Goal: Feedback & Contribution: Contribute content

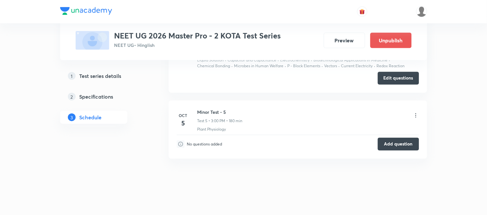
scroll to position [740, 0]
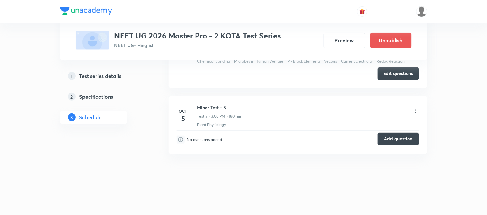
click at [397, 141] on button "Add question" at bounding box center [398, 139] width 41 height 13
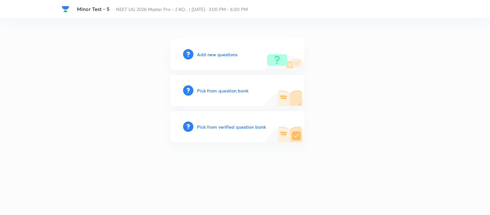
click at [208, 51] on h6 "Add new questions" at bounding box center [218, 54] width 40 height 7
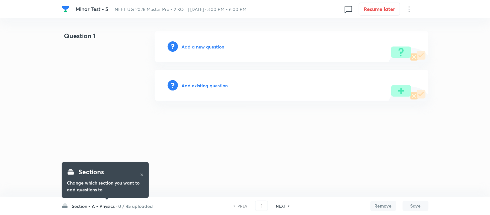
click at [199, 46] on h6 "Add a new question" at bounding box center [203, 46] width 43 height 7
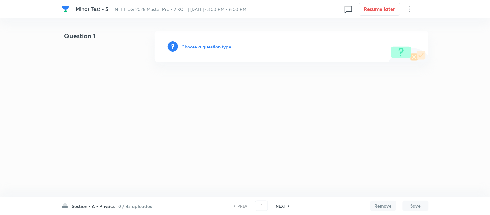
click at [102, 206] on h6 "Section - A - Physics ·" at bounding box center [95, 206] width 46 height 7
click at [104, 113] on h6 "Section - B - Chemistry" at bounding box center [101, 110] width 59 height 7
type input "46"
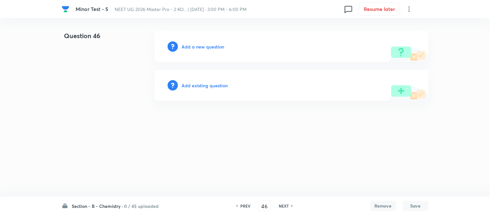
click at [193, 47] on h6 "Add a new question" at bounding box center [203, 46] width 43 height 7
click at [194, 47] on h6 "Choose a question type" at bounding box center [207, 46] width 50 height 7
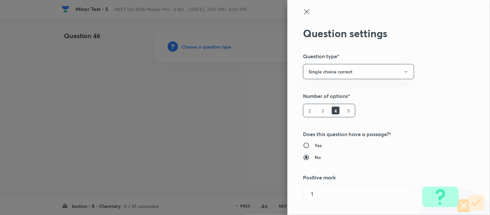
click at [305, 13] on icon at bounding box center [307, 12] width 8 height 8
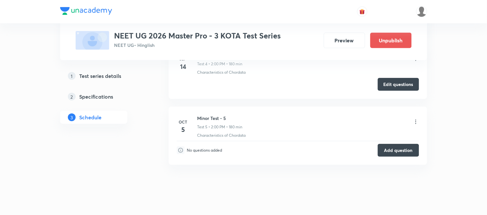
scroll to position [728, 0]
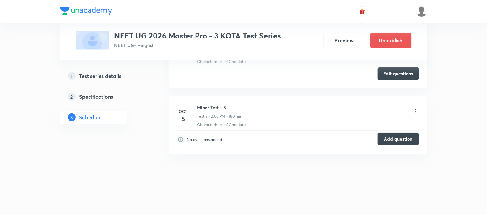
click at [395, 140] on button "Add question" at bounding box center [398, 139] width 41 height 13
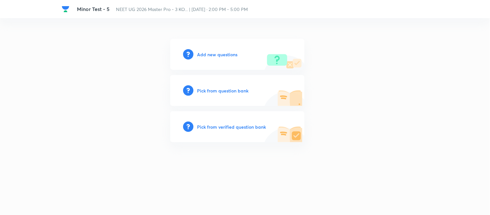
click at [211, 54] on h6 "Add new questions" at bounding box center [218, 54] width 40 height 7
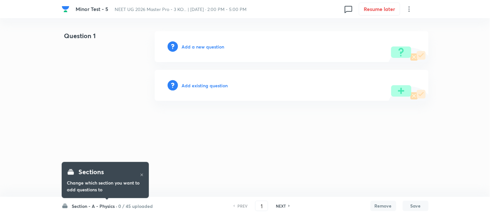
click at [84, 206] on h6 "Section - A - Physics ·" at bounding box center [95, 206] width 46 height 7
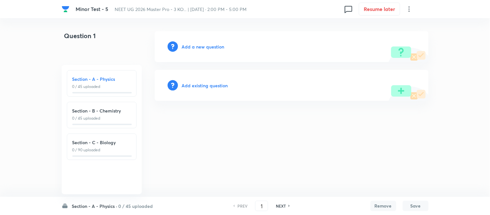
click at [101, 110] on h6 "Section - B - Chemistry" at bounding box center [101, 110] width 59 height 7
type input "46"
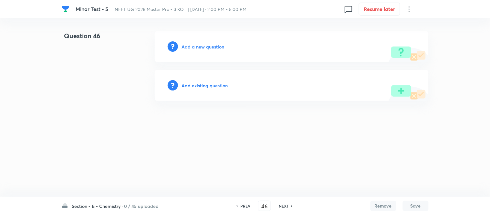
click at [193, 48] on h6 "Add a new question" at bounding box center [203, 46] width 43 height 7
click at [193, 48] on h6 "Choose a question type" at bounding box center [207, 46] width 50 height 7
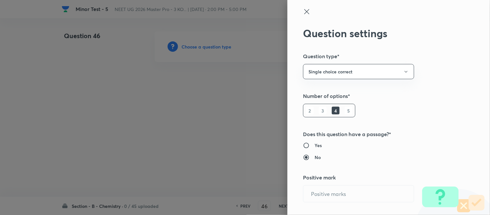
type input "1"
type input "0"
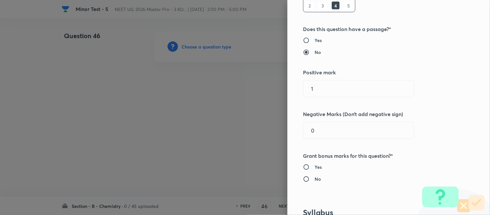
scroll to position [117, 0]
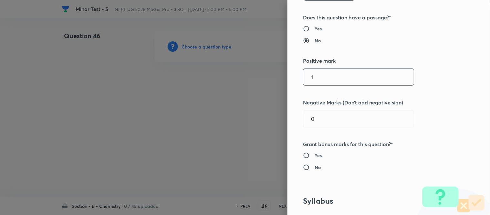
drag, startPoint x: 311, startPoint y: 79, endPoint x: 299, endPoint y: 82, distance: 12.1
click at [304, 82] on input "1" at bounding box center [359, 77] width 111 height 16
type input "4"
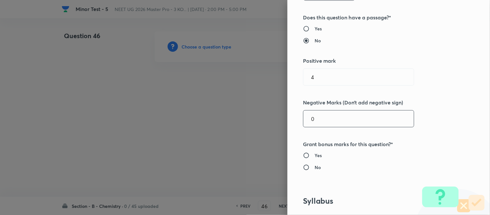
drag, startPoint x: 310, startPoint y: 121, endPoint x: 300, endPoint y: 123, distance: 10.9
click at [304, 123] on input "0" at bounding box center [359, 119] width 111 height 16
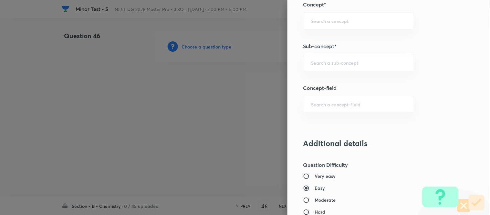
scroll to position [431, 0]
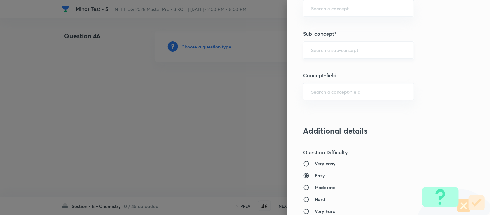
type input "1"
click at [375, 52] on input "text" at bounding box center [358, 50] width 95 height 6
type input "a"
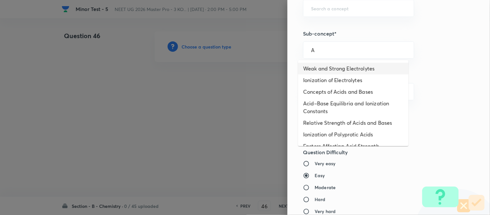
click at [338, 65] on li "Weak and Strong Electrolytes" at bounding box center [353, 69] width 111 height 12
type input "Weak and Strong Electrolytes"
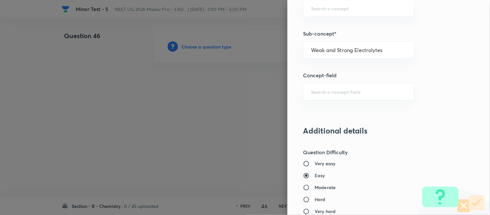
type input "Chemistry"
type input "Physical Chemistry"
type input "Ionic Equilibrium"
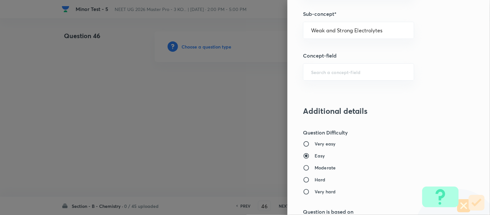
drag, startPoint x: 334, startPoint y: 170, endPoint x: 337, endPoint y: 162, distance: 8.7
click at [335, 168] on label "Moderate" at bounding box center [375, 167] width 145 height 7
click at [315, 168] on input "Moderate" at bounding box center [309, 168] width 12 height 6
radio input "true"
radio input "false"
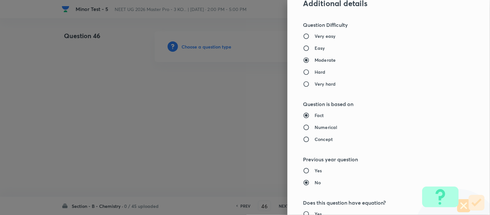
click at [315, 126] on h6 "Numerical" at bounding box center [326, 127] width 23 height 7
click at [314, 126] on input "Numerical" at bounding box center [309, 127] width 12 height 6
radio input "true"
radio input "false"
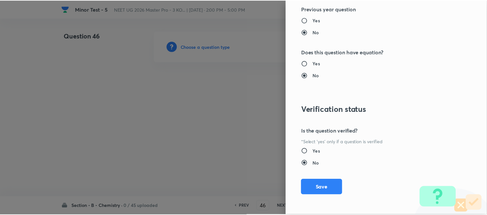
scroll to position [710, 0]
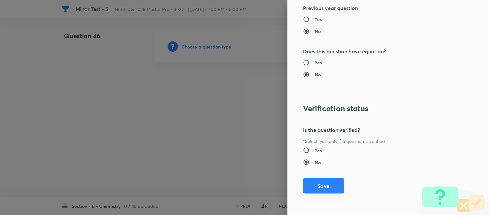
click at [319, 188] on button "Save" at bounding box center [323, 186] width 41 height 16
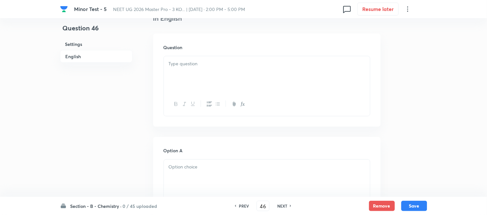
scroll to position [179, 0]
click at [248, 69] on div at bounding box center [267, 71] width 206 height 36
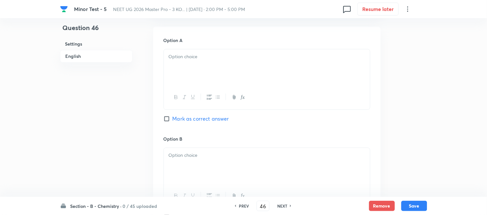
scroll to position [287, 0]
click at [209, 63] on div at bounding box center [267, 67] width 206 height 36
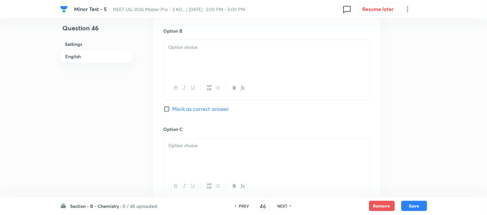
click at [227, 50] on p at bounding box center [267, 47] width 197 height 7
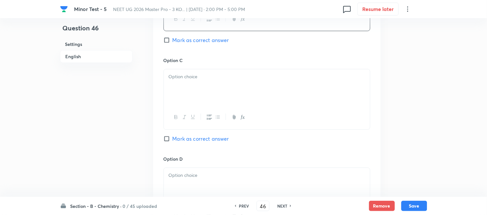
scroll to position [467, 0]
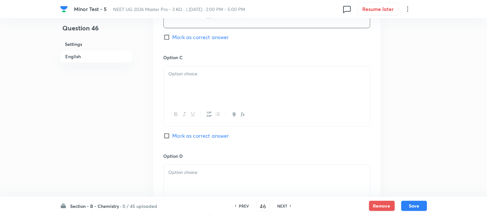
click at [223, 81] on div at bounding box center [267, 84] width 206 height 36
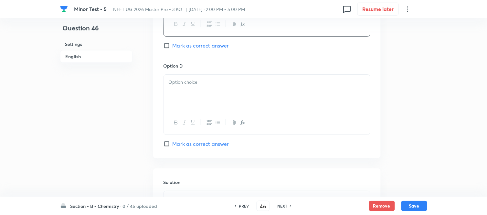
scroll to position [574, 0]
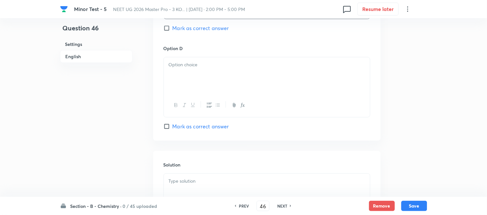
click at [235, 81] on div at bounding box center [267, 75] width 206 height 36
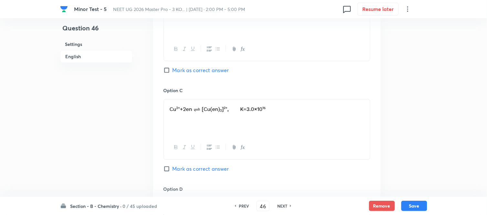
scroll to position [431, 0]
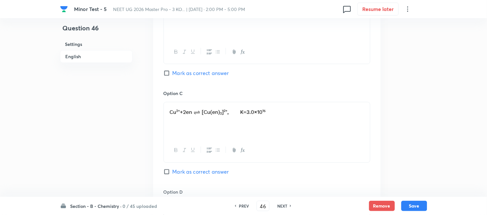
click at [169, 69] on div "Option B [PERSON_NAME] as correct answer" at bounding box center [267, 41] width 207 height 98
click at [169, 72] on input "Mark as correct answer" at bounding box center [168, 73] width 9 height 6
checkbox input "true"
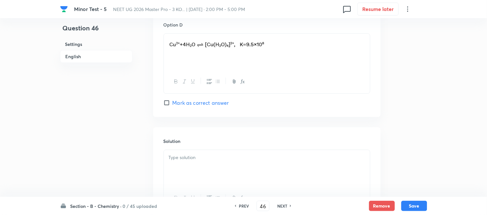
scroll to position [646, 0]
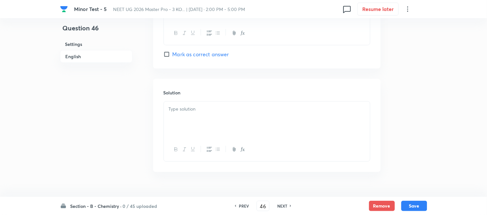
click at [230, 113] on p at bounding box center [267, 108] width 197 height 7
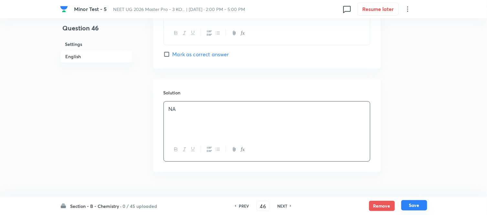
click at [416, 207] on button "Save" at bounding box center [414, 205] width 26 height 10
type input "47"
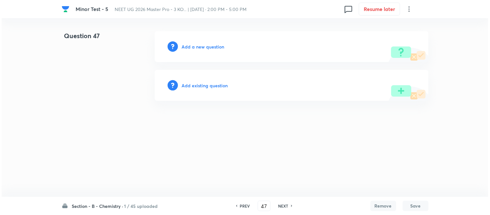
scroll to position [0, 0]
click at [193, 46] on h6 "Add a new question" at bounding box center [203, 46] width 43 height 7
click at [193, 46] on h6 "Choose a question type" at bounding box center [207, 46] width 50 height 7
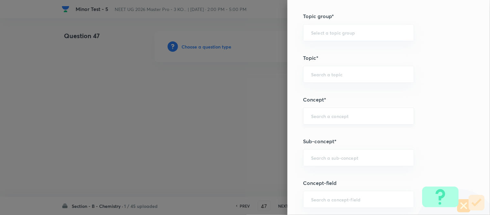
scroll to position [359, 0]
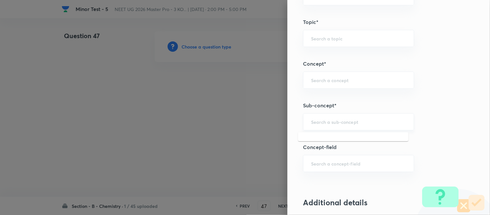
click at [338, 120] on input "text" at bounding box center [358, 122] width 95 height 6
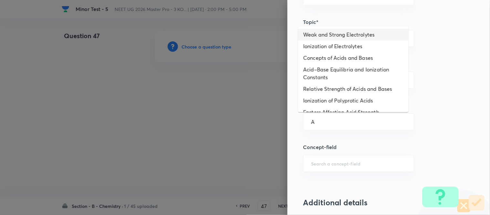
click at [331, 38] on li "Weak and Strong Electrolytes" at bounding box center [353, 35] width 111 height 12
type input "Weak and Strong Electrolytes"
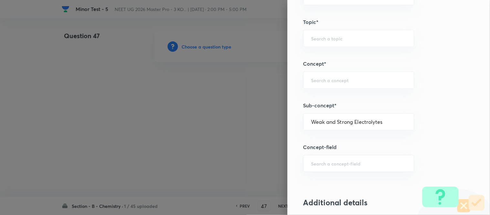
type input "Chemistry"
type input "Physical Chemistry"
type input "Ionic Equilibrium"
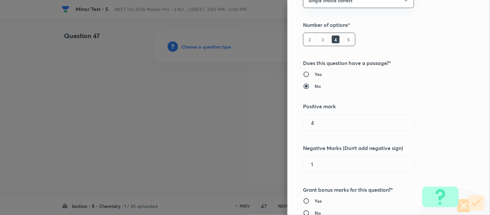
scroll to position [72, 0]
click at [304, 73] on input "Yes" at bounding box center [309, 73] width 12 height 6
radio input "true"
radio input "false"
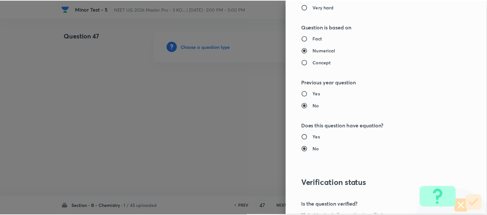
scroll to position [710, 0]
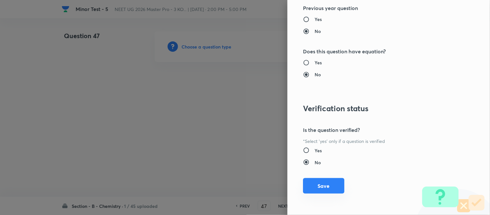
click at [328, 188] on button "Save" at bounding box center [323, 186] width 41 height 16
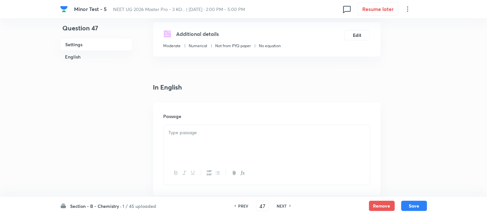
scroll to position [144, 0]
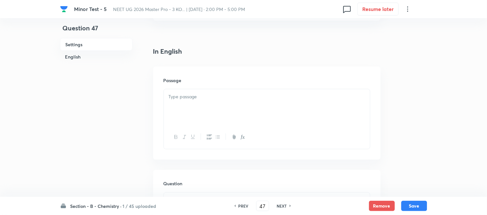
click at [234, 105] on div at bounding box center [267, 107] width 206 height 36
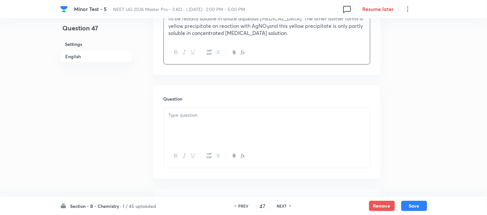
scroll to position [287, 0]
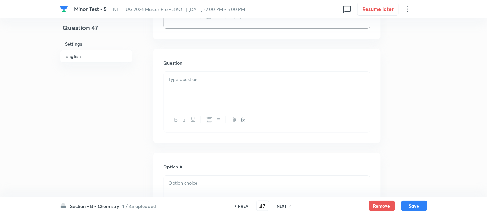
click at [253, 76] on p at bounding box center [267, 79] width 197 height 7
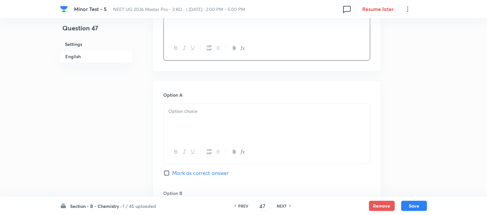
click at [213, 117] on div at bounding box center [267, 122] width 206 height 36
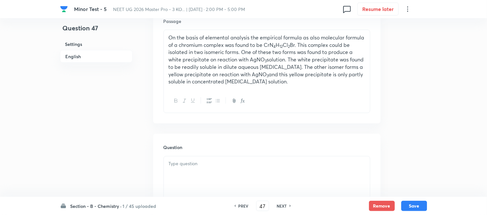
scroll to position [215, 0]
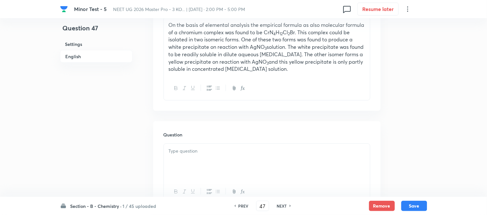
click at [224, 146] on div at bounding box center [267, 162] width 206 height 36
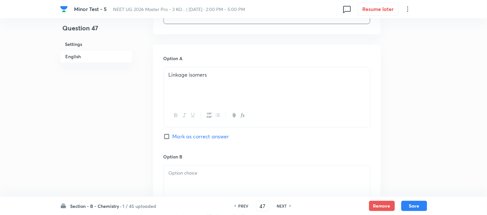
scroll to position [431, 0]
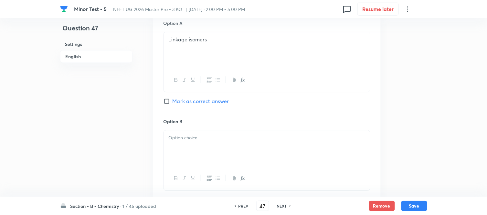
click at [227, 144] on div at bounding box center [267, 148] width 206 height 36
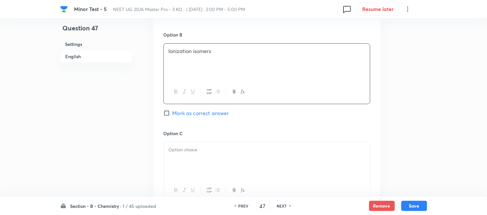
scroll to position [539, 0]
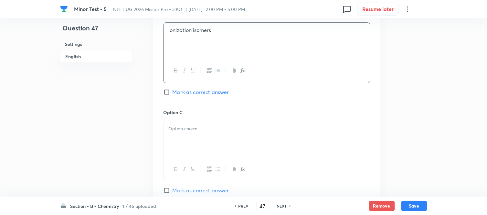
click at [168, 89] on input "Mark as correct answer" at bounding box center [168, 92] width 9 height 6
checkbox input "true"
click at [251, 140] on div at bounding box center [267, 139] width 206 height 36
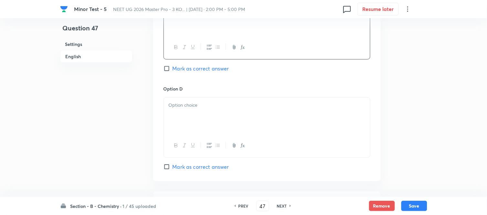
scroll to position [718, 0]
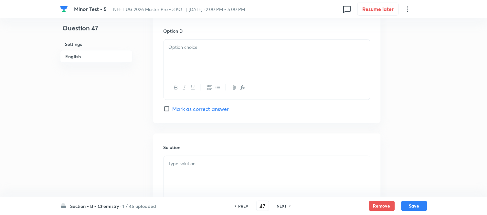
click at [208, 65] on div at bounding box center [267, 58] width 206 height 36
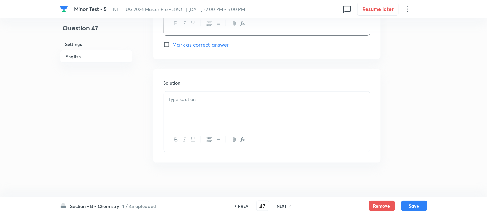
scroll to position [788, 0]
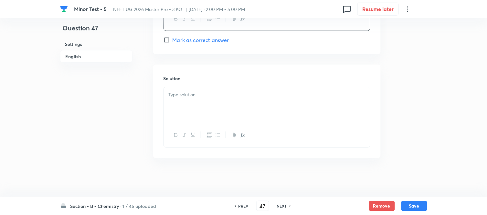
click at [213, 97] on p at bounding box center [267, 94] width 197 height 7
click at [414, 205] on button "Save" at bounding box center [414, 205] width 26 height 10
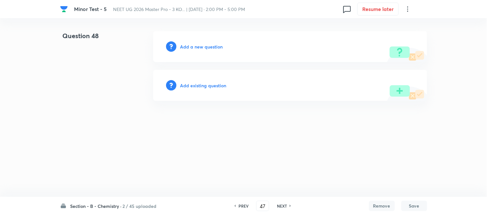
type input "48"
click at [193, 44] on h6 "Add a new question" at bounding box center [203, 46] width 43 height 7
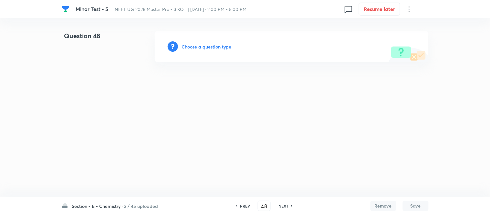
click at [193, 44] on h6 "Choose a question type" at bounding box center [207, 46] width 50 height 7
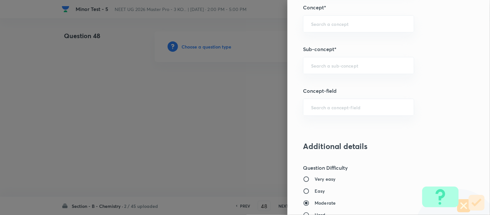
scroll to position [417, 0]
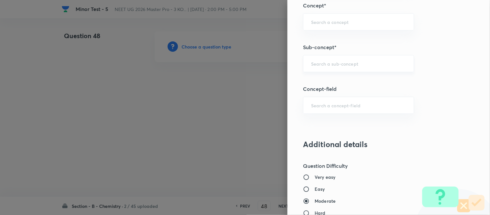
click at [324, 60] on input "text" at bounding box center [358, 63] width 95 height 6
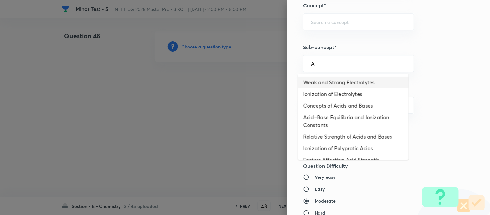
click at [323, 83] on li "Weak and Strong Electrolytes" at bounding box center [353, 83] width 111 height 12
type input "Weak and Strong Electrolytes"
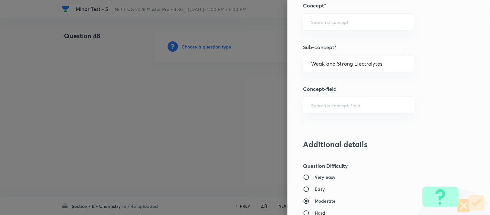
type input "Chemistry"
type input "Physical Chemistry"
type input "Ionic Equilibrium"
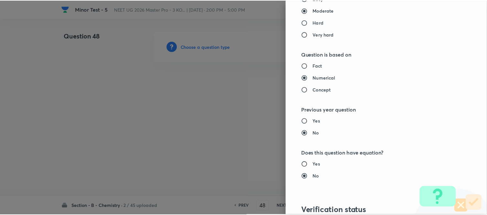
scroll to position [710, 0]
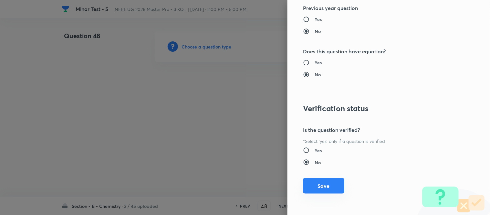
click at [321, 186] on button "Save" at bounding box center [323, 186] width 41 height 16
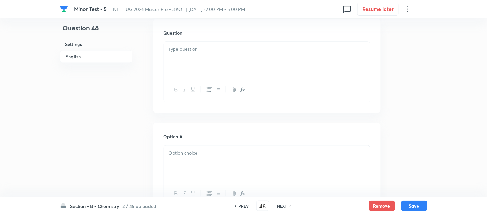
scroll to position [323, 0]
click at [242, 49] on div at bounding box center [267, 54] width 206 height 36
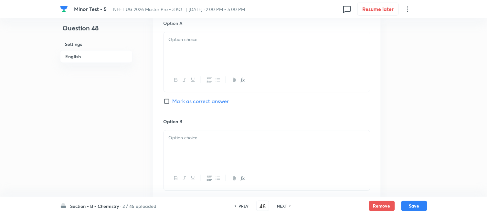
click at [240, 54] on div at bounding box center [267, 50] width 206 height 36
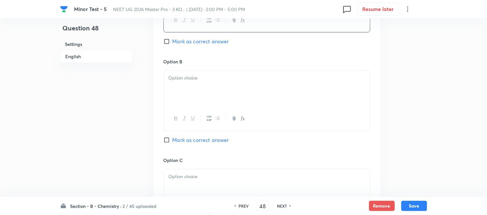
scroll to position [503, 0]
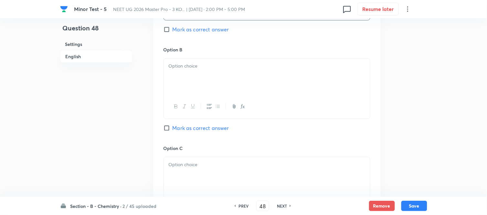
click at [222, 70] on div at bounding box center [267, 77] width 206 height 36
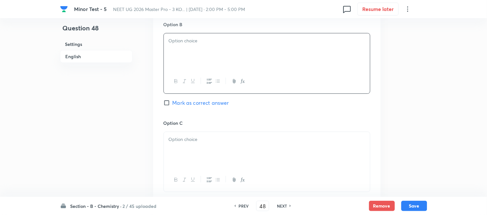
scroll to position [539, 0]
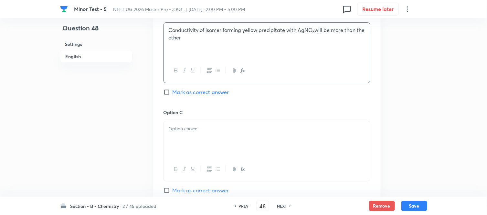
click at [224, 128] on p at bounding box center [267, 128] width 197 height 7
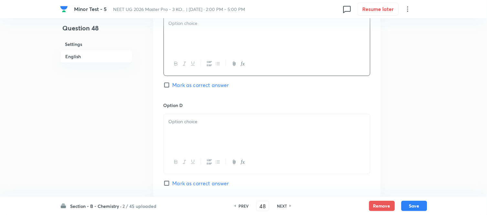
scroll to position [646, 0]
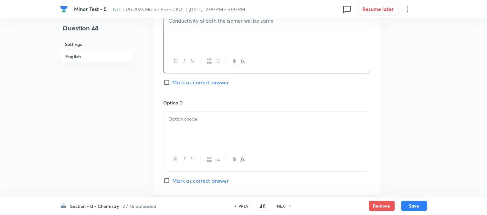
click at [227, 126] on div at bounding box center [267, 130] width 206 height 36
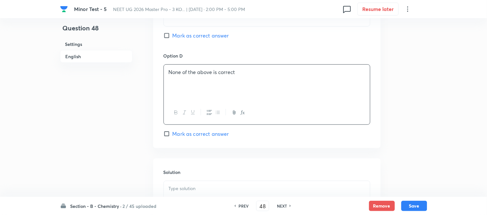
scroll to position [682, 0]
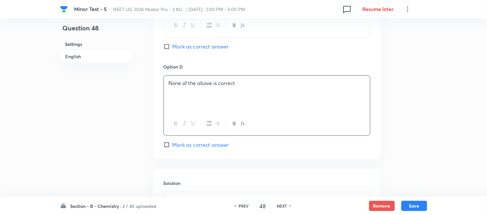
click at [171, 47] on input "Mark as correct answer" at bounding box center [168, 46] width 9 height 6
checkbox input "true"
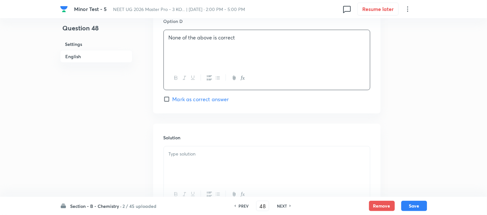
scroll to position [754, 0]
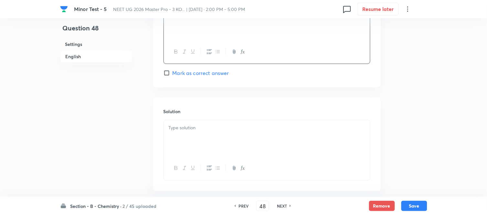
click at [205, 136] on div at bounding box center [267, 138] width 206 height 36
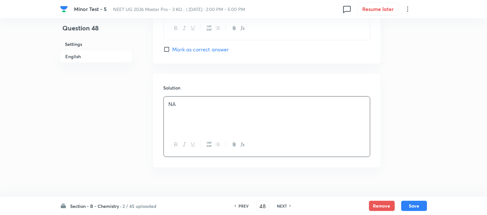
scroll to position [788, 0]
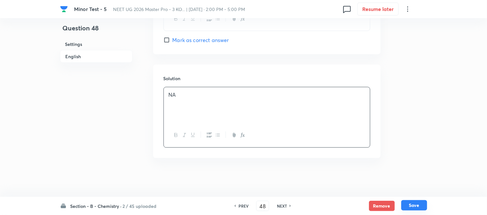
click at [414, 208] on button "Save" at bounding box center [414, 205] width 26 height 10
type input "49"
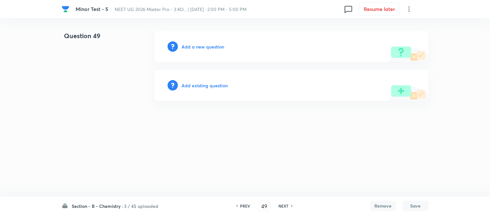
click at [199, 47] on h6 "Add a new question" at bounding box center [203, 46] width 43 height 7
click at [199, 47] on h6 "Choose a question type" at bounding box center [207, 46] width 50 height 7
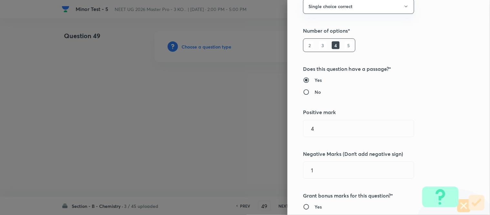
scroll to position [72, 0]
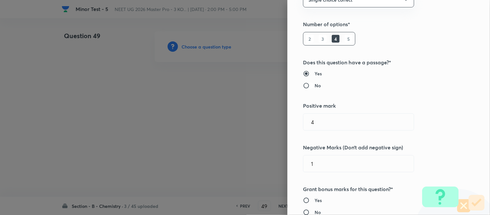
click at [303, 85] on input "No" at bounding box center [309, 85] width 12 height 6
radio input "true"
radio input "false"
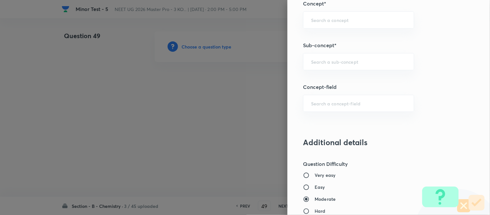
scroll to position [431, 0]
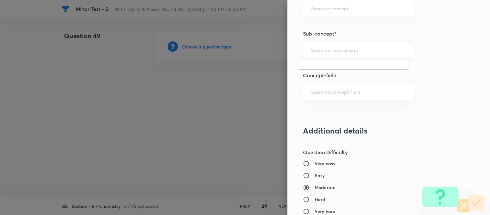
click at [356, 53] on input "text" at bounding box center [358, 50] width 95 height 6
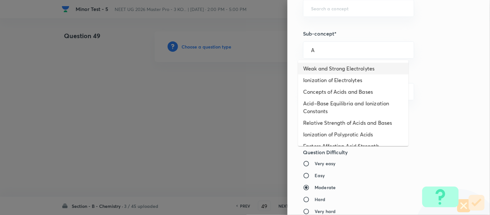
click at [338, 68] on li "Weak and Strong Electrolytes" at bounding box center [353, 69] width 111 height 12
type input "Weak and Strong Electrolytes"
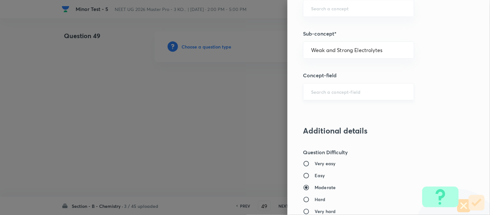
type input "Chemistry"
type input "Physical Chemistry"
type input "Ionic Equilibrium"
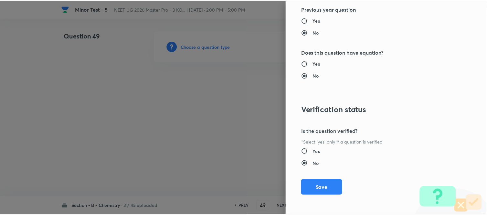
scroll to position [710, 0]
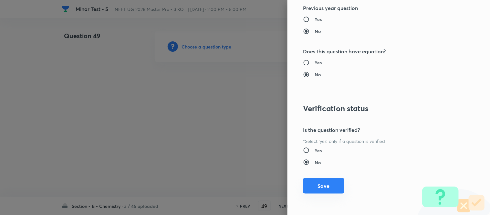
click at [320, 186] on button "Save" at bounding box center [323, 186] width 41 height 16
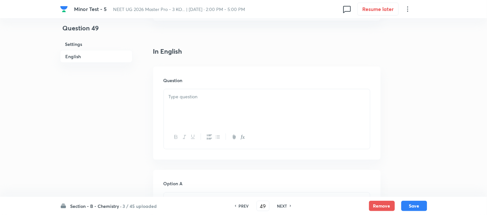
scroll to position [179, 0]
click at [204, 69] on div at bounding box center [267, 71] width 206 height 36
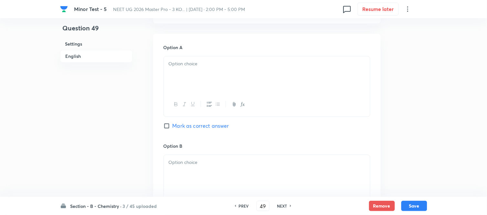
scroll to position [287, 0]
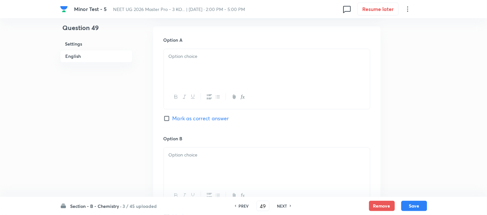
click at [233, 67] on div at bounding box center [267, 67] width 206 height 36
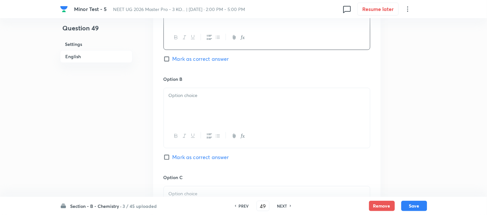
scroll to position [359, 0]
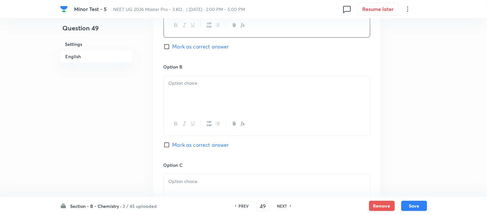
click at [236, 81] on p at bounding box center [267, 83] width 197 height 7
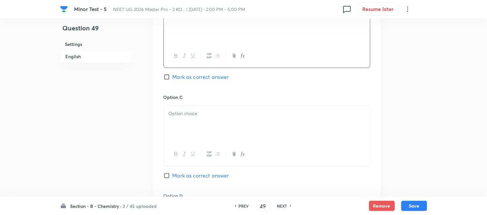
scroll to position [431, 0]
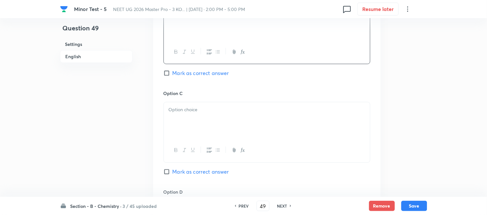
click at [210, 113] on p at bounding box center [267, 109] width 197 height 7
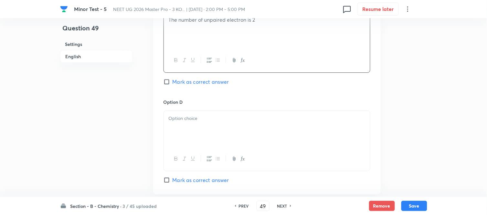
scroll to position [539, 0]
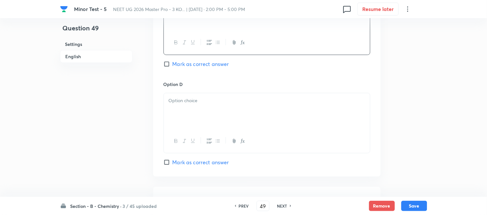
click at [196, 111] on div at bounding box center [267, 111] width 206 height 36
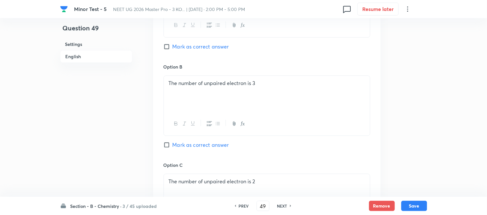
drag, startPoint x: 168, startPoint y: 144, endPoint x: 227, endPoint y: 121, distance: 63.4
click at [169, 144] on input "Mark as correct answer" at bounding box center [168, 145] width 9 height 6
checkbox input "true"
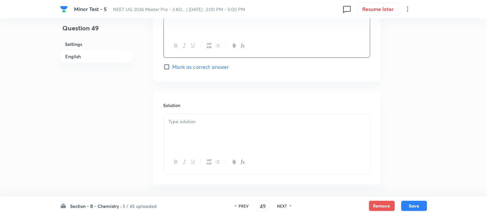
scroll to position [661, 0]
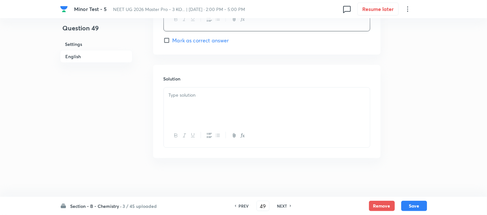
click at [225, 103] on div at bounding box center [267, 106] width 206 height 36
click at [411, 206] on button "Save" at bounding box center [414, 205] width 26 height 10
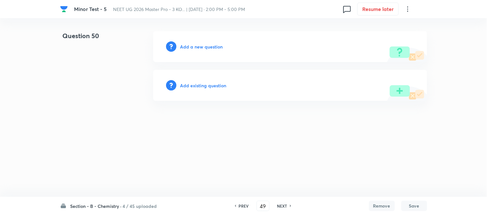
type input "50"
click at [200, 47] on h6 "Add a new question" at bounding box center [203, 46] width 43 height 7
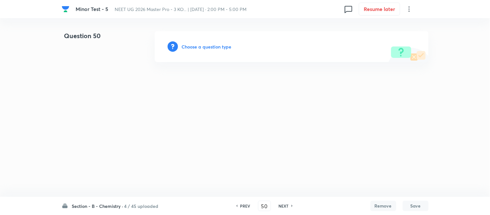
click at [200, 47] on h6 "Choose a question type" at bounding box center [207, 46] width 50 height 7
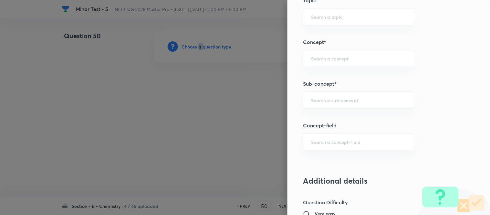
scroll to position [386, 0]
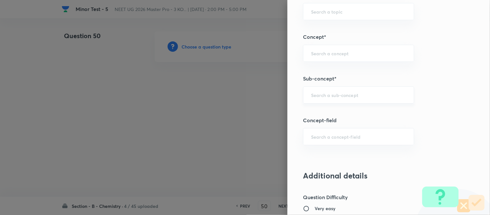
click at [343, 97] on input "text" at bounding box center [358, 95] width 95 height 6
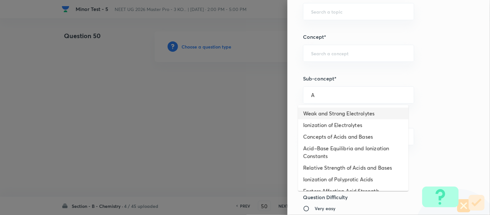
click at [333, 114] on li "Weak and Strong Electrolytes" at bounding box center [353, 114] width 111 height 12
type input "Weak and Strong Electrolytes"
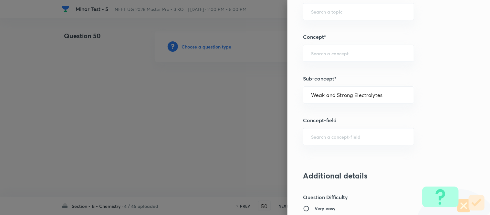
type input "Chemistry"
type input "Physical Chemistry"
type input "Ionic Equilibrium"
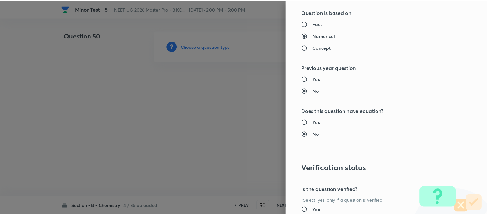
scroll to position [710, 0]
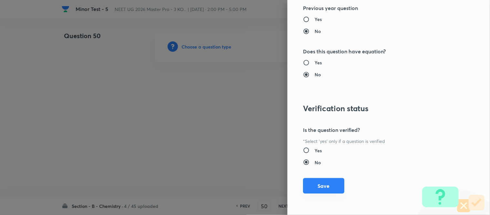
click at [318, 185] on button "Save" at bounding box center [323, 186] width 41 height 16
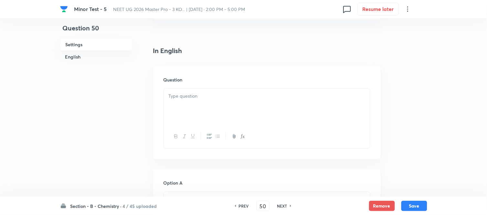
scroll to position [144, 0]
click at [232, 98] on p at bounding box center [267, 96] width 197 height 7
click at [272, 104] on div at bounding box center [267, 107] width 206 height 36
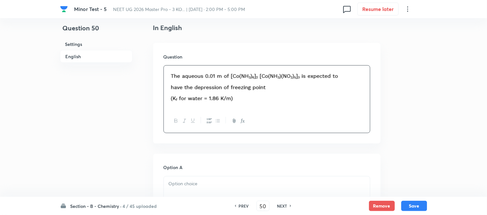
scroll to position [251, 0]
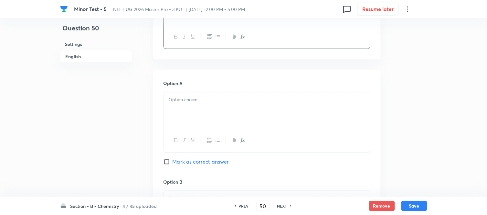
click at [235, 108] on div at bounding box center [267, 110] width 206 height 36
click at [267, 109] on div at bounding box center [267, 110] width 206 height 36
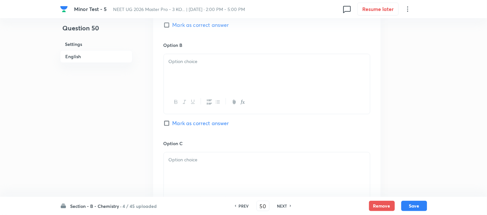
scroll to position [395, 0]
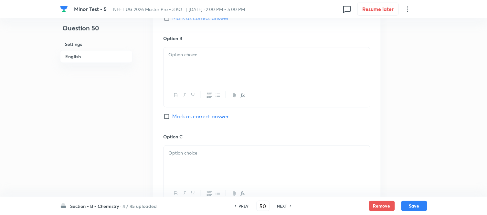
click at [248, 67] on div at bounding box center [267, 65] width 206 height 36
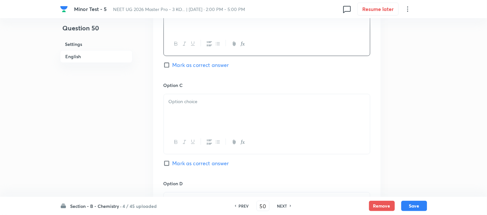
scroll to position [467, 0]
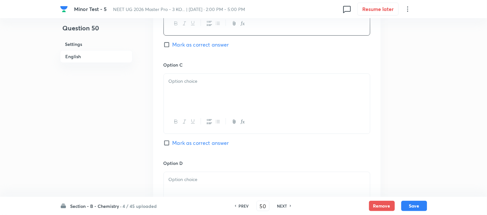
click at [233, 89] on div at bounding box center [267, 92] width 206 height 36
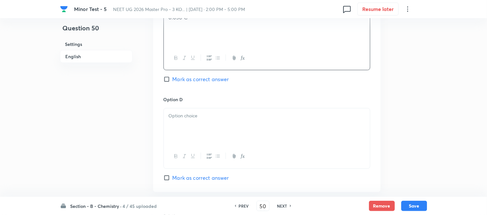
scroll to position [539, 0]
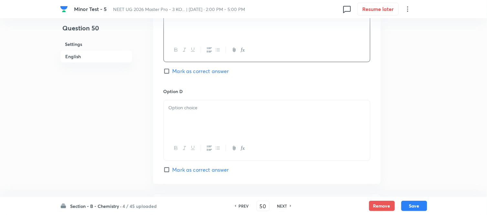
click at [228, 109] on p at bounding box center [267, 107] width 197 height 7
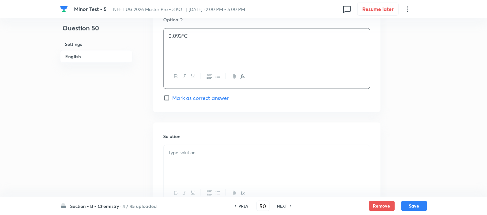
click at [169, 99] on input "Mark as correct answer" at bounding box center [168, 98] width 9 height 6
checkbox input "true"
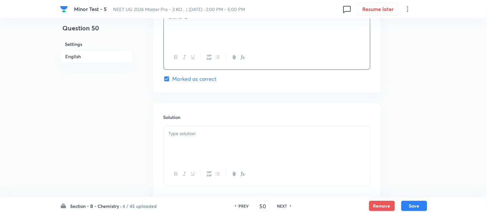
scroll to position [669, 0]
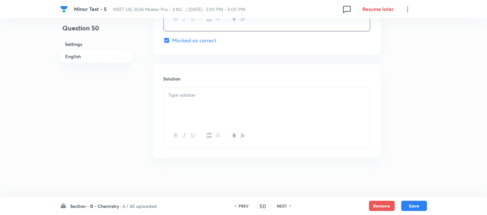
click at [212, 92] on p at bounding box center [267, 94] width 197 height 7
click at [417, 208] on button "Save" at bounding box center [414, 205] width 26 height 10
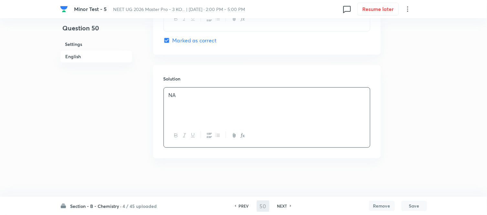
type input "51"
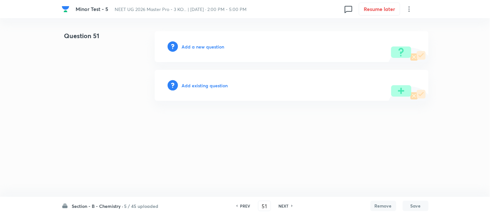
click at [195, 47] on h6 "Add a new question" at bounding box center [203, 46] width 43 height 7
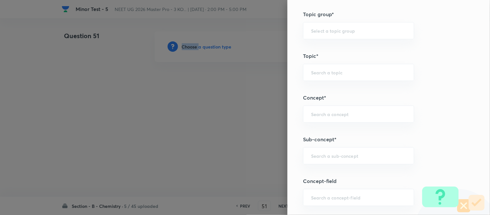
scroll to position [341, 0]
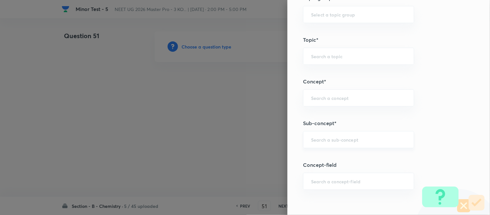
click at [330, 138] on input "text" at bounding box center [358, 139] width 95 height 6
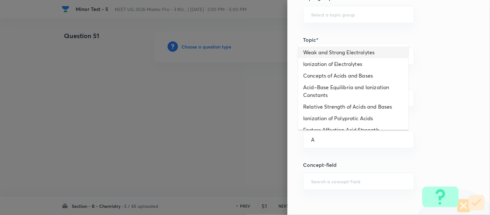
click at [328, 53] on li "Weak and Strong Electrolytes" at bounding box center [353, 53] width 111 height 12
type input "Weak and Strong Electrolytes"
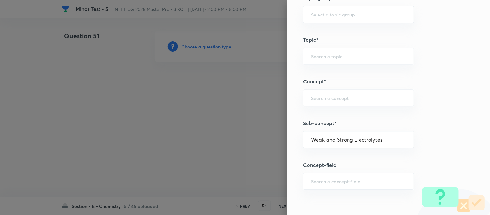
type input "Chemistry"
type input "Physical Chemistry"
type input "Ionic Equilibrium"
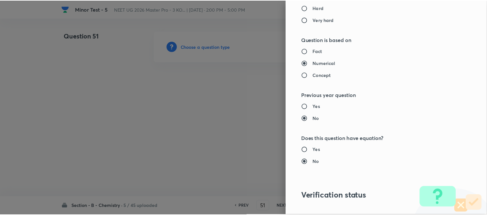
scroll to position [710, 0]
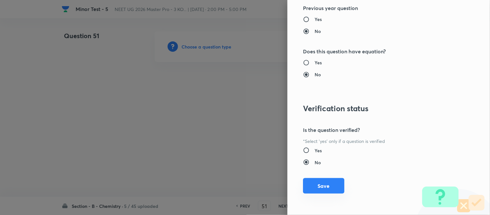
click at [312, 191] on button "Save" at bounding box center [323, 186] width 41 height 16
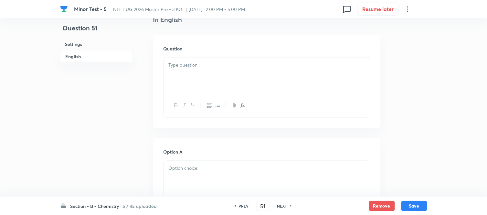
scroll to position [179, 0]
click at [263, 65] on div at bounding box center [267, 71] width 206 height 36
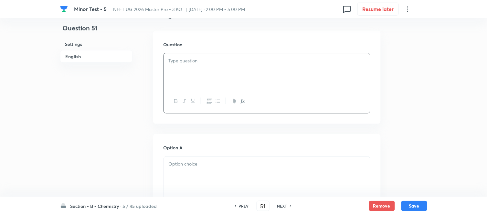
click at [195, 86] on div at bounding box center [267, 71] width 206 height 36
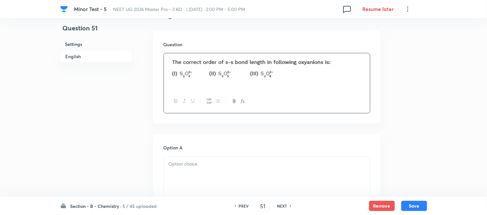
scroll to position [251, 0]
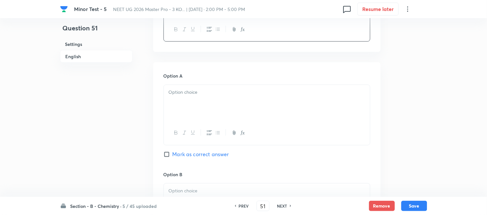
click at [240, 99] on div at bounding box center [267, 103] width 206 height 36
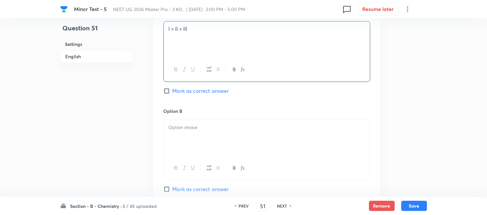
scroll to position [359, 0]
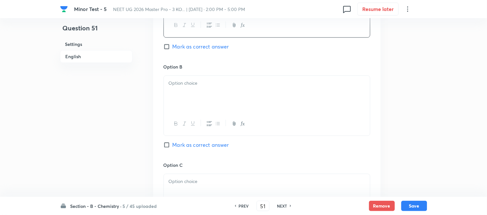
click at [240, 99] on div at bounding box center [267, 94] width 206 height 36
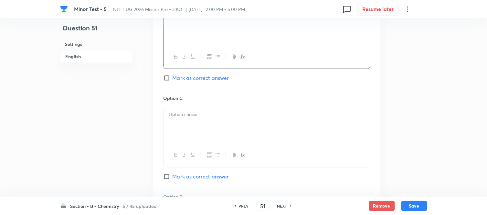
scroll to position [431, 0]
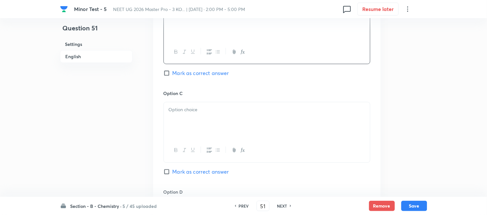
click at [230, 117] on div at bounding box center [267, 120] width 206 height 36
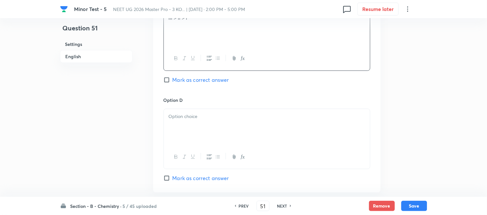
scroll to position [539, 0]
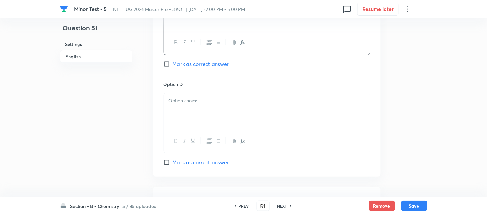
click at [224, 102] on p at bounding box center [267, 100] width 197 height 7
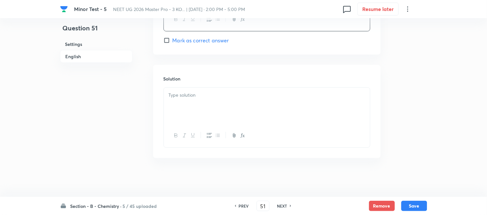
click at [221, 104] on div at bounding box center [267, 106] width 206 height 36
click at [81, 58] on h6 "English" at bounding box center [96, 56] width 72 height 13
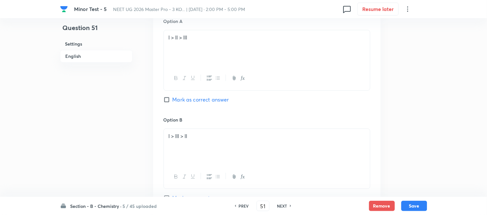
scroll to position [310, 0]
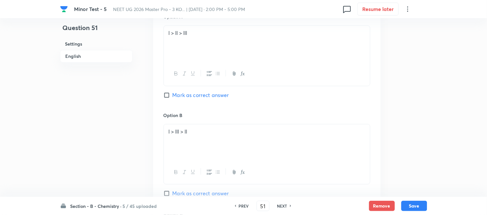
click at [166, 95] on input "Mark as correct answer" at bounding box center [168, 95] width 9 height 6
checkbox input "true"
click at [417, 206] on button "Save" at bounding box center [414, 205] width 26 height 10
type input "52"
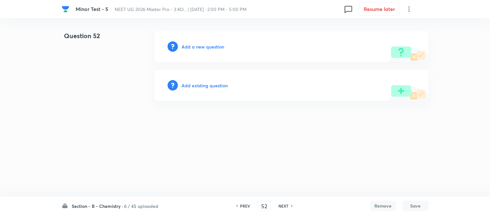
click at [197, 45] on h6 "Add a new question" at bounding box center [203, 46] width 43 height 7
click at [197, 45] on h6 "Choose a question type" at bounding box center [207, 46] width 50 height 7
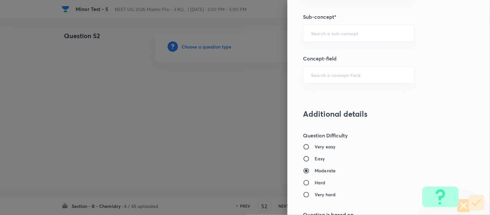
scroll to position [431, 0]
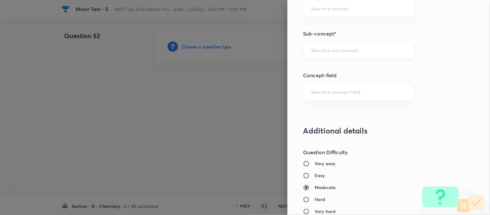
click at [337, 51] on input "text" at bounding box center [358, 50] width 95 height 6
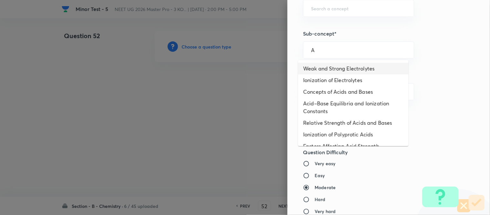
click at [330, 69] on li "Weak and Strong Electrolytes" at bounding box center [353, 69] width 111 height 12
type input "Weak and Strong Electrolytes"
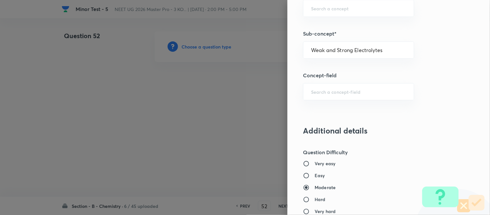
type input "Chemistry"
type input "Physical Chemistry"
type input "Ionic Equilibrium"
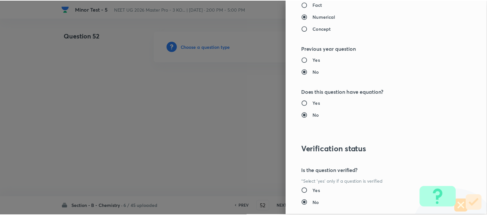
scroll to position [710, 0]
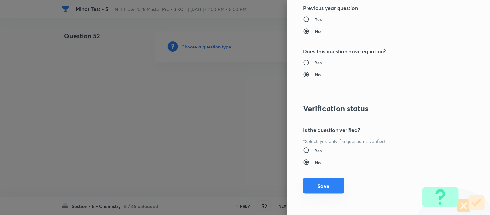
click at [328, 187] on button "Save" at bounding box center [323, 186] width 41 height 16
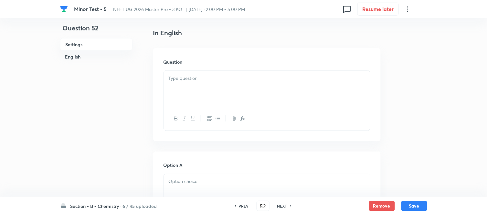
scroll to position [179, 0]
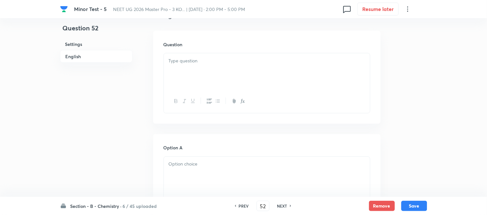
click at [214, 71] on div at bounding box center [267, 71] width 206 height 36
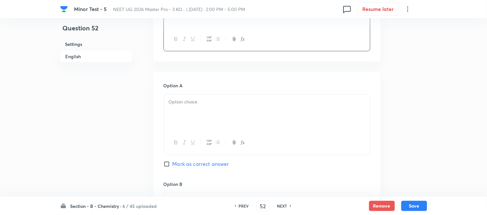
scroll to position [251, 0]
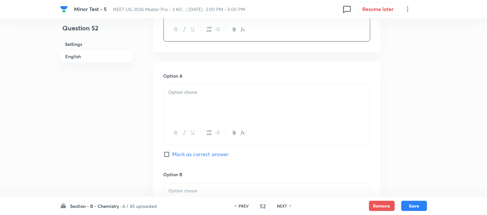
click at [215, 104] on div at bounding box center [267, 103] width 206 height 36
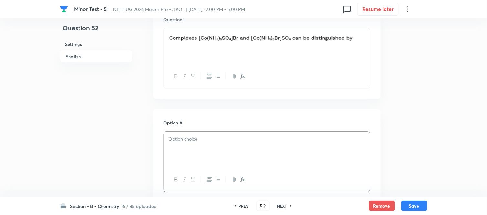
scroll to position [108, 0]
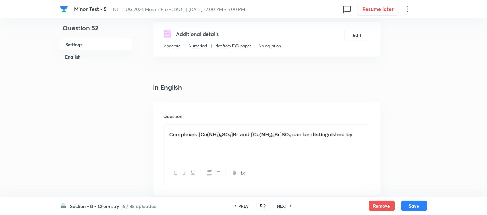
click at [322, 140] on p at bounding box center [267, 135] width 197 height 12
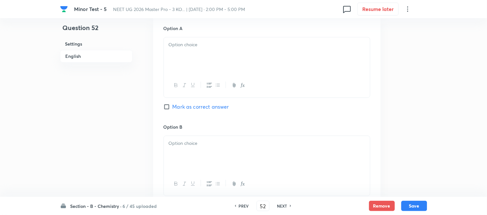
scroll to position [287, 0]
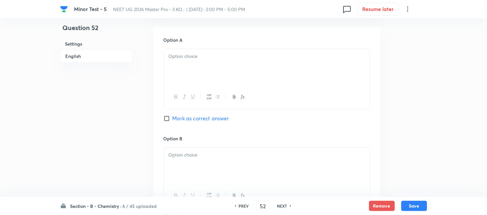
click at [231, 63] on div at bounding box center [267, 67] width 206 height 36
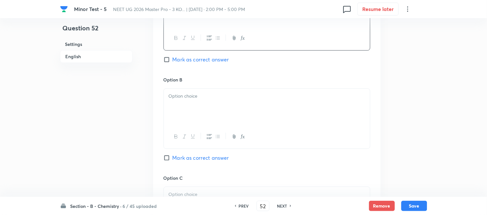
scroll to position [359, 0]
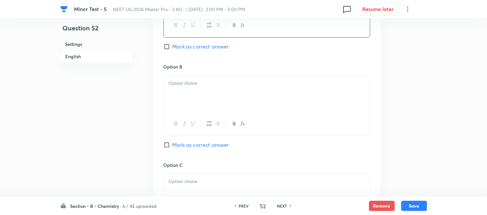
click at [241, 102] on div at bounding box center [267, 94] width 206 height 36
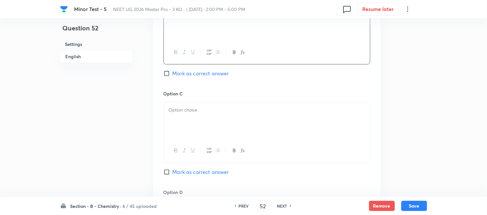
scroll to position [431, 0]
click at [233, 109] on p at bounding box center [267, 109] width 197 height 7
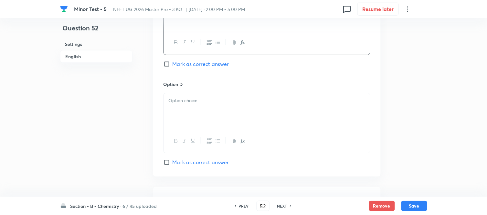
click at [227, 107] on div at bounding box center [267, 111] width 206 height 36
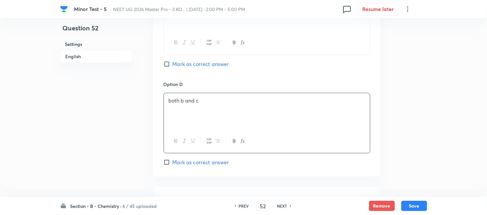
drag, startPoint x: 172, startPoint y: 164, endPoint x: 209, endPoint y: 153, distance: 39.5
click at [172, 164] on input "Mark as correct answer" at bounding box center [168, 162] width 9 height 6
checkbox input "true"
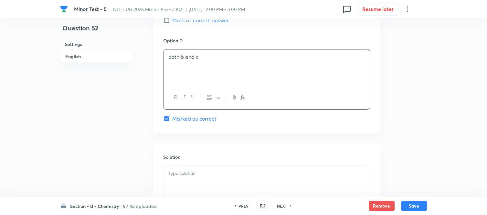
scroll to position [661, 0]
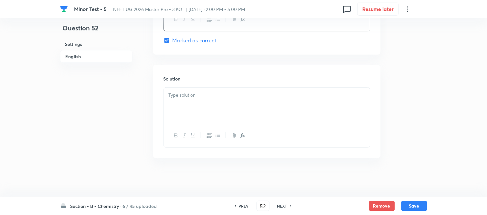
click at [228, 108] on div at bounding box center [267, 106] width 206 height 36
click at [414, 204] on button "Save" at bounding box center [414, 205] width 26 height 10
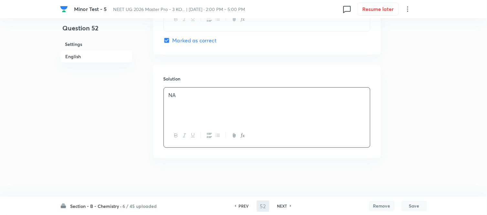
type input "53"
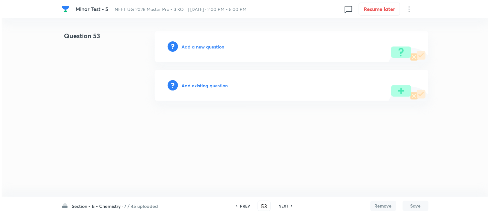
scroll to position [0, 0]
click at [185, 45] on h6 "Add a new question" at bounding box center [203, 46] width 43 height 7
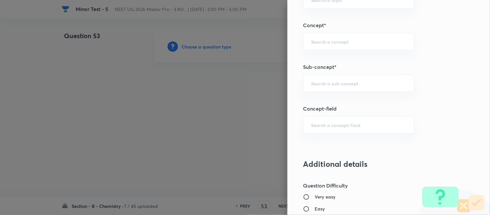
scroll to position [404, 0]
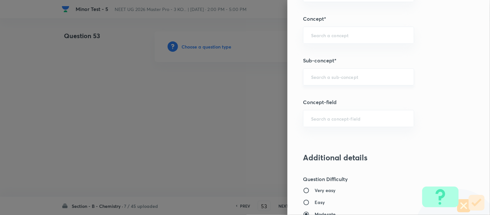
click at [334, 76] on input "text" at bounding box center [358, 77] width 95 height 6
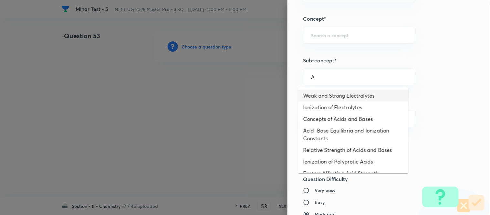
click at [322, 93] on li "Weak and Strong Electrolytes" at bounding box center [353, 96] width 111 height 12
type input "Weak and Strong Electrolytes"
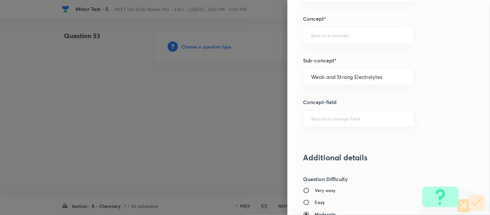
type input "Chemistry"
type input "Physical Chemistry"
type input "Ionic Equilibrium"
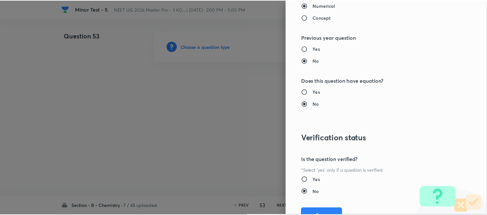
scroll to position [710, 0]
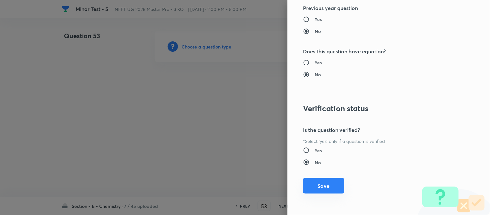
click at [318, 188] on button "Save" at bounding box center [323, 186] width 41 height 16
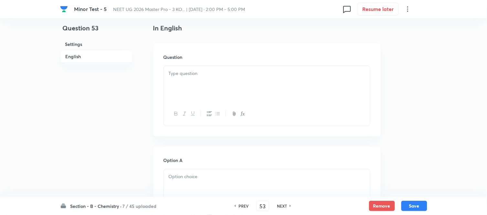
scroll to position [179, 0]
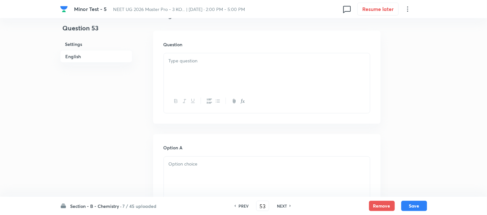
click at [233, 61] on p at bounding box center [267, 60] width 197 height 7
click at [245, 62] on p at bounding box center [267, 60] width 197 height 7
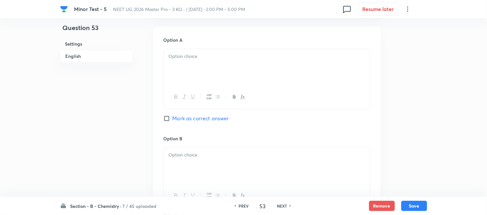
click at [240, 68] on div at bounding box center [267, 67] width 206 height 36
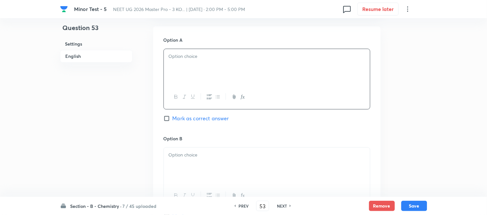
click at [232, 77] on div at bounding box center [267, 67] width 206 height 36
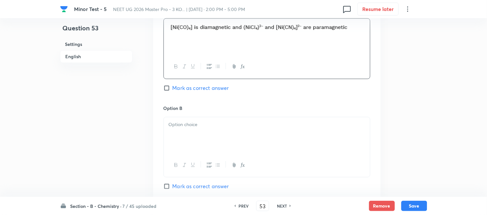
scroll to position [359, 0]
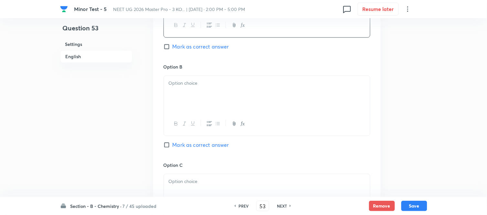
click at [259, 88] on div at bounding box center [267, 94] width 206 height 36
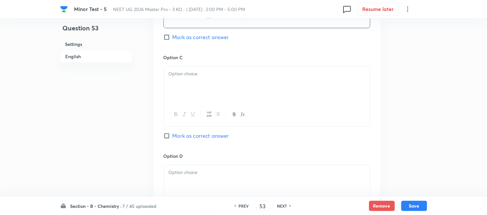
click at [248, 94] on div at bounding box center [267, 84] width 206 height 36
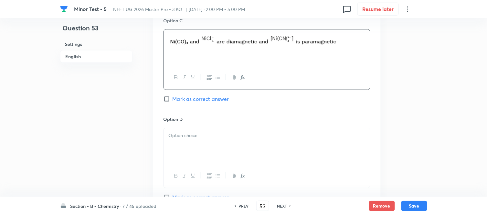
scroll to position [539, 0]
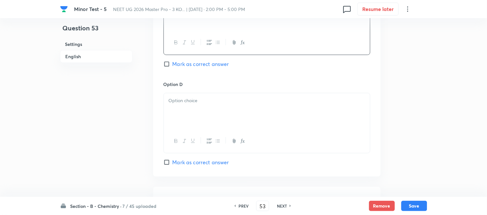
click at [238, 112] on div at bounding box center [267, 111] width 206 height 36
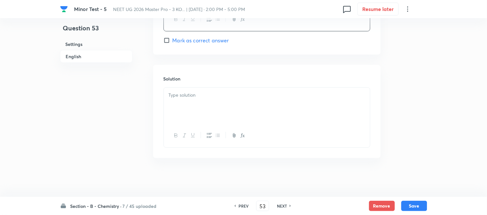
scroll to position [661, 0]
click at [233, 99] on p at bounding box center [267, 94] width 197 height 7
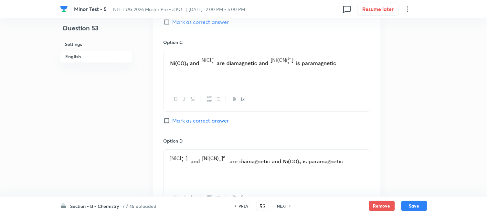
scroll to position [374, 0]
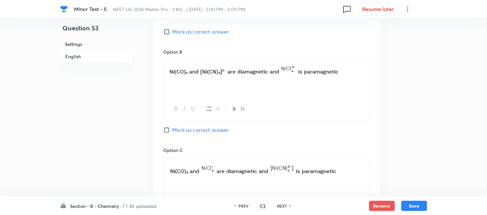
click at [170, 129] on input "Mark as correct answer" at bounding box center [168, 130] width 9 height 6
checkbox input "true"
click at [411, 206] on button "Save" at bounding box center [414, 205] width 26 height 10
type input "54"
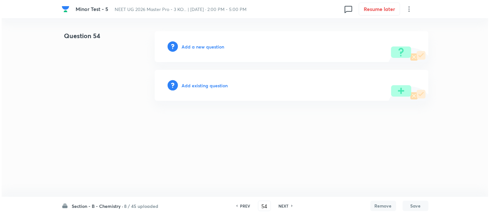
scroll to position [0, 0]
click at [202, 45] on h6 "Add a new question" at bounding box center [203, 46] width 43 height 7
click at [201, 45] on h6 "Choose a question type" at bounding box center [207, 46] width 50 height 7
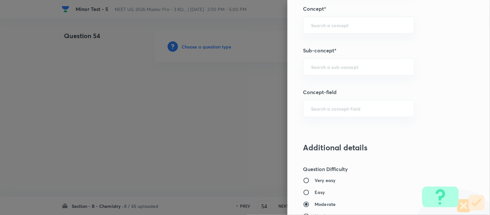
scroll to position [453, 0]
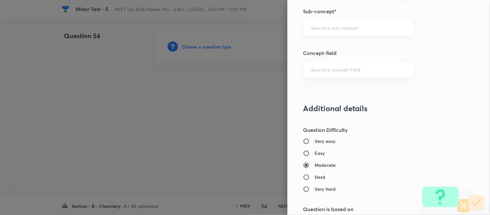
click at [329, 26] on input "text" at bounding box center [358, 28] width 95 height 6
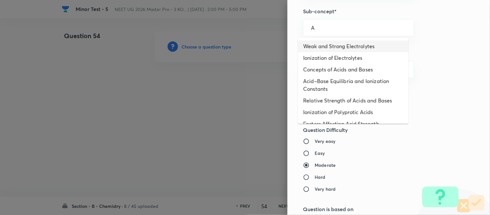
click at [323, 45] on li "Weak and Strong Electrolytes" at bounding box center [353, 46] width 111 height 12
type input "Weak and Strong Electrolytes"
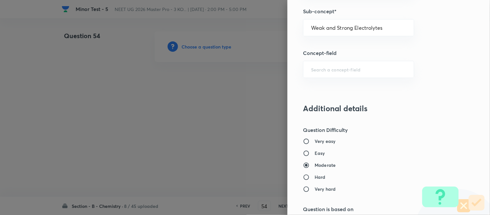
type input "Chemistry"
type input "Physical Chemistry"
type input "Ionic Equilibrium"
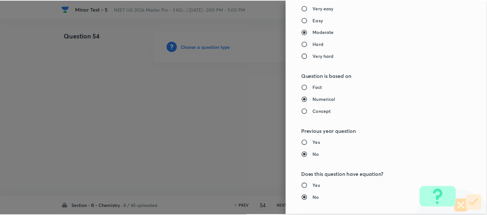
scroll to position [710, 0]
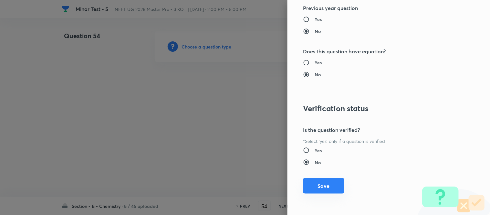
click at [308, 185] on button "Save" at bounding box center [323, 186] width 41 height 16
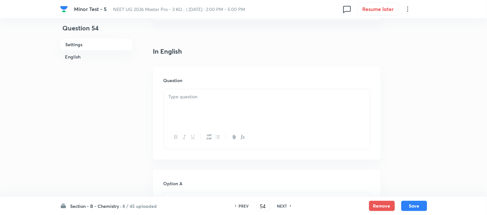
scroll to position [179, 0]
click at [261, 72] on div at bounding box center [267, 71] width 206 height 36
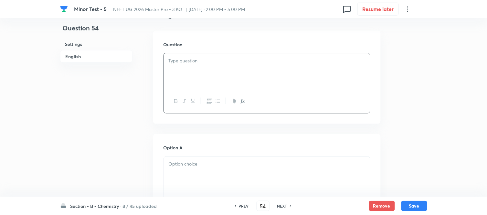
click at [283, 58] on p at bounding box center [267, 60] width 197 height 7
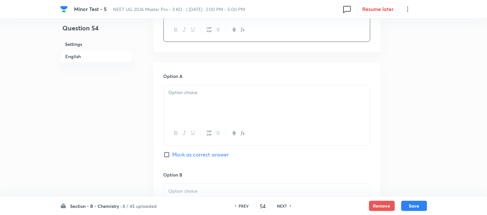
scroll to position [251, 0]
click at [236, 99] on div at bounding box center [267, 103] width 206 height 36
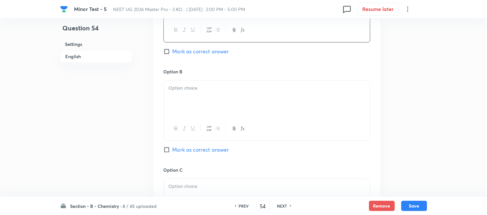
scroll to position [359, 0]
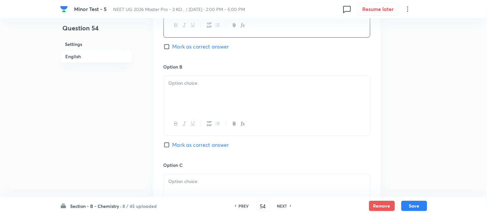
click at [240, 100] on div at bounding box center [267, 94] width 206 height 36
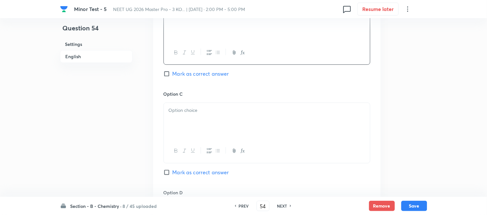
scroll to position [431, 0]
click at [227, 105] on div at bounding box center [267, 120] width 206 height 36
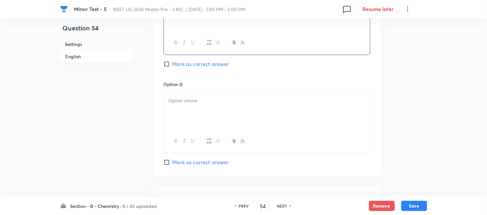
click at [234, 108] on div at bounding box center [267, 111] width 206 height 36
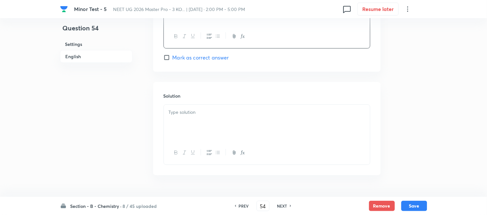
scroll to position [646, 0]
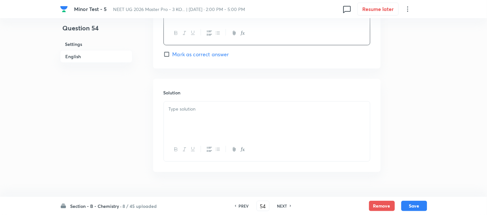
click at [208, 109] on p at bounding box center [267, 108] width 197 height 7
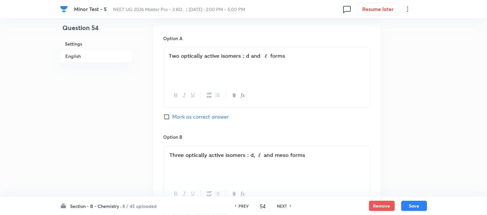
scroll to position [287, 0]
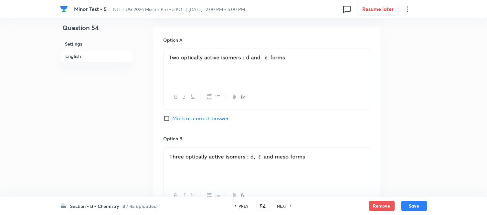
click at [169, 118] on input "Mark as correct answer" at bounding box center [168, 118] width 9 height 6
checkbox input "true"
click at [417, 208] on button "Save" at bounding box center [414, 205] width 26 height 10
type input "55"
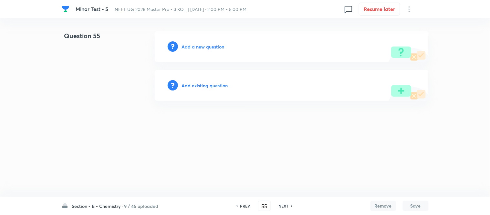
click at [197, 48] on h6 "Add a new question" at bounding box center [203, 46] width 43 height 7
click at [197, 48] on h6 "Choose a question type" at bounding box center [207, 46] width 50 height 7
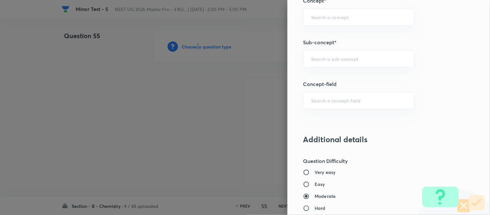
scroll to position [425, 0]
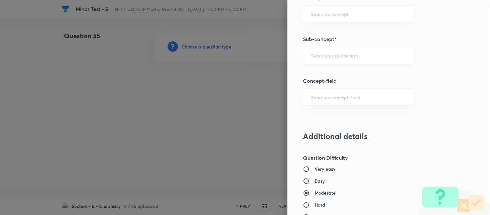
click at [341, 56] on input "text" at bounding box center [358, 55] width 95 height 6
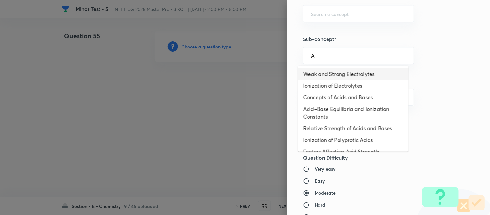
click at [327, 72] on li "Weak and Strong Electrolytes" at bounding box center [353, 74] width 111 height 12
type input "Weak and Strong Electrolytes"
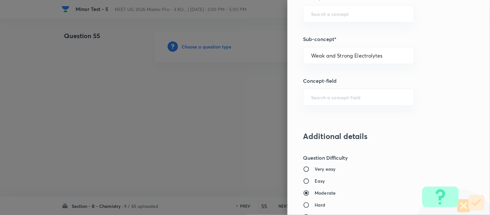
type input "Chemistry"
type input "Physical Chemistry"
type input "Ionic Equilibrium"
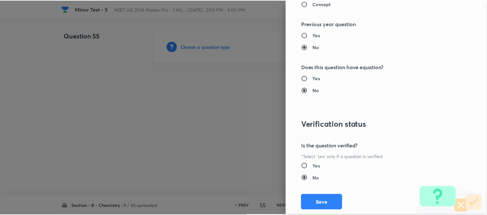
scroll to position [710, 0]
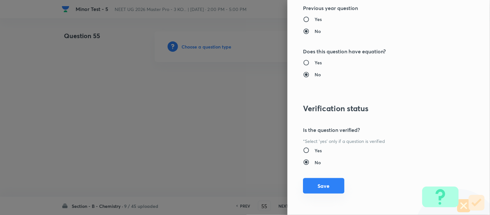
click at [318, 185] on button "Save" at bounding box center [323, 186] width 41 height 16
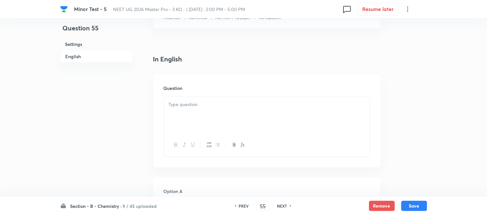
scroll to position [179, 0]
click at [243, 72] on div at bounding box center [267, 71] width 206 height 36
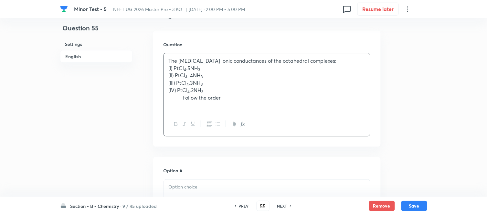
click at [184, 75] on p "(II) PtCl 4 . 4NH 3" at bounding box center [267, 75] width 197 height 7
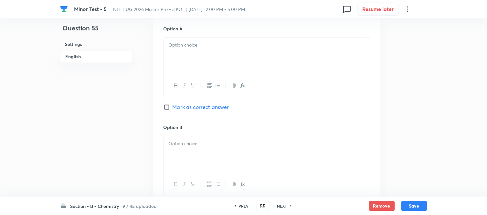
scroll to position [323, 0]
click at [258, 47] on p at bounding box center [267, 43] width 197 height 7
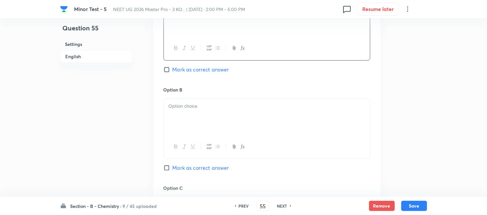
click at [244, 100] on div at bounding box center [267, 117] width 206 height 36
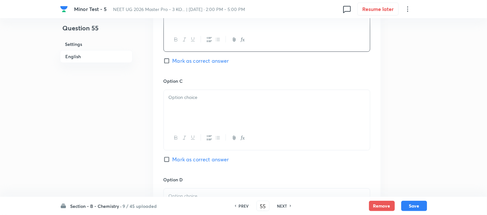
scroll to position [467, 0]
click at [166, 63] on input "Mark as correct answer" at bounding box center [168, 60] width 9 height 6
checkbox input "true"
click at [259, 117] on div at bounding box center [267, 107] width 206 height 36
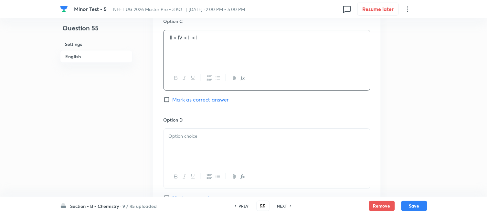
scroll to position [539, 0]
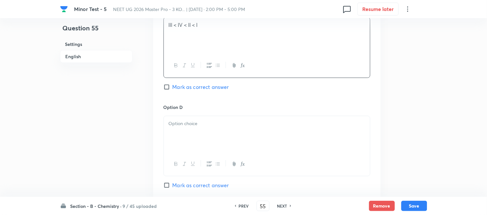
click at [244, 125] on p at bounding box center [267, 123] width 197 height 7
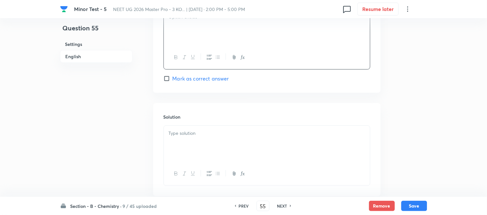
scroll to position [646, 0]
click at [210, 140] on div at bounding box center [267, 142] width 206 height 36
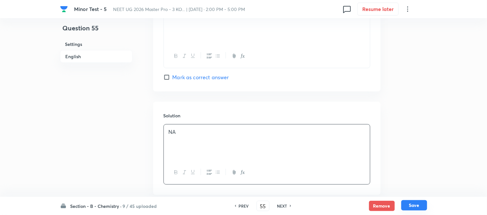
click at [413, 206] on button "Save" at bounding box center [414, 205] width 26 height 10
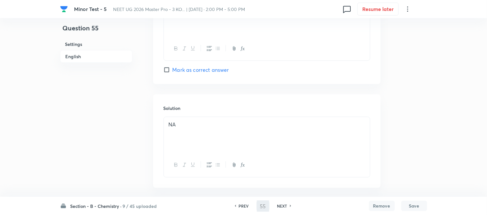
type input "56"
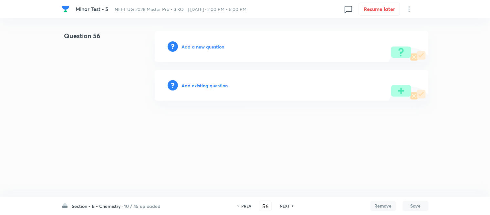
click at [200, 47] on h6 "Add a new question" at bounding box center [203, 46] width 43 height 7
click at [200, 47] on h6 "Choose a question type" at bounding box center [207, 46] width 50 height 7
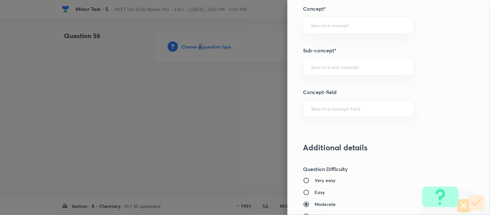
scroll to position [430, 0]
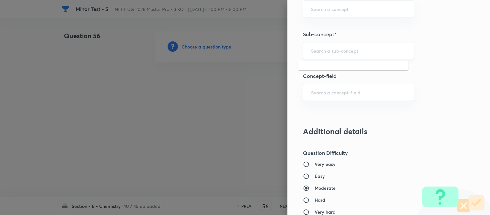
click at [354, 54] on input "text" at bounding box center [358, 51] width 95 height 6
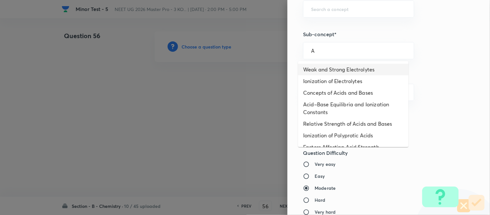
click at [327, 68] on li "Weak and Strong Electrolytes" at bounding box center [353, 70] width 111 height 12
type input "Weak and Strong Electrolytes"
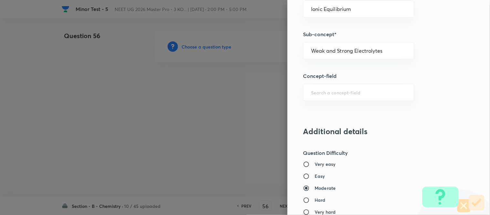
type input "Chemistry"
type input "Physical Chemistry"
type input "Ionic Equilibrium"
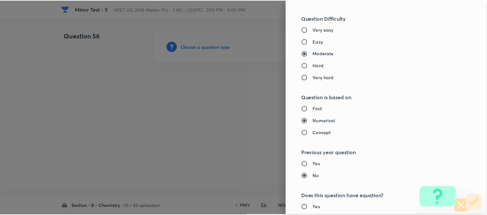
scroll to position [710, 0]
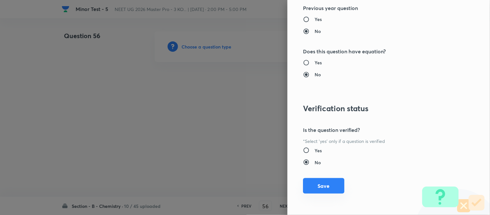
click at [311, 186] on button "Save" at bounding box center [323, 186] width 41 height 16
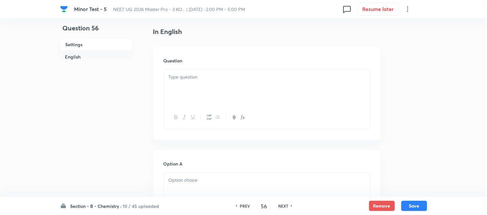
scroll to position [179, 0]
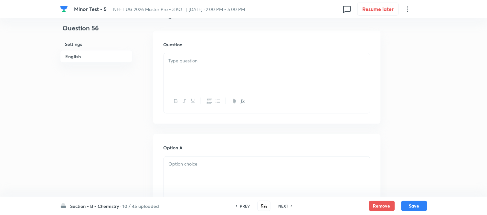
click at [252, 59] on p at bounding box center [267, 60] width 197 height 7
click at [219, 70] on div at bounding box center [267, 71] width 206 height 36
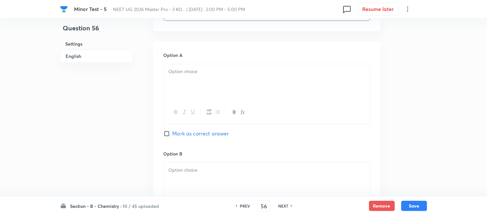
scroll to position [287, 0]
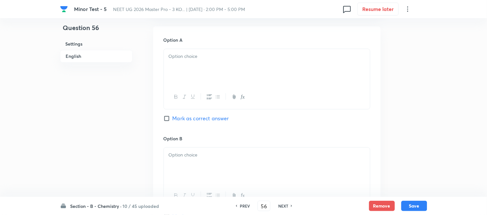
click at [252, 72] on div at bounding box center [267, 67] width 206 height 36
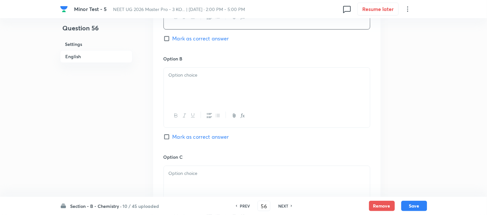
scroll to position [395, 0]
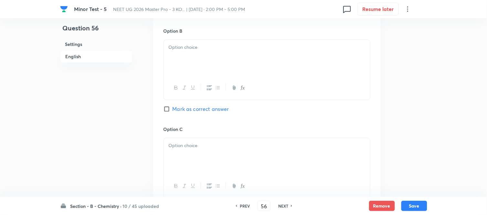
click at [267, 63] on div at bounding box center [267, 58] width 206 height 36
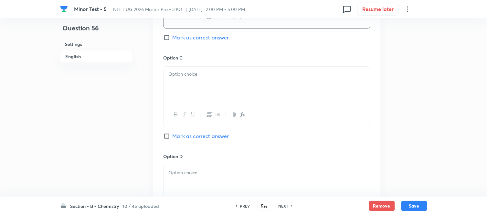
scroll to position [467, 0]
click at [244, 77] on p at bounding box center [267, 73] width 197 height 7
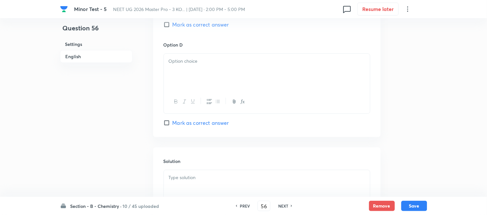
scroll to position [610, 0]
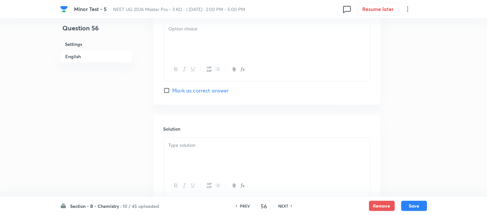
click at [227, 51] on div at bounding box center [267, 39] width 206 height 36
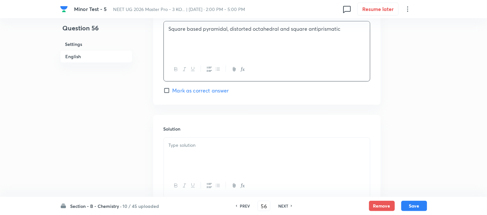
click at [173, 91] on span "Mark as correct answer" at bounding box center [201, 91] width 57 height 8
click at [173, 91] on input "Mark as correct answer" at bounding box center [168, 90] width 9 height 6
checkbox input "true"
click at [225, 144] on p at bounding box center [267, 145] width 197 height 7
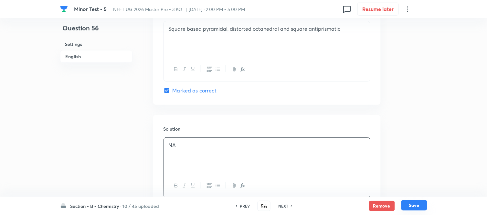
click at [416, 205] on button "Save" at bounding box center [414, 205] width 26 height 10
type input "57"
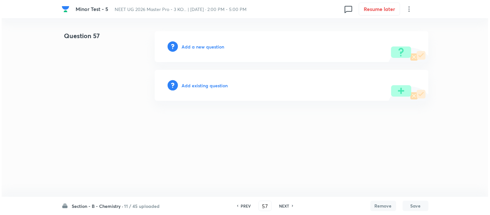
scroll to position [0, 0]
click at [198, 47] on h6 "Add a new question" at bounding box center [203, 46] width 43 height 7
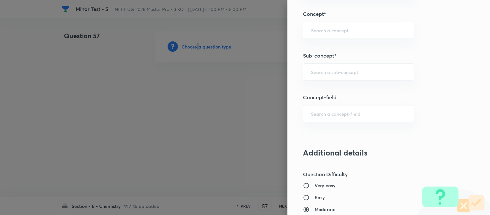
scroll to position [419, 0]
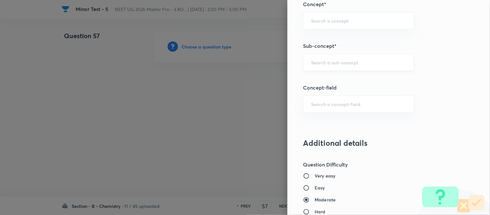
click at [360, 62] on input "text" at bounding box center [358, 62] width 95 height 6
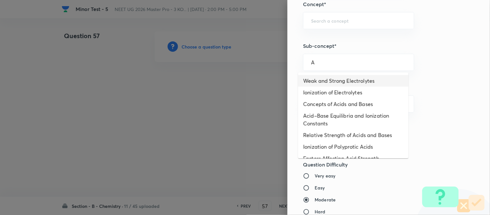
click at [331, 77] on li "Weak and Strong Electrolytes" at bounding box center [353, 81] width 111 height 12
type input "Weak and Strong Electrolytes"
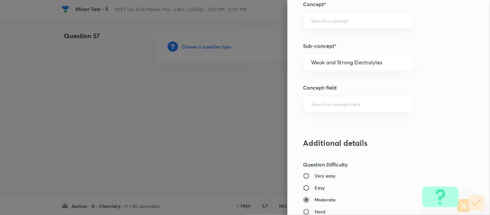
type input "Chemistry"
type input "Physical Chemistry"
type input "Ionic Equilibrium"
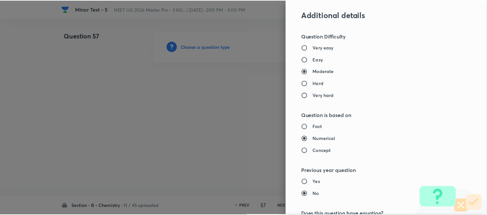
scroll to position [710, 0]
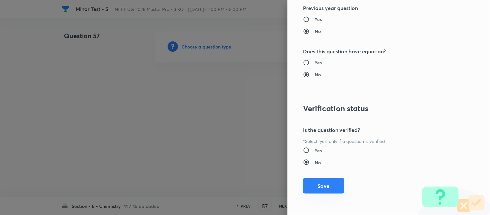
click at [303, 182] on button "Save" at bounding box center [323, 186] width 41 height 16
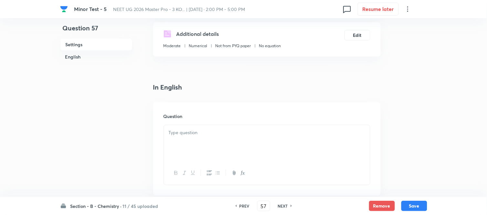
scroll to position [179, 0]
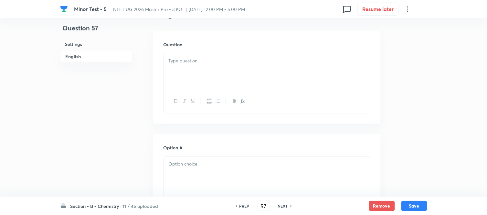
click at [254, 66] on div at bounding box center [267, 71] width 206 height 36
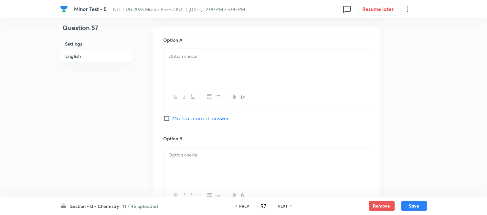
click at [269, 67] on div at bounding box center [267, 67] width 206 height 36
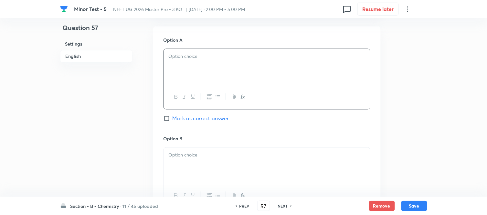
click at [267, 65] on div at bounding box center [267, 67] width 206 height 36
click at [220, 81] on div at bounding box center [267, 67] width 206 height 36
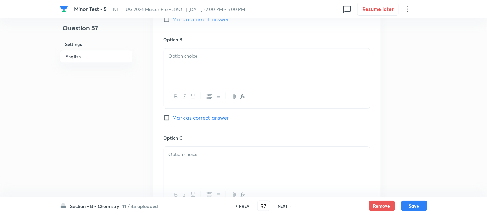
scroll to position [395, 0]
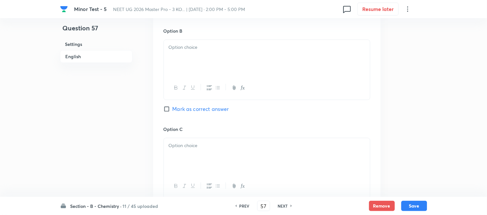
click at [251, 63] on div at bounding box center [267, 58] width 206 height 36
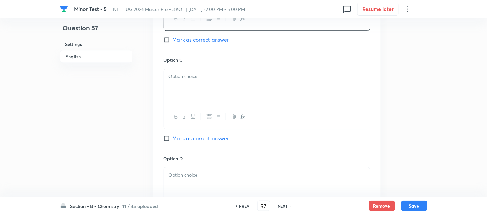
scroll to position [467, 0]
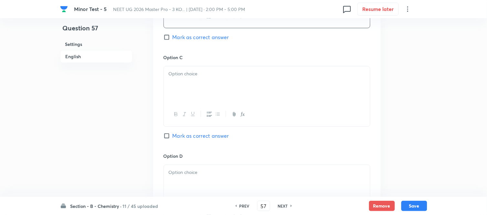
click at [234, 85] on div at bounding box center [267, 84] width 206 height 36
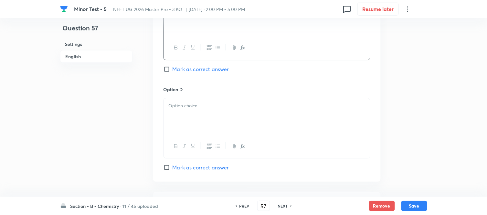
scroll to position [539, 0]
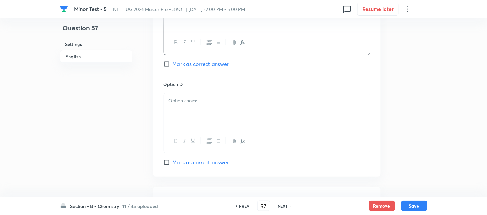
click at [210, 99] on p at bounding box center [267, 100] width 197 height 7
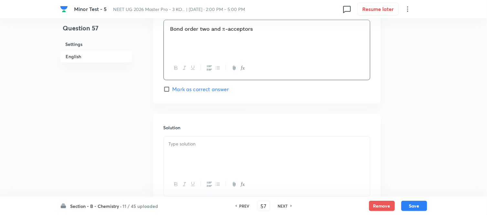
scroll to position [661, 0]
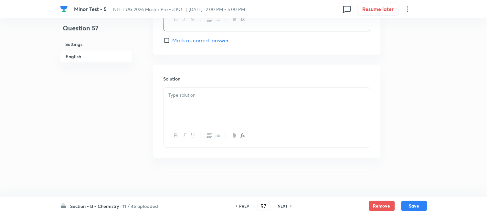
click at [217, 96] on p at bounding box center [267, 94] width 197 height 7
click at [411, 206] on button "Save" at bounding box center [414, 205] width 26 height 10
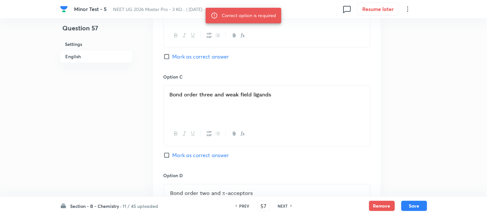
scroll to position [410, 0]
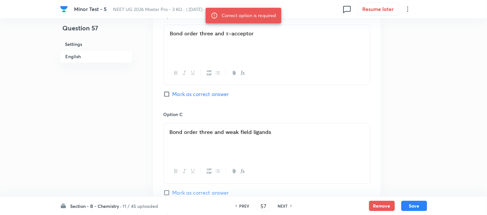
click at [168, 94] on input "Mark as correct answer" at bounding box center [168, 94] width 9 height 6
checkbox input "true"
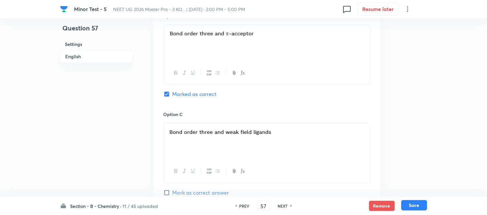
click at [416, 208] on button "Save" at bounding box center [414, 205] width 26 height 10
type input "58"
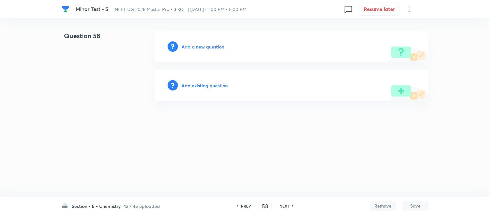
click at [197, 48] on h6 "Add a new question" at bounding box center [203, 46] width 43 height 7
click at [197, 48] on h6 "Choose a question type" at bounding box center [207, 46] width 50 height 7
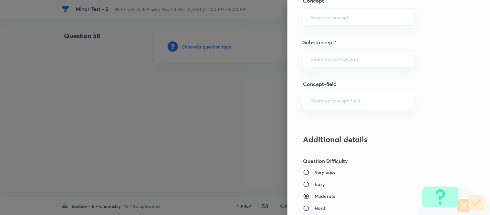
scroll to position [438, 0]
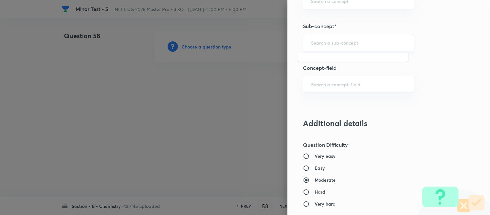
click at [344, 45] on input "text" at bounding box center [358, 42] width 95 height 6
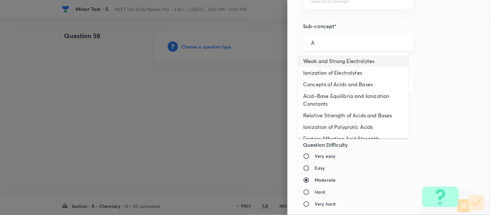
click at [343, 65] on li "Weak and Strong Electrolytes" at bounding box center [353, 61] width 111 height 12
type input "Weak and Strong Electrolytes"
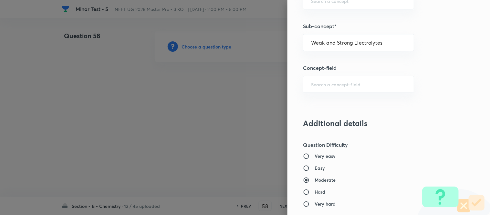
type input "Chemistry"
type input "Physical Chemistry"
type input "Ionic Equilibrium"
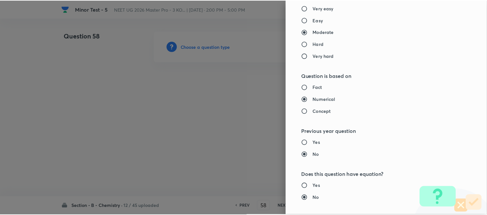
scroll to position [710, 0]
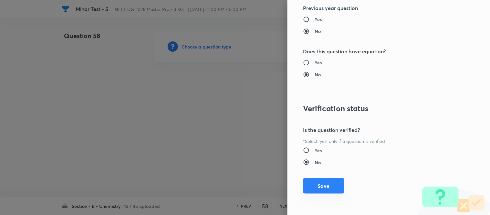
click at [313, 183] on button "Save" at bounding box center [323, 186] width 41 height 16
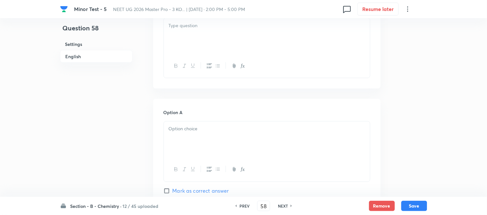
scroll to position [215, 0]
click at [259, 38] on div at bounding box center [267, 35] width 206 height 36
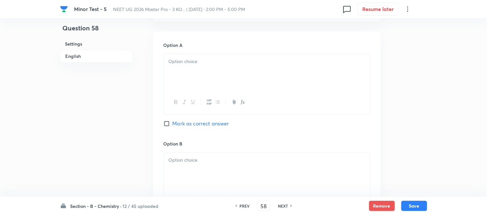
scroll to position [287, 0]
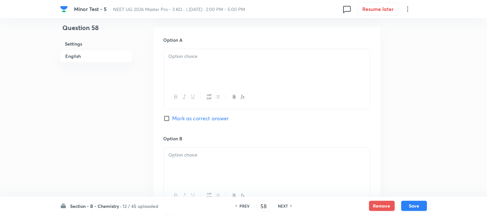
click at [251, 62] on div at bounding box center [267, 67] width 206 height 36
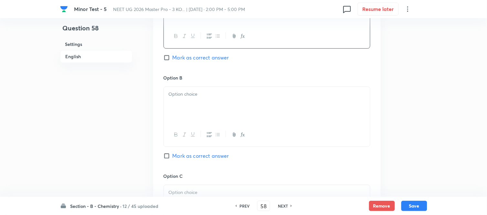
scroll to position [359, 0]
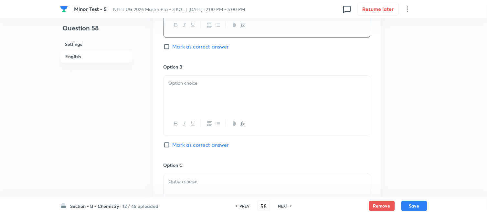
click at [209, 85] on p at bounding box center [267, 83] width 197 height 7
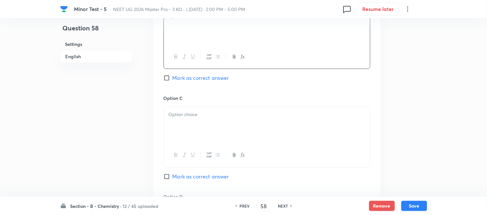
scroll to position [431, 0]
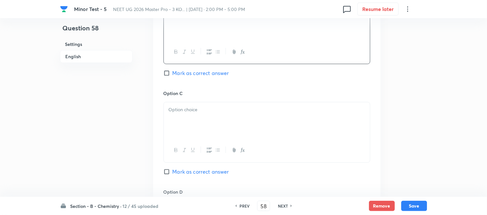
click at [208, 112] on p at bounding box center [267, 109] width 197 height 7
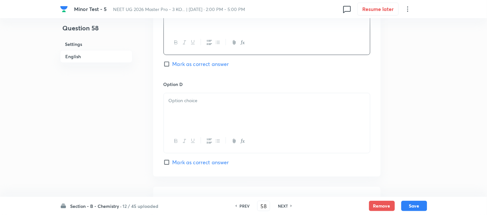
click at [222, 96] on div at bounding box center [267, 111] width 206 height 36
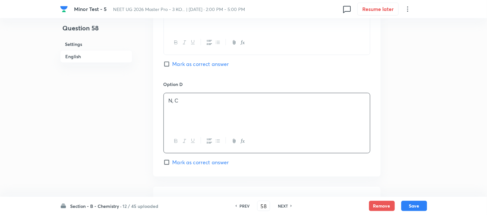
drag, startPoint x: 174, startPoint y: 163, endPoint x: 176, endPoint y: 160, distance: 3.5
click at [174, 162] on span "Mark as correct answer" at bounding box center [201, 162] width 57 height 8
click at [173, 162] on input "Mark as correct answer" at bounding box center [168, 162] width 9 height 6
checkbox input "true"
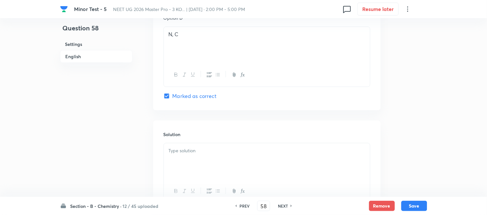
scroll to position [661, 0]
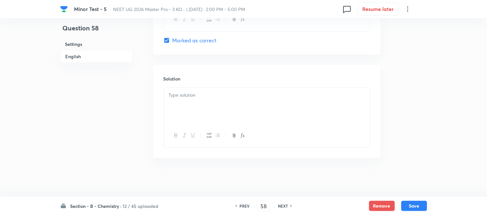
click at [240, 103] on div at bounding box center [267, 106] width 206 height 36
click at [412, 205] on button "Save" at bounding box center [414, 205] width 26 height 10
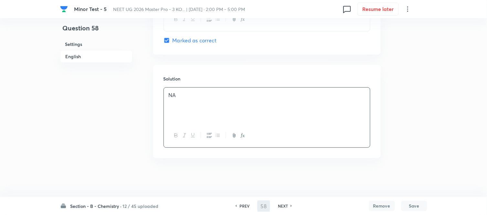
type input "59"
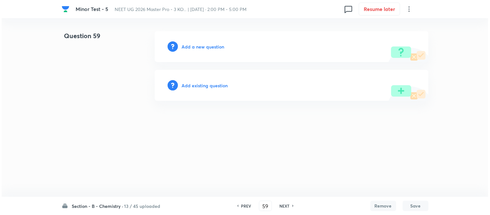
scroll to position [0, 0]
click at [197, 43] on div "Add a new question" at bounding box center [292, 46] width 274 height 31
click at [193, 46] on h6 "Add a new question" at bounding box center [203, 46] width 43 height 7
click at [185, 49] on h6 "Choose a question type" at bounding box center [207, 46] width 50 height 7
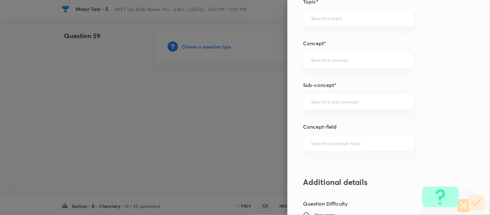
scroll to position [394, 0]
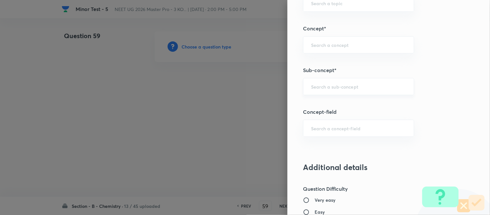
click at [360, 91] on div "​" at bounding box center [358, 86] width 111 height 17
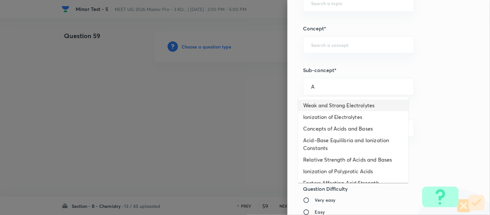
click at [325, 103] on li "Weak and Strong Electrolytes" at bounding box center [353, 106] width 111 height 12
type input "Weak and Strong Electrolytes"
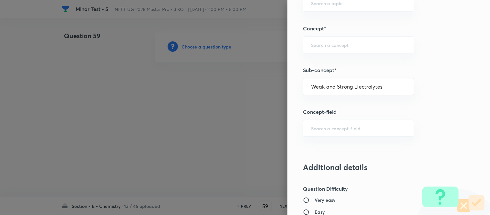
type input "Chemistry"
type input "Physical Chemistry"
type input "Ionic Equilibrium"
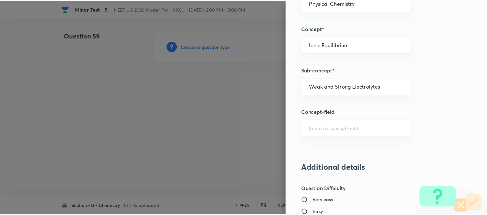
scroll to position [710, 0]
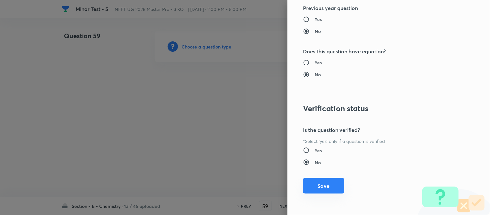
click at [328, 185] on button "Save" at bounding box center [323, 186] width 41 height 16
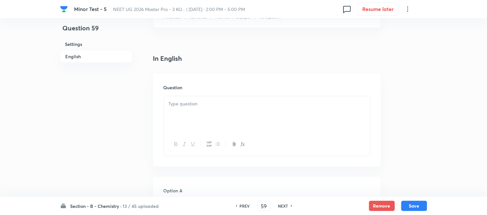
scroll to position [179, 0]
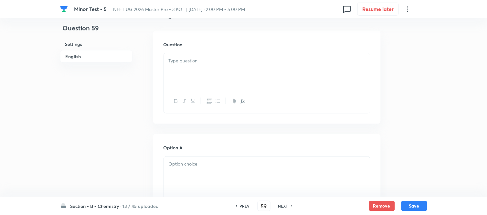
click at [235, 73] on div at bounding box center [267, 71] width 206 height 36
click at [237, 79] on div at bounding box center [267, 71] width 206 height 36
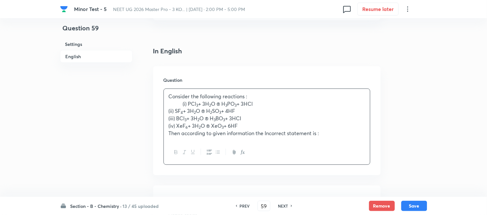
scroll to position [144, 0]
drag, startPoint x: 183, startPoint y: 103, endPoint x: 251, endPoint y: 108, distance: 68.4
click at [183, 102] on strong at bounding box center [176, 104] width 14 height 7
click at [185, 111] on p "(ii) SF 4 + 3H 2 O ® H 2 SO 3 + 4HF" at bounding box center [267, 111] width 197 height 7
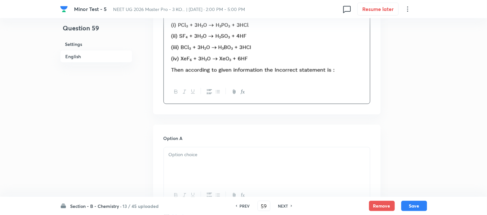
scroll to position [287, 0]
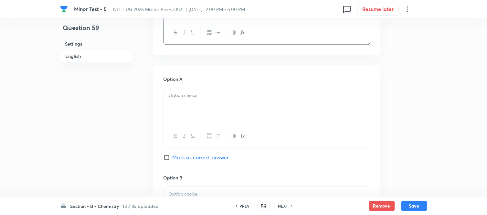
click at [249, 105] on div at bounding box center [267, 106] width 206 height 36
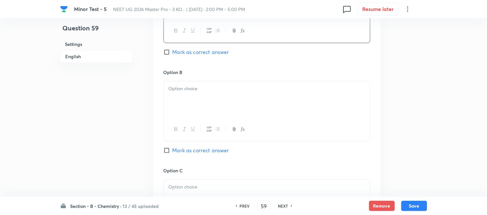
scroll to position [395, 0]
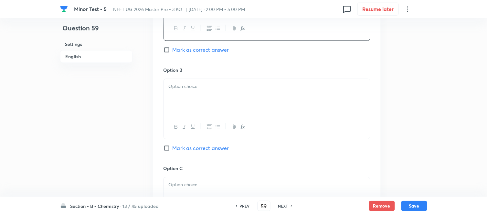
click at [221, 88] on p at bounding box center [267, 86] width 197 height 7
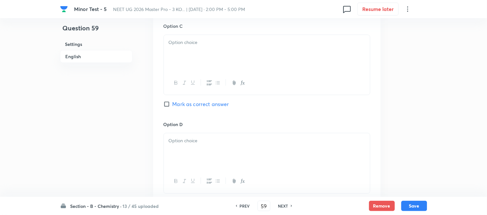
scroll to position [539, 0]
click at [222, 58] on div at bounding box center [267, 52] width 206 height 36
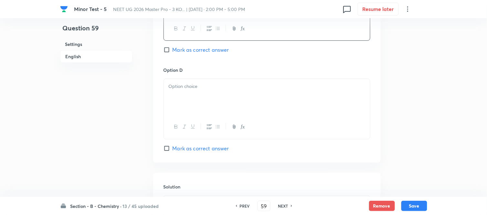
scroll to position [610, 0]
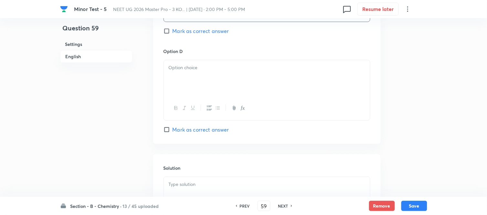
click at [221, 73] on div at bounding box center [267, 78] width 206 height 36
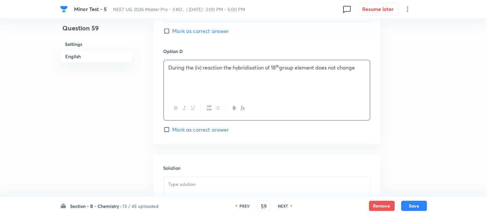
drag, startPoint x: 166, startPoint y: 134, endPoint x: 195, endPoint y: 132, distance: 29.2
click at [166, 134] on label "Mark as correct answer" at bounding box center [197, 130] width 66 height 8
click at [166, 133] on input "Mark as correct answer" at bounding box center [168, 129] width 9 height 6
checkbox input "true"
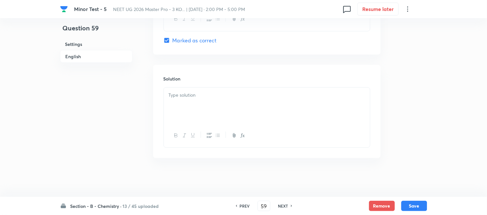
scroll to position [700, 0]
click at [205, 106] on div at bounding box center [267, 106] width 206 height 36
click at [415, 205] on button "Save" at bounding box center [414, 205] width 26 height 10
type input "60"
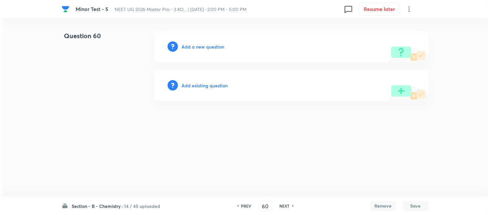
scroll to position [0, 0]
click at [193, 46] on h6 "Add a new question" at bounding box center [203, 46] width 43 height 7
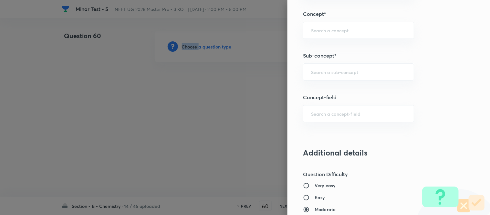
scroll to position [412, 0]
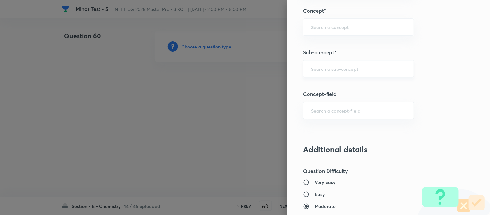
click at [327, 67] on input "text" at bounding box center [358, 69] width 95 height 6
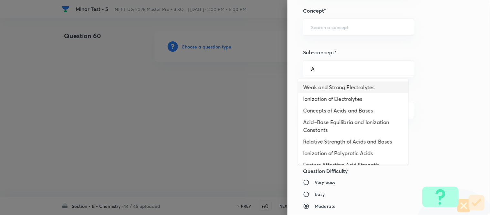
click at [331, 87] on li "Weak and Strong Electrolytes" at bounding box center [353, 87] width 111 height 12
type input "Weak and Strong Electrolytes"
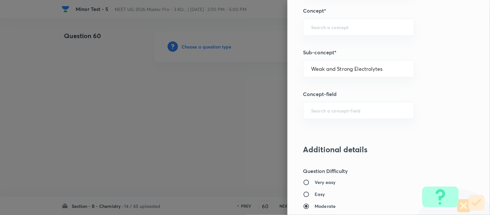
type input "Chemistry"
type input "Physical Chemistry"
type input "Ionic Equilibrium"
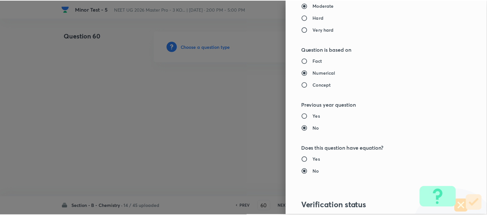
scroll to position [710, 0]
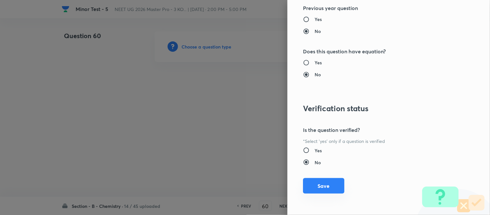
click at [316, 189] on button "Save" at bounding box center [323, 186] width 41 height 16
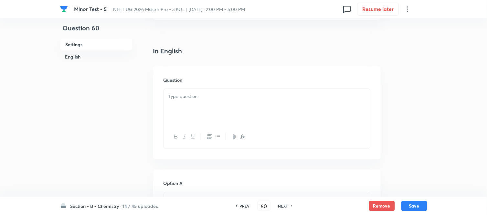
scroll to position [179, 0]
click at [233, 78] on div at bounding box center [267, 71] width 206 height 36
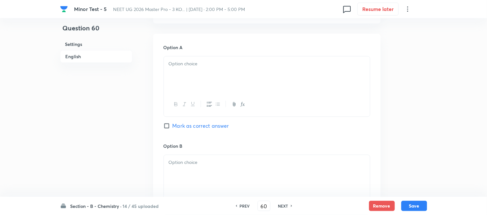
scroll to position [359, 0]
click at [230, 62] on p at bounding box center [267, 61] width 197 height 7
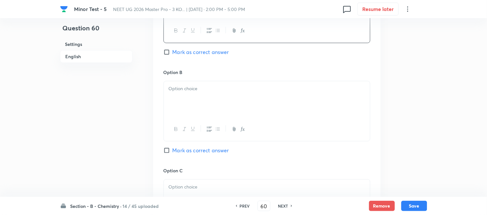
scroll to position [431, 0]
click at [259, 81] on div "Option B [PERSON_NAME] as correct answer" at bounding box center [267, 118] width 207 height 98
click at [256, 93] on div at bounding box center [267, 99] width 206 height 36
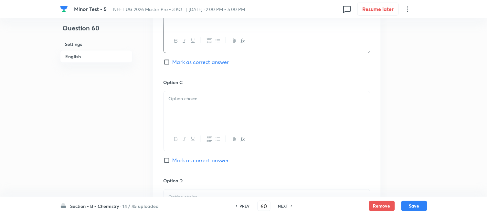
scroll to position [539, 0]
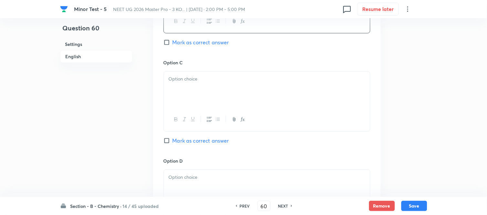
click at [247, 98] on div at bounding box center [267, 89] width 206 height 36
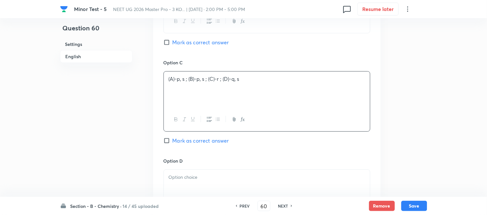
click at [172, 46] on input "Mark as correct answer" at bounding box center [168, 42] width 9 height 6
checkbox input "true"
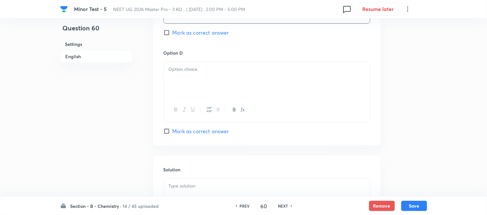
click at [220, 81] on div at bounding box center [267, 80] width 206 height 36
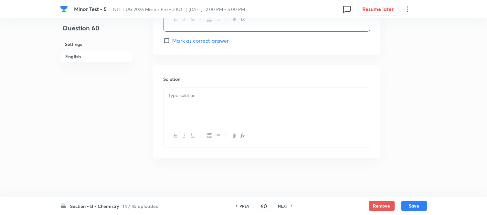
scroll to position [739, 0]
click at [214, 99] on div at bounding box center [267, 106] width 206 height 36
click at [419, 205] on button "Save" at bounding box center [414, 205] width 26 height 10
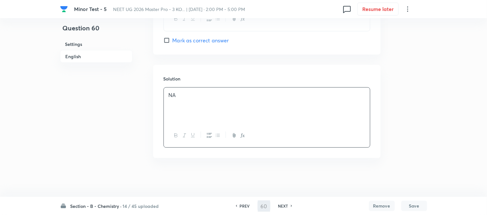
type input "61"
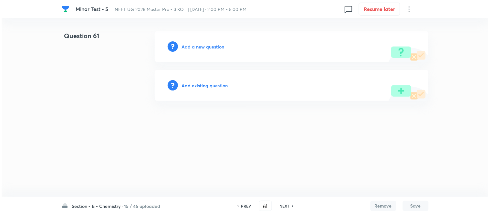
scroll to position [0, 0]
click at [195, 49] on h6 "Add a new question" at bounding box center [203, 46] width 43 height 7
click at [196, 48] on h6 "Choose a question type" at bounding box center [207, 46] width 50 height 7
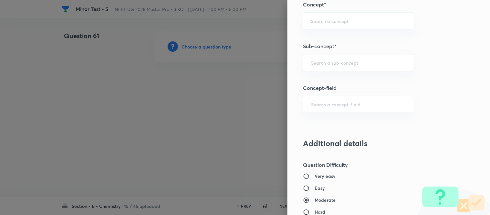
scroll to position [431, 0]
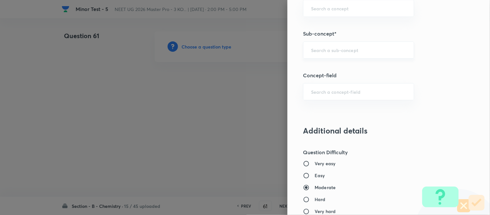
click at [356, 54] on div "​" at bounding box center [358, 49] width 111 height 17
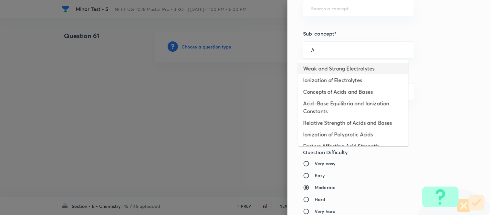
click at [340, 69] on li "Weak and Strong Electrolytes" at bounding box center [353, 69] width 111 height 12
type input "Weak and Strong Electrolytes"
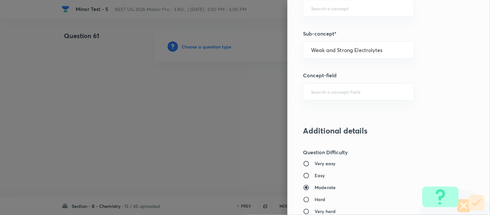
type input "Chemistry"
type input "Physical Chemistry"
type input "Ionic Equilibrium"
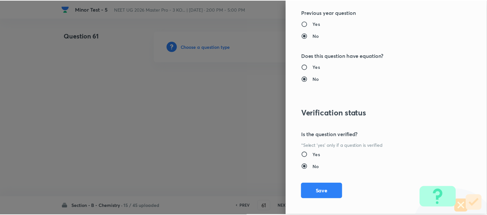
scroll to position [710, 0]
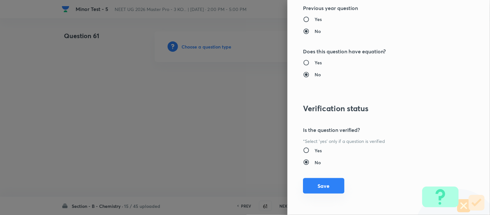
click at [314, 188] on button "Save" at bounding box center [323, 186] width 41 height 16
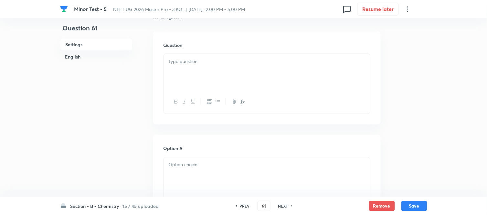
scroll to position [179, 0]
click at [232, 72] on div at bounding box center [267, 71] width 206 height 36
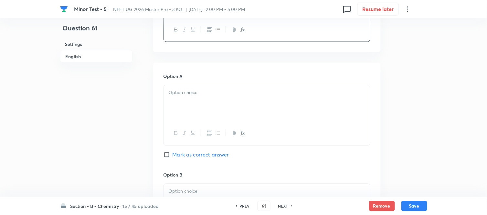
scroll to position [251, 0]
click at [230, 92] on p at bounding box center [267, 92] width 197 height 7
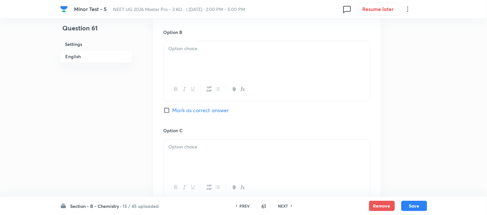
scroll to position [395, 0]
click at [240, 57] on div at bounding box center [267, 58] width 206 height 36
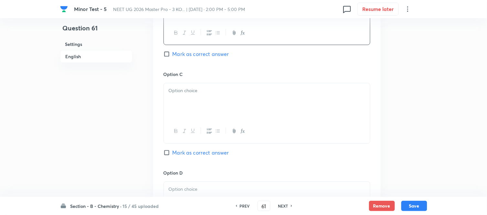
scroll to position [467, 0]
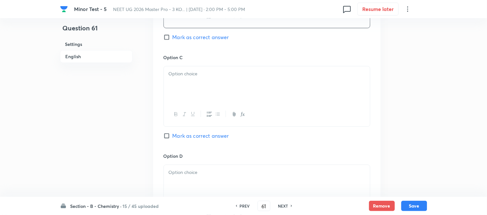
click at [236, 78] on div at bounding box center [267, 84] width 206 height 36
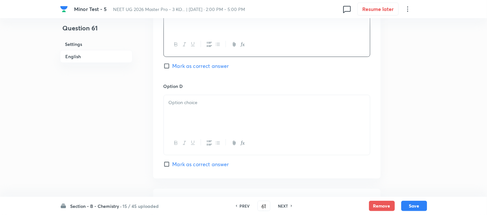
scroll to position [539, 0]
click at [219, 110] on div at bounding box center [267, 111] width 206 height 36
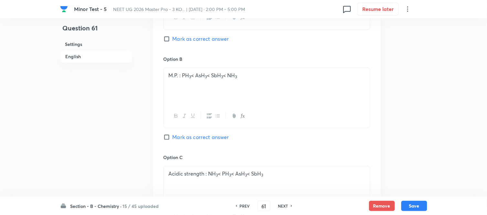
scroll to position [323, 0]
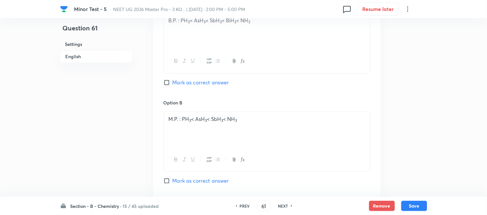
click at [167, 82] on input "Mark as correct answer" at bounding box center [168, 82] width 9 height 6
checkbox input "true"
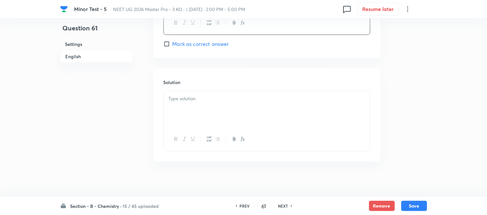
scroll to position [661, 0]
click at [219, 90] on div at bounding box center [267, 106] width 206 height 36
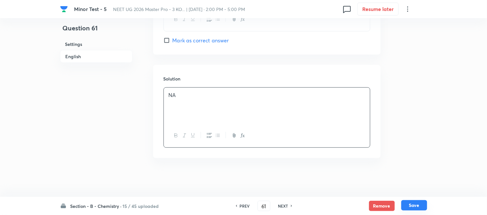
click at [416, 205] on button "Save" at bounding box center [414, 205] width 26 height 10
type input "62"
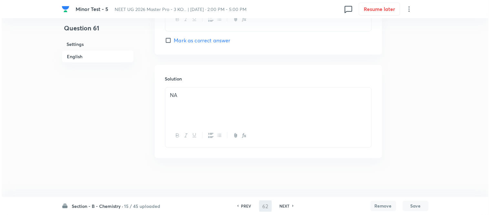
scroll to position [0, 0]
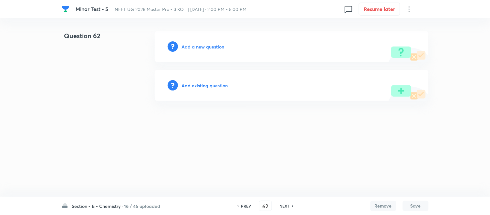
click at [191, 47] on h6 "Add a new question" at bounding box center [203, 46] width 43 height 7
click at [191, 47] on h6 "Choose a question type" at bounding box center [207, 46] width 50 height 7
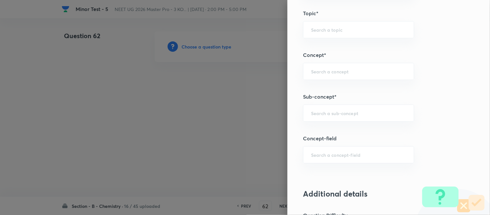
scroll to position [378, 0]
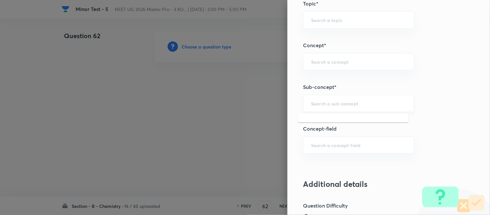
click at [347, 102] on input "text" at bounding box center [358, 103] width 95 height 6
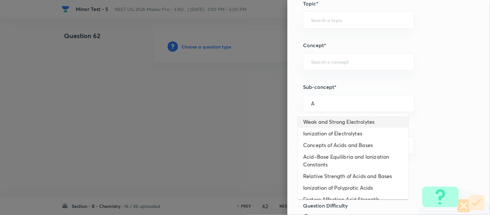
click at [326, 123] on li "Weak and Strong Electrolytes" at bounding box center [353, 122] width 111 height 12
type input "Weak and Strong Electrolytes"
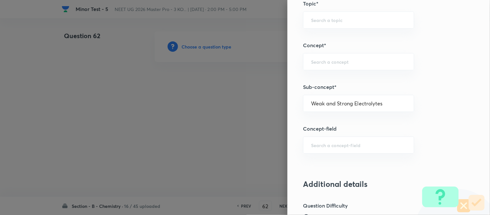
type input "Chemistry"
type input "Physical Chemistry"
type input "Ionic Equilibrium"
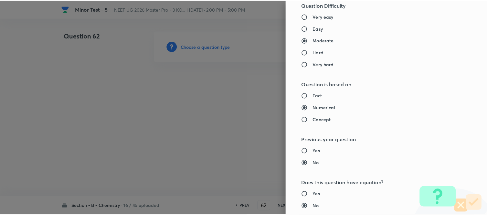
scroll to position [710, 0]
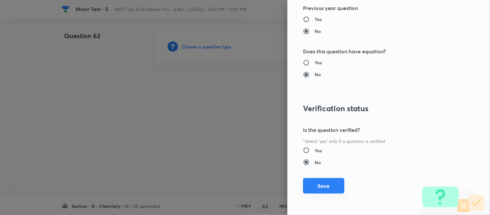
click at [314, 182] on button "Save" at bounding box center [323, 186] width 41 height 16
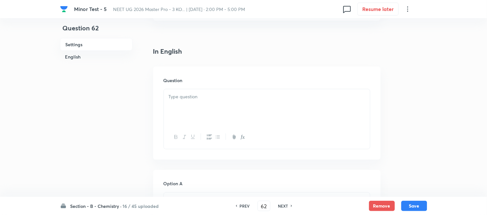
scroll to position [179, 0]
click at [252, 69] on div at bounding box center [267, 71] width 206 height 36
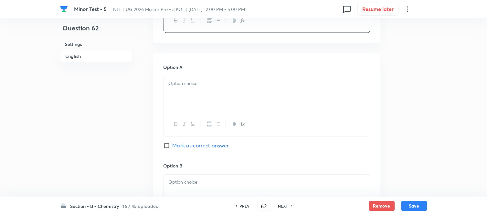
scroll to position [287, 0]
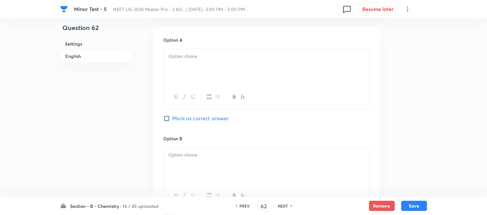
click at [254, 59] on p at bounding box center [267, 56] width 197 height 7
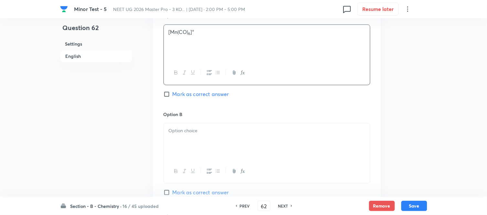
scroll to position [323, 0]
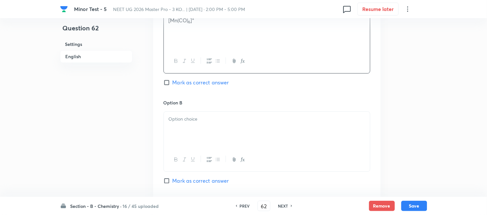
drag, startPoint x: 170, startPoint y: 82, endPoint x: 185, endPoint y: 89, distance: 16.1
click at [170, 81] on input "Mark as correct answer" at bounding box center [168, 82] width 9 height 6
checkbox input "true"
click at [224, 117] on p at bounding box center [267, 118] width 197 height 7
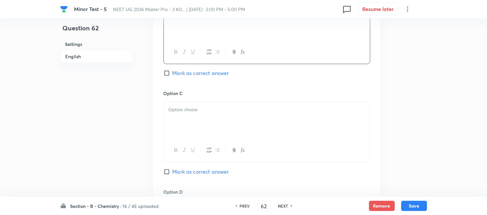
scroll to position [467, 0]
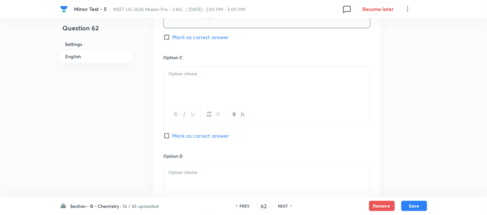
click at [227, 72] on p at bounding box center [267, 73] width 197 height 7
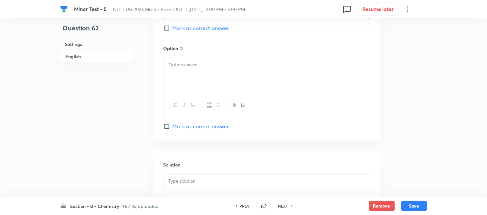
click at [230, 80] on div at bounding box center [267, 75] width 206 height 36
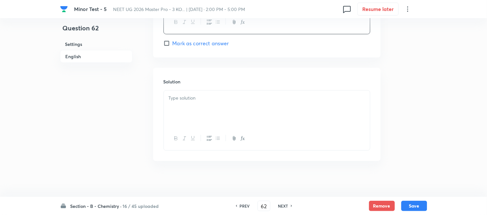
scroll to position [661, 0]
click at [214, 98] on p at bounding box center [267, 94] width 197 height 7
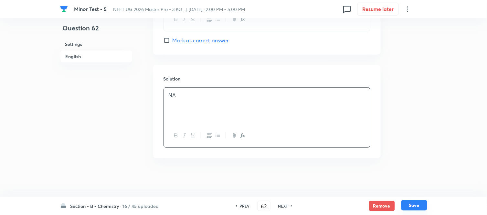
click at [413, 208] on button "Save" at bounding box center [414, 205] width 26 height 10
type input "63"
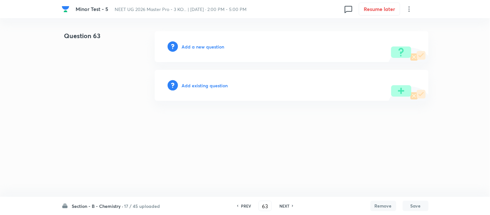
click at [196, 50] on div "Add a new question" at bounding box center [292, 46] width 274 height 31
click at [195, 48] on h6 "Add a new question" at bounding box center [203, 46] width 43 height 7
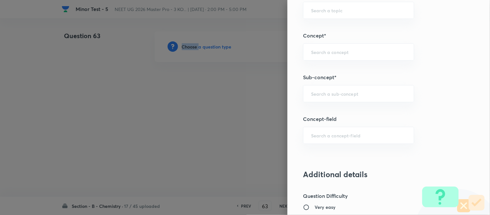
scroll to position [421, 0]
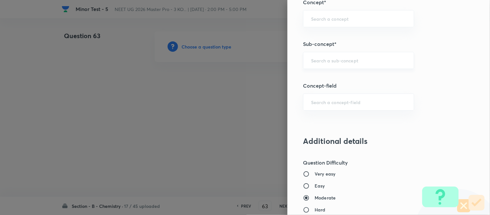
click at [338, 62] on input "text" at bounding box center [358, 60] width 95 height 6
type input "A"
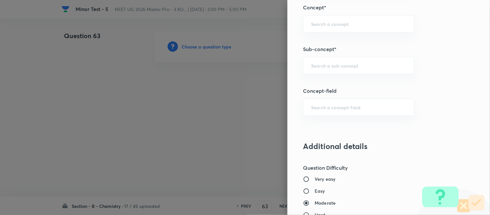
scroll to position [366, 0]
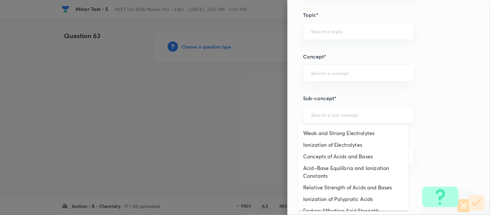
click at [328, 117] on input "text" at bounding box center [358, 115] width 95 height 6
drag, startPoint x: 345, startPoint y: 133, endPoint x: 442, endPoint y: 130, distance: 97.0
click at [345, 133] on li "Weak and Strong Electrolytes" at bounding box center [353, 133] width 111 height 12
type input "Weak and Strong Electrolytes"
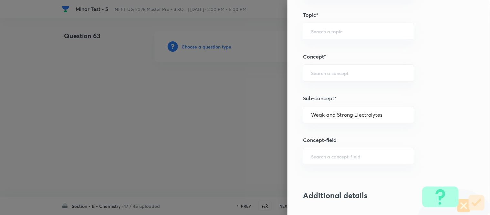
type input "Chemistry"
type input "Physical Chemistry"
type input "Ionic Equilibrium"
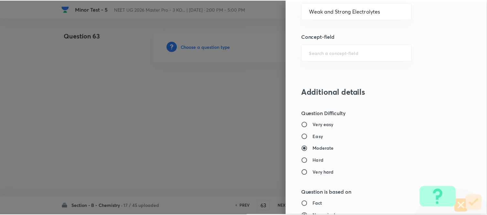
scroll to position [710, 0]
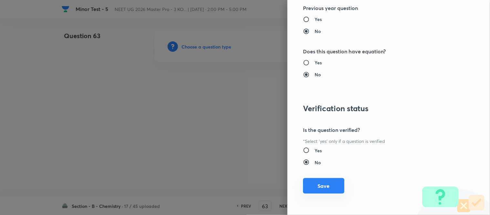
click at [321, 185] on button "Save" at bounding box center [323, 186] width 41 height 16
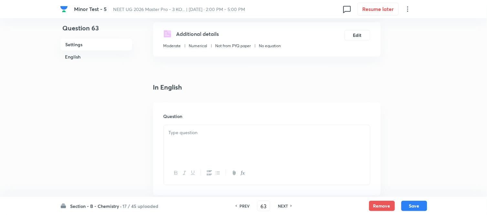
scroll to position [144, 0]
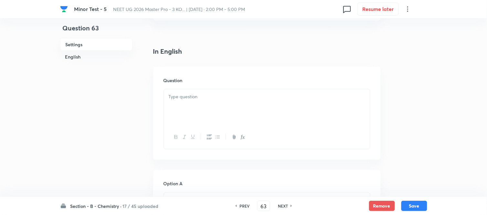
click at [238, 97] on p at bounding box center [267, 96] width 197 height 7
click at [219, 89] on div at bounding box center [267, 107] width 206 height 36
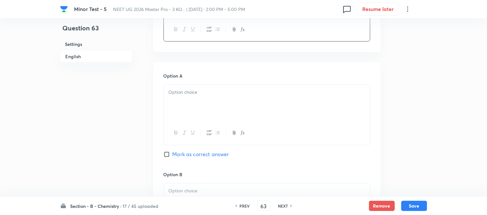
click at [231, 95] on p at bounding box center [267, 92] width 197 height 7
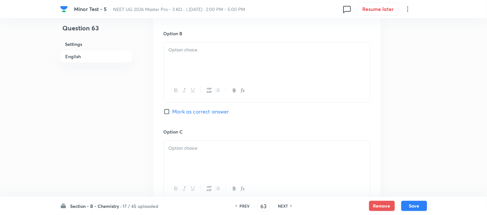
scroll to position [395, 0]
click at [227, 62] on div at bounding box center [267, 58] width 206 height 36
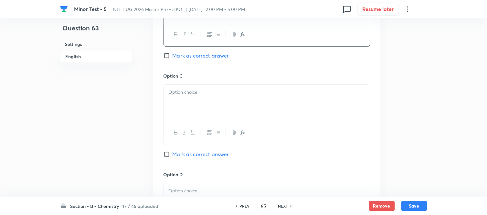
scroll to position [467, 0]
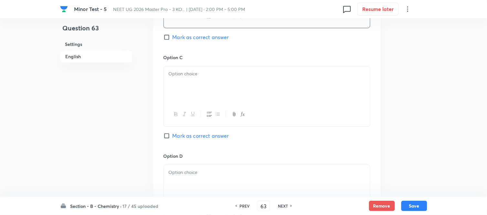
click at [246, 89] on div at bounding box center [267, 84] width 206 height 36
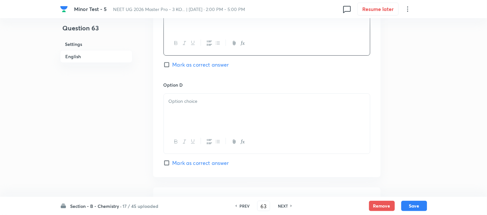
scroll to position [539, 0]
click at [241, 102] on p at bounding box center [267, 100] width 197 height 7
click at [242, 204] on h6 "PREV" at bounding box center [245, 206] width 10 height 6
type input "62"
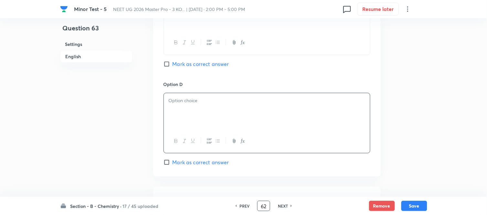
checkbox input "true"
click at [282, 205] on h6 "NEXT" at bounding box center [283, 206] width 10 height 6
type input "63"
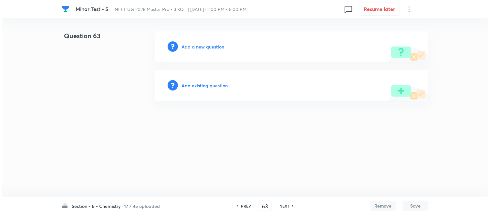
scroll to position [0, 0]
click at [192, 46] on h6 "Add a new question" at bounding box center [203, 46] width 43 height 7
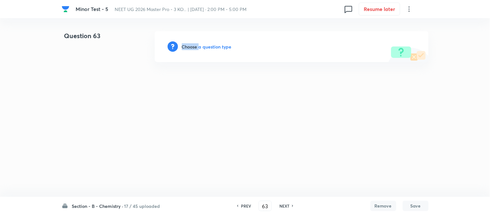
click at [192, 46] on h6 "Choose a question type" at bounding box center [207, 46] width 50 height 7
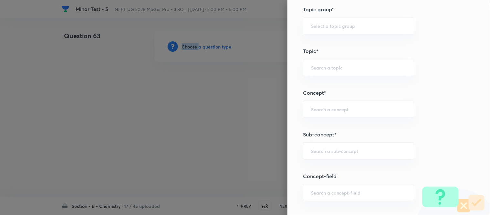
scroll to position [409, 0]
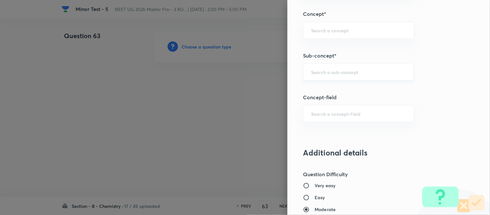
click at [357, 70] on input "text" at bounding box center [358, 72] width 95 height 6
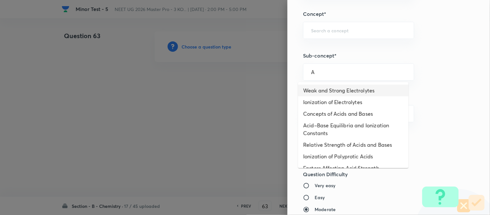
click at [327, 90] on li "Weak and Strong Electrolytes" at bounding box center [353, 91] width 111 height 12
type input "Weak and Strong Electrolytes"
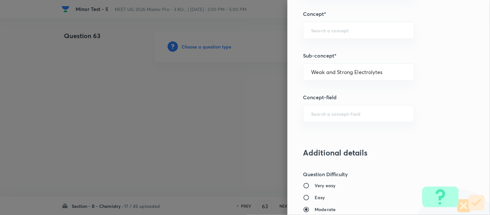
type input "Chemistry"
type input "Physical Chemistry"
type input "Ionic Equilibrium"
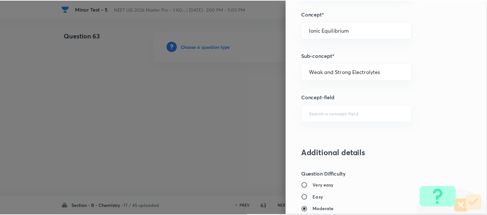
scroll to position [710, 0]
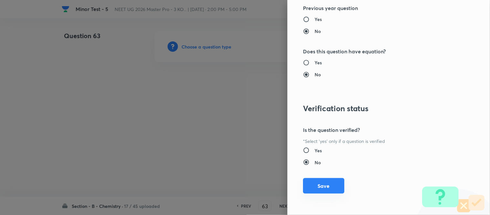
click at [320, 187] on button "Save" at bounding box center [323, 186] width 41 height 16
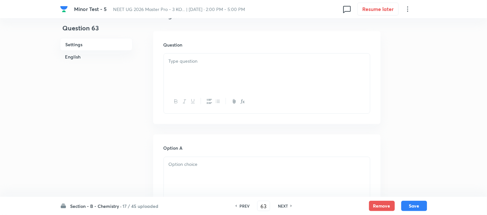
scroll to position [179, 0]
click at [234, 69] on div at bounding box center [267, 71] width 206 height 36
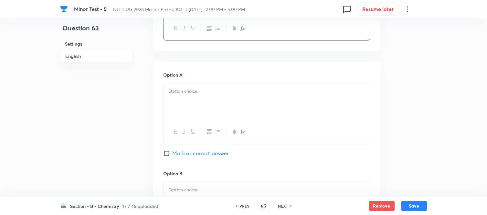
scroll to position [323, 0]
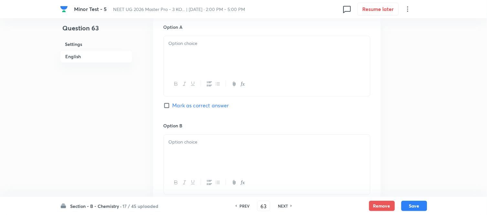
click at [232, 60] on div at bounding box center [267, 54] width 206 height 36
click at [169, 105] on input "Mark as correct answer" at bounding box center [168, 105] width 9 height 6
checkbox input "true"
click at [228, 144] on p at bounding box center [267, 141] width 197 height 7
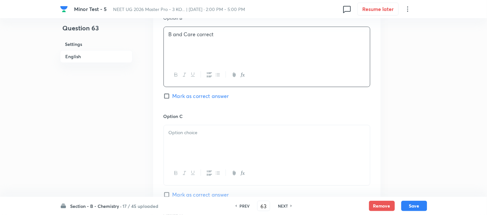
click at [231, 140] on div at bounding box center [267, 143] width 206 height 36
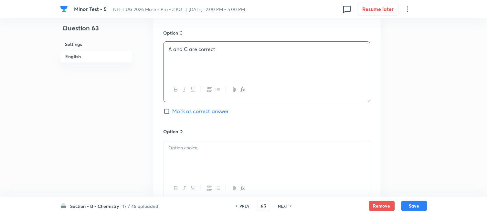
scroll to position [539, 0]
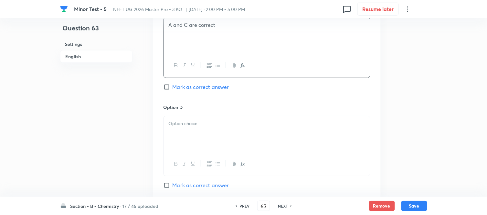
click at [233, 139] on div at bounding box center [267, 134] width 206 height 36
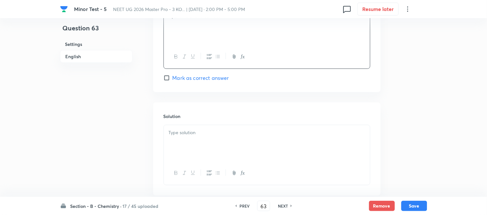
scroll to position [646, 0]
click at [235, 134] on p at bounding box center [267, 131] width 197 height 7
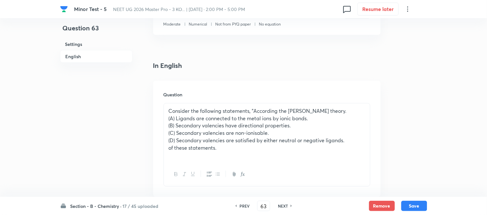
scroll to position [108, 0]
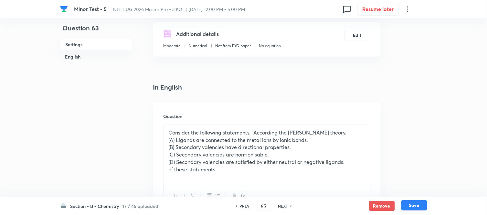
click at [414, 204] on button "Save" at bounding box center [414, 205] width 26 height 10
type input "64"
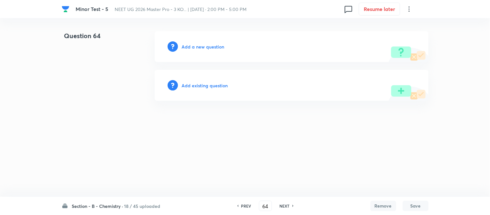
click at [199, 46] on h6 "Add a new question" at bounding box center [203, 46] width 43 height 7
click at [199, 47] on h6 "Choose a question type" at bounding box center [207, 46] width 50 height 7
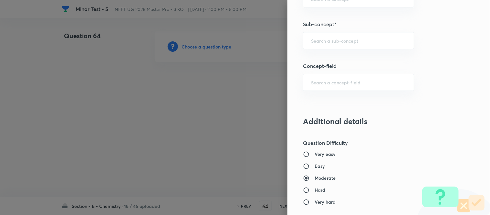
scroll to position [453, 0]
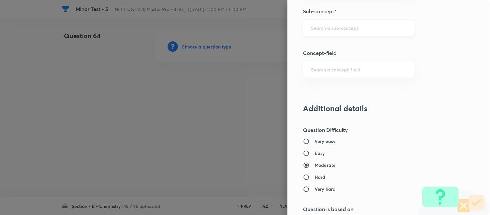
click at [347, 28] on input "text" at bounding box center [358, 28] width 95 height 6
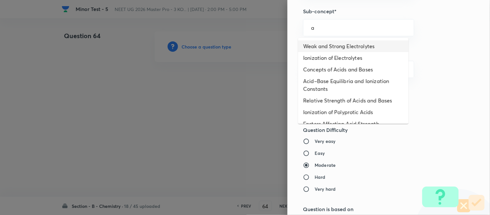
click at [336, 45] on li "Weak and Strong Electrolytes" at bounding box center [353, 46] width 111 height 12
type input "Weak and Strong Electrolytes"
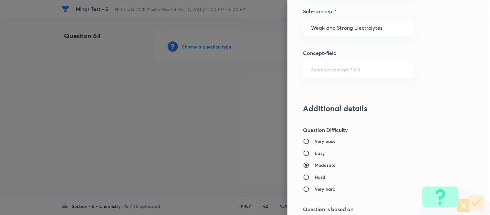
type input "Chemistry"
type input "Physical Chemistry"
type input "Ionic Equilibrium"
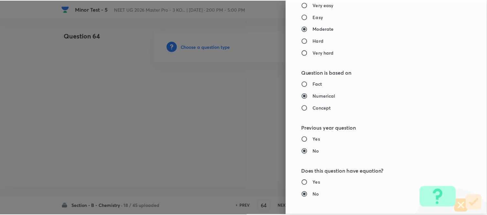
scroll to position [710, 0]
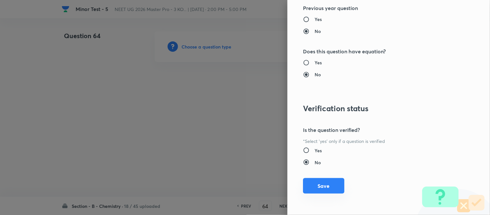
click at [318, 181] on button "Save" at bounding box center [323, 186] width 41 height 16
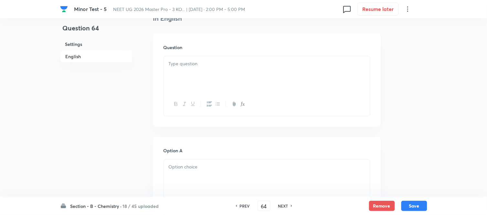
scroll to position [179, 0]
click at [231, 71] on div at bounding box center [267, 71] width 206 height 36
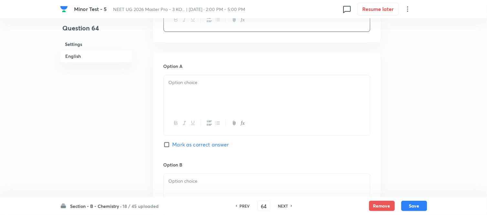
scroll to position [287, 0]
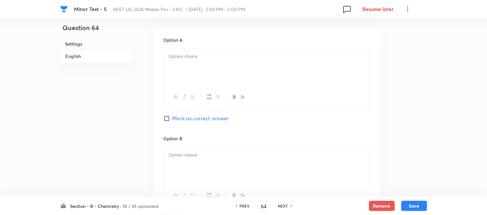
click at [277, 69] on div at bounding box center [267, 67] width 206 height 36
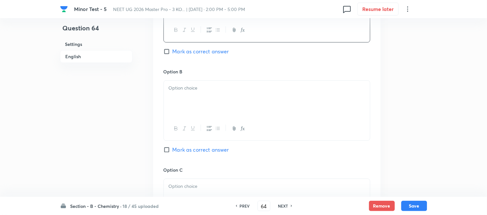
scroll to position [359, 0]
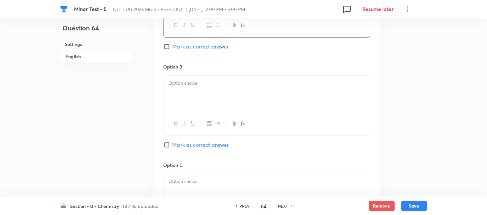
click at [235, 83] on p at bounding box center [267, 83] width 197 height 7
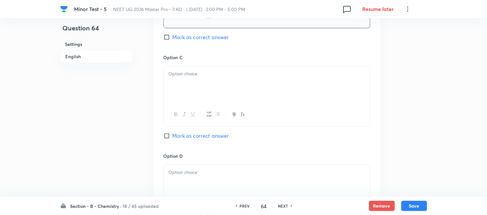
click at [219, 88] on div at bounding box center [267, 84] width 206 height 36
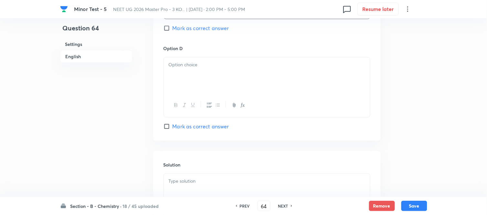
click at [212, 69] on div at bounding box center [267, 75] width 206 height 36
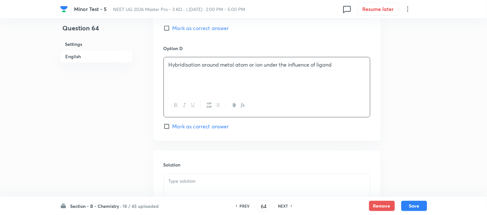
click at [170, 126] on input "Mark as correct answer" at bounding box center [168, 126] width 9 height 6
checkbox input "true"
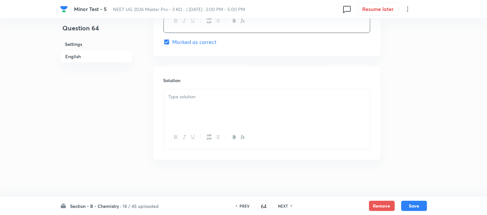
scroll to position [661, 0]
click at [212, 109] on div at bounding box center [267, 106] width 206 height 36
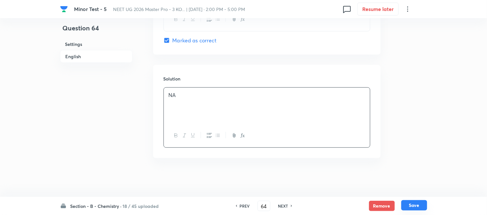
click at [417, 206] on button "Save" at bounding box center [414, 205] width 26 height 10
type input "65"
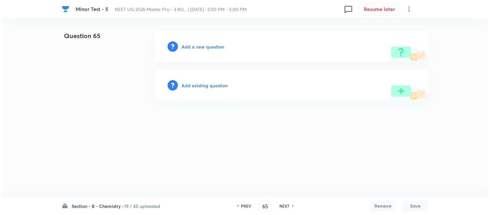
scroll to position [0, 0]
click at [196, 47] on h6 "Add a new question" at bounding box center [203, 46] width 43 height 7
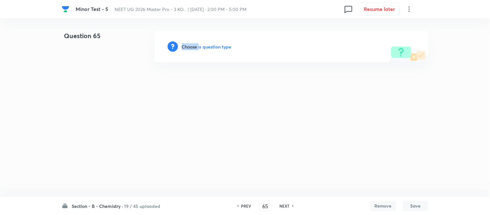
click at [196, 47] on h6 "Choose a question type" at bounding box center [207, 46] width 50 height 7
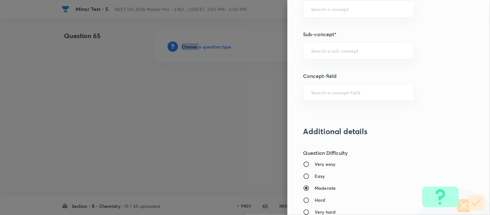
scroll to position [432, 0]
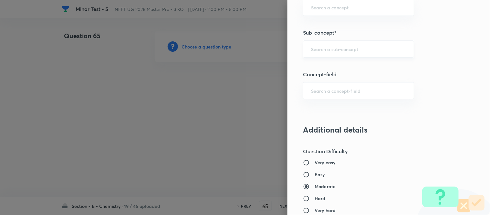
click at [343, 46] on input "text" at bounding box center [358, 49] width 95 height 6
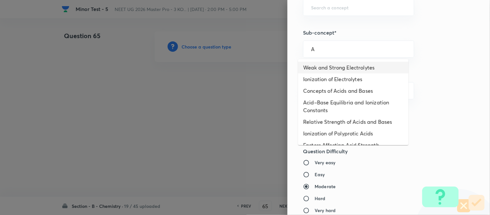
click at [333, 68] on li "Weak and Strong Electrolytes" at bounding box center [353, 68] width 111 height 12
type input "Weak and Strong Electrolytes"
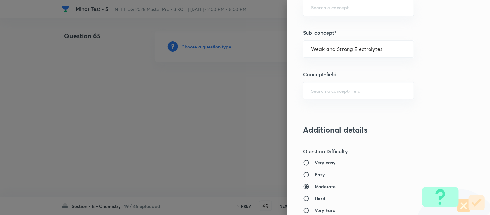
type input "Chemistry"
type input "Physical Chemistry"
type input "Ionic Equilibrium"
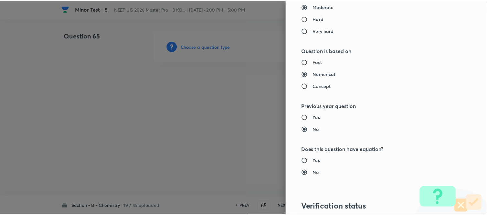
scroll to position [710, 0]
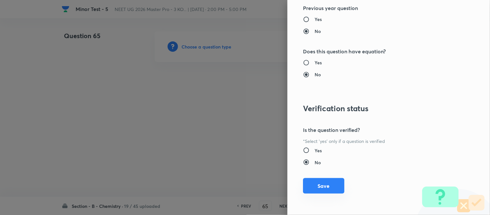
click at [313, 183] on button "Save" at bounding box center [323, 186] width 41 height 16
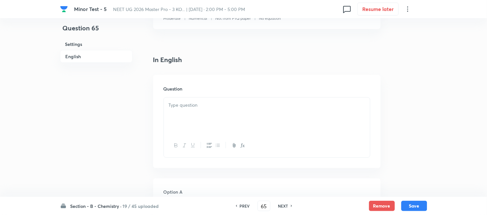
scroll to position [179, 0]
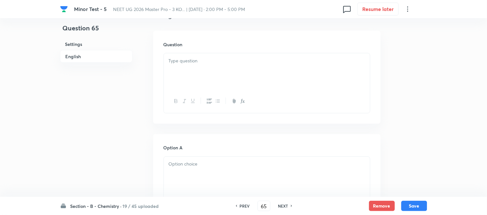
click at [220, 73] on div at bounding box center [267, 71] width 206 height 36
click at [228, 60] on p at bounding box center [267, 60] width 197 height 7
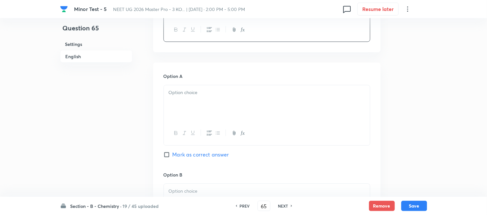
scroll to position [251, 0]
click at [230, 96] on p at bounding box center [267, 92] width 197 height 7
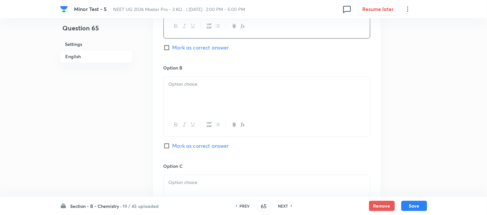
scroll to position [359, 0]
click at [231, 84] on p at bounding box center [267, 83] width 197 height 7
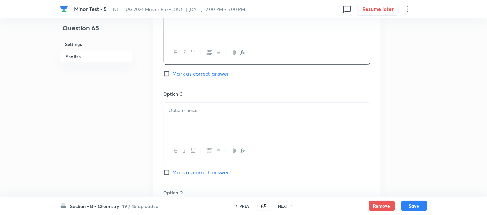
scroll to position [431, 0]
click at [220, 109] on p at bounding box center [267, 109] width 197 height 7
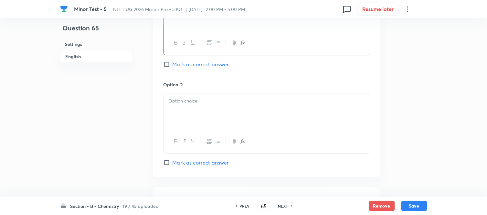
scroll to position [539, 0]
click at [169, 65] on input "Mark as correct answer" at bounding box center [168, 64] width 9 height 6
checkbox input "true"
click at [237, 107] on div at bounding box center [267, 111] width 206 height 36
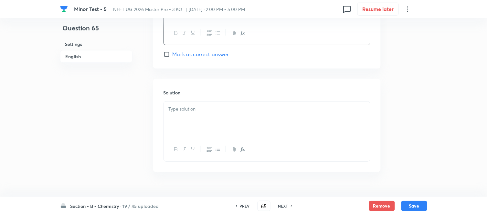
click at [206, 113] on p at bounding box center [267, 108] width 197 height 7
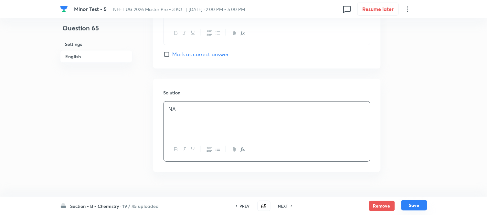
click at [415, 203] on button "Save" at bounding box center [414, 205] width 26 height 10
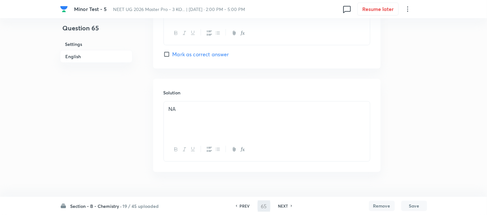
type input "66"
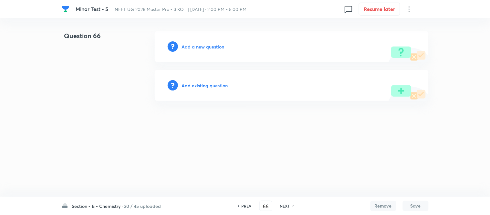
click at [198, 46] on h6 "Add a new question" at bounding box center [203, 46] width 43 height 7
click at [198, 46] on h6 "Choose a question type" at bounding box center [207, 46] width 50 height 7
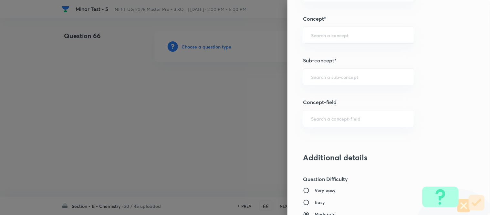
scroll to position [407, 0]
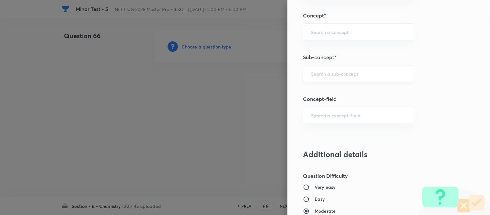
click at [332, 72] on input "text" at bounding box center [358, 73] width 95 height 6
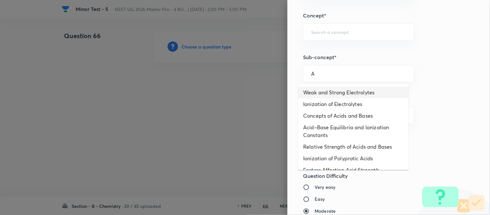
click at [331, 91] on li "Weak and Strong Electrolytes" at bounding box center [353, 93] width 111 height 12
type input "Weak and Strong Electrolytes"
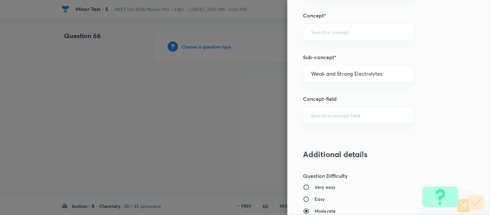
type input "Chemistry"
type input "Physical Chemistry"
type input "Ionic Equilibrium"
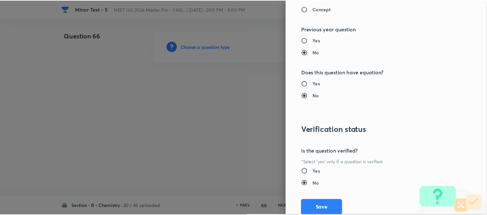
scroll to position [710, 0]
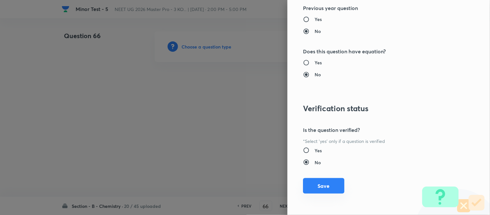
click at [314, 186] on button "Save" at bounding box center [323, 186] width 41 height 16
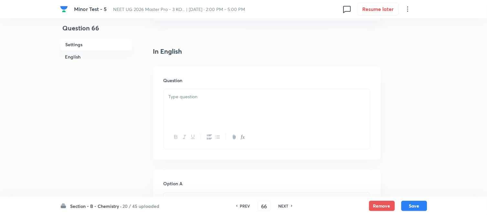
scroll to position [179, 0]
click at [248, 73] on div at bounding box center [267, 71] width 206 height 36
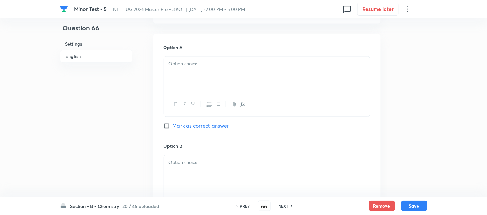
scroll to position [287, 0]
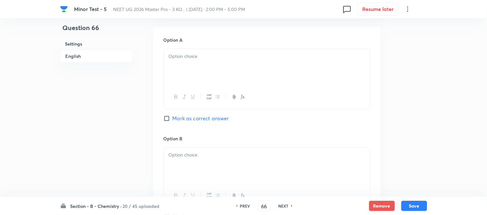
click at [244, 68] on div at bounding box center [267, 67] width 206 height 36
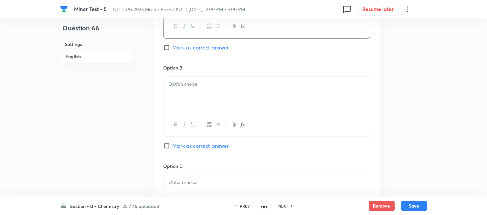
scroll to position [359, 0]
click at [246, 87] on div at bounding box center [267, 94] width 206 height 36
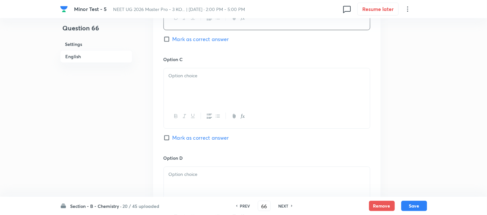
scroll to position [467, 0]
click at [221, 91] on div at bounding box center [267, 84] width 206 height 36
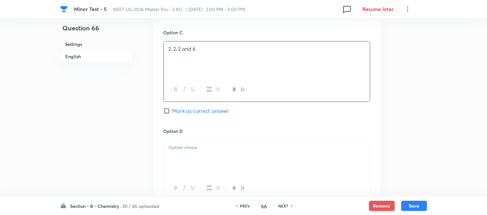
scroll to position [539, 0]
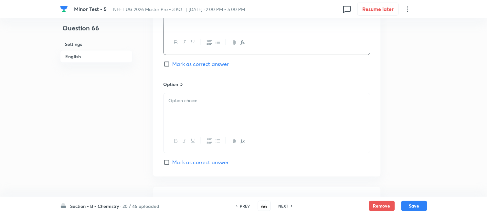
click at [213, 107] on div at bounding box center [267, 111] width 206 height 36
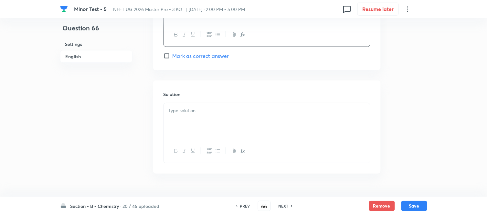
scroll to position [646, 0]
click at [206, 109] on p at bounding box center [267, 108] width 197 height 7
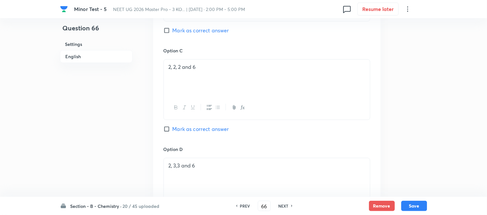
scroll to position [431, 0]
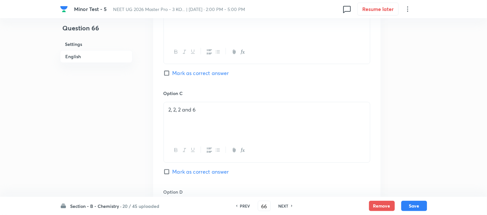
click at [169, 75] on input "Mark as correct answer" at bounding box center [168, 73] width 9 height 6
checkbox input "true"
click at [411, 206] on button "Save" at bounding box center [414, 205] width 26 height 10
type input "67"
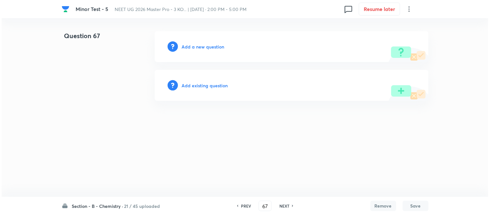
scroll to position [0, 0]
click at [196, 46] on h6 "Add a new question" at bounding box center [203, 46] width 43 height 7
click at [196, 46] on h6 "Choose a question type" at bounding box center [207, 46] width 50 height 7
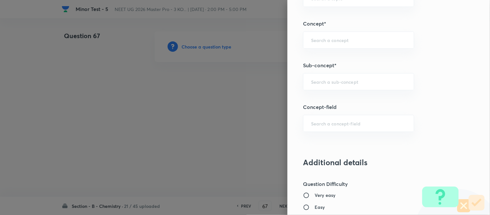
scroll to position [417, 0]
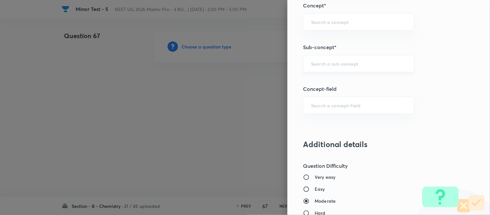
click at [341, 63] on input "text" at bounding box center [358, 63] width 95 height 6
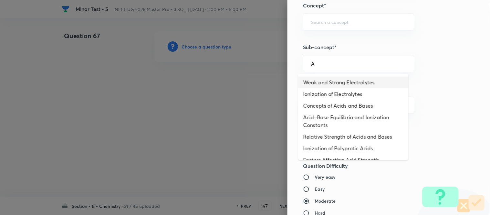
click at [323, 81] on li "Weak and Strong Electrolytes" at bounding box center [353, 83] width 111 height 12
type input "Weak and Strong Electrolytes"
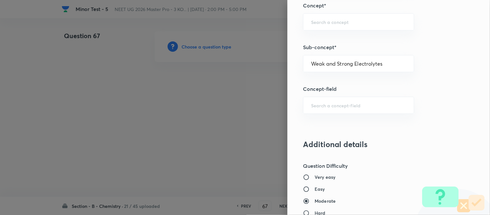
type input "Chemistry"
type input "Physical Chemistry"
type input "Ionic Equilibrium"
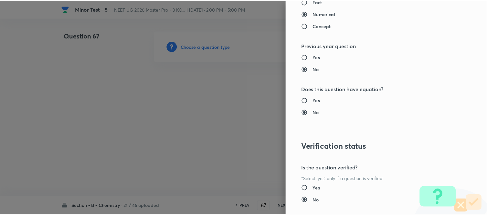
scroll to position [710, 0]
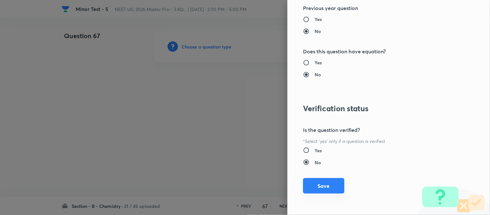
click at [314, 188] on button "Save" at bounding box center [323, 186] width 41 height 16
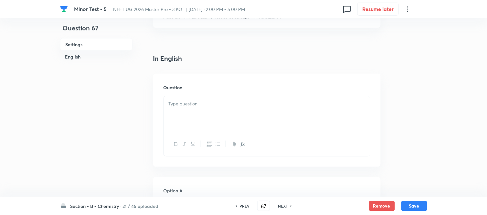
scroll to position [144, 0]
click at [250, 94] on p at bounding box center [267, 96] width 197 height 7
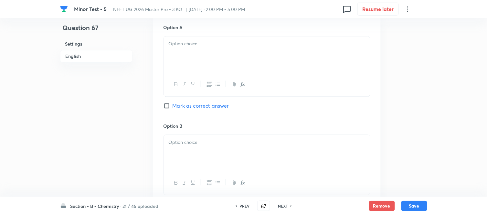
scroll to position [287, 0]
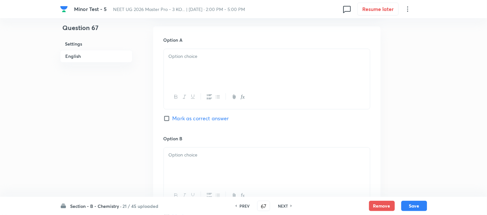
click at [240, 60] on div at bounding box center [267, 67] width 206 height 36
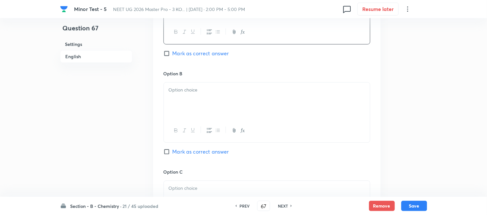
scroll to position [359, 0]
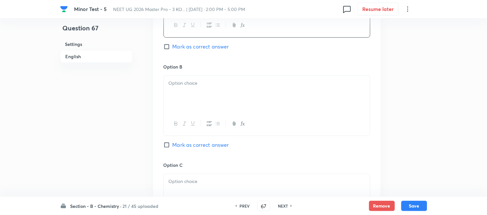
click at [225, 85] on p at bounding box center [267, 83] width 197 height 7
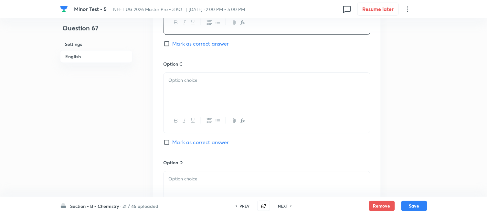
scroll to position [467, 0]
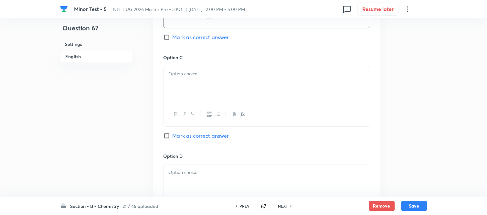
click at [213, 90] on div at bounding box center [267, 84] width 206 height 36
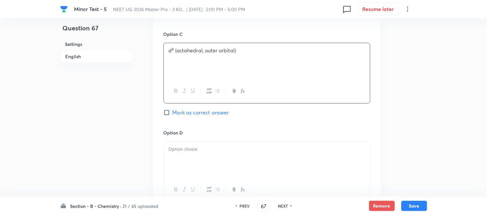
scroll to position [539, 0]
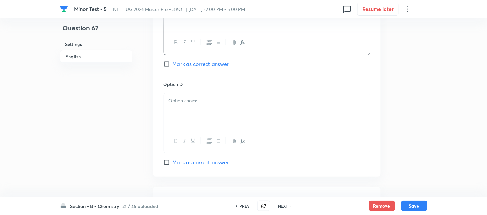
click at [171, 65] on input "Mark as correct answer" at bounding box center [168, 64] width 9 height 6
checkbox input "true"
click at [217, 99] on p at bounding box center [267, 100] width 197 height 7
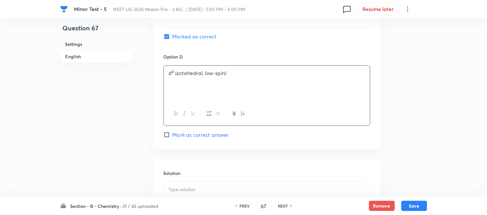
scroll to position [646, 0]
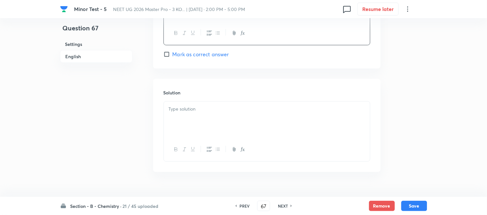
click at [217, 113] on p at bounding box center [267, 108] width 197 height 7
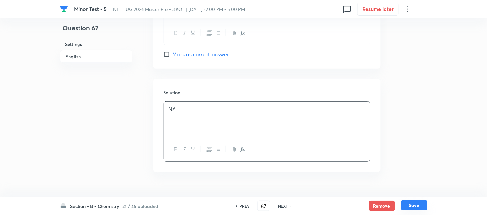
click at [411, 205] on button "Save" at bounding box center [414, 205] width 26 height 10
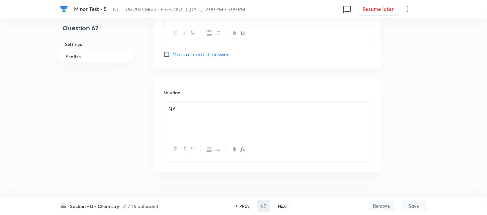
type input "68"
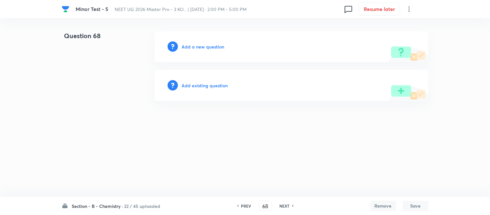
click at [193, 48] on h6 "Add a new question" at bounding box center [203, 46] width 43 height 7
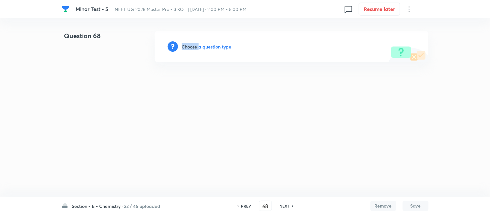
click at [193, 48] on h6 "Choose a question type" at bounding box center [207, 46] width 50 height 7
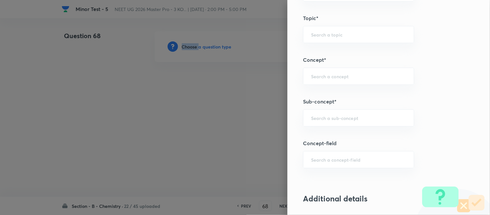
scroll to position [409, 0]
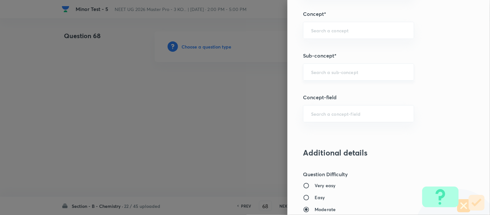
click at [343, 72] on input "text" at bounding box center [358, 72] width 95 height 6
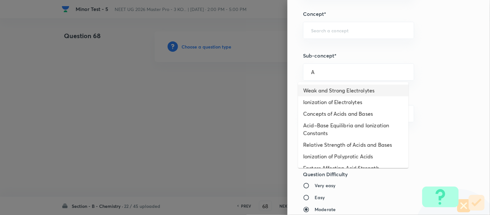
click at [332, 89] on li "Weak and Strong Electrolytes" at bounding box center [353, 91] width 111 height 12
type input "Weak and Strong Electrolytes"
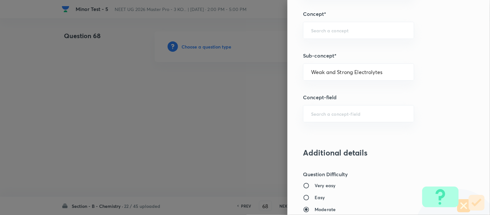
type input "Chemistry"
type input "Physical Chemistry"
type input "Ionic Equilibrium"
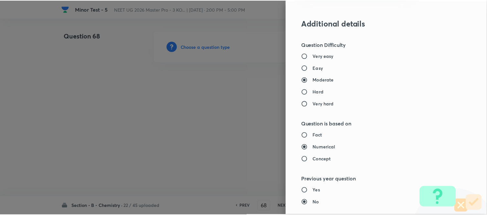
scroll to position [710, 0]
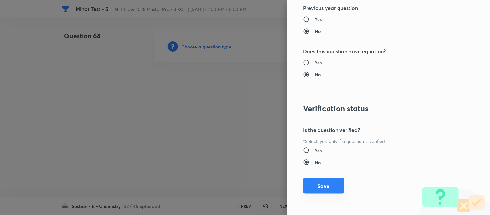
click at [325, 183] on button "Save" at bounding box center [323, 186] width 41 height 16
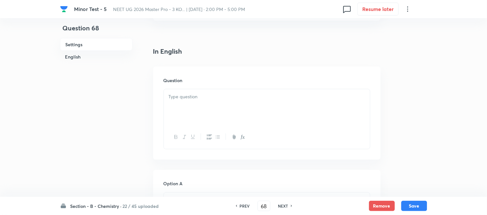
scroll to position [179, 0]
click at [246, 74] on div at bounding box center [267, 71] width 206 height 36
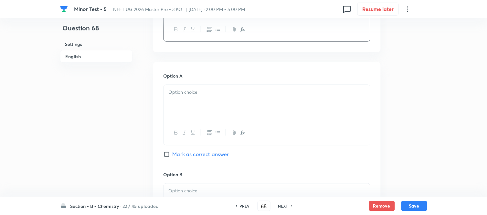
click at [231, 100] on div at bounding box center [267, 103] width 206 height 36
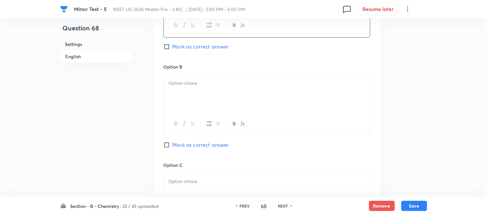
click at [221, 92] on div at bounding box center [267, 94] width 206 height 36
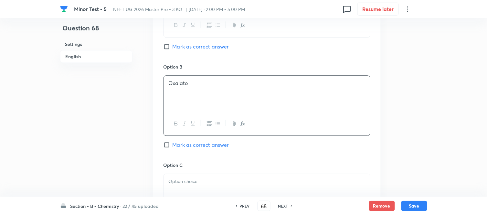
click at [168, 46] on input "Mark as correct answer" at bounding box center [168, 46] width 9 height 6
checkbox input "true"
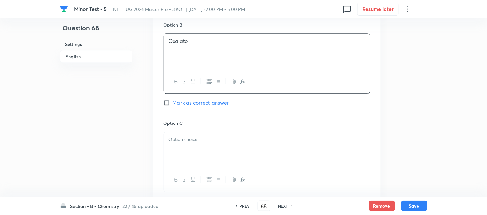
scroll to position [467, 0]
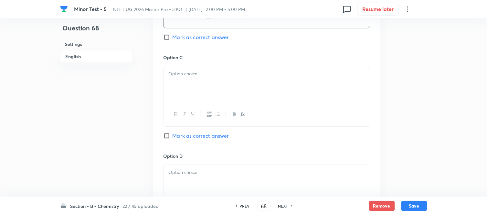
click at [227, 88] on div at bounding box center [267, 84] width 206 height 36
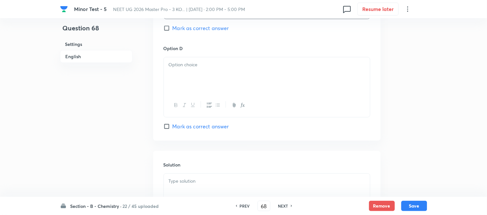
click at [220, 83] on div at bounding box center [267, 75] width 206 height 36
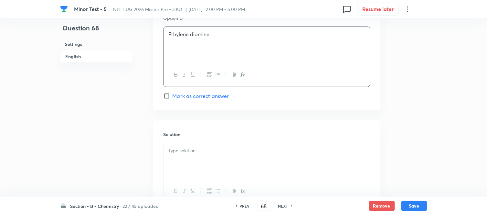
scroll to position [646, 0]
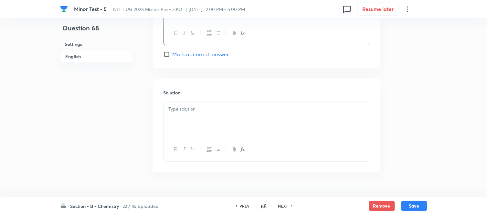
click at [210, 122] on div at bounding box center [267, 119] width 206 height 36
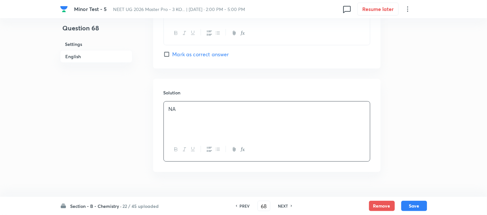
click at [415, 200] on div "Section - B - Chemistry · 22 / 45 uploaded PREV 68 ​ NEXT Remove Save" at bounding box center [243, 206] width 367 height 18
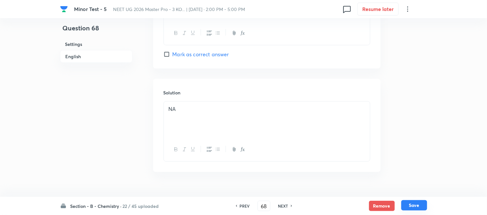
click at [414, 205] on button "Save" at bounding box center [414, 205] width 26 height 10
type input "69"
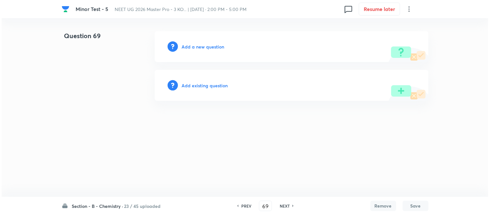
scroll to position [0, 0]
click at [200, 46] on h6 "Add a new question" at bounding box center [203, 46] width 43 height 7
click at [200, 46] on h6 "Choose a question type" at bounding box center [207, 46] width 50 height 7
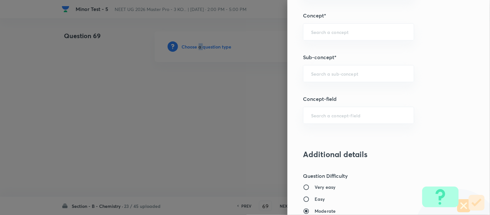
scroll to position [412, 0]
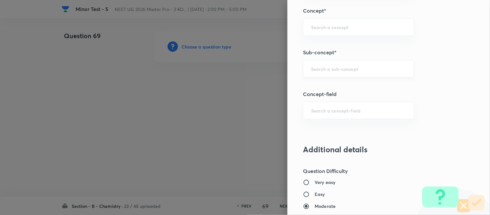
click at [345, 71] on input "text" at bounding box center [358, 69] width 95 height 6
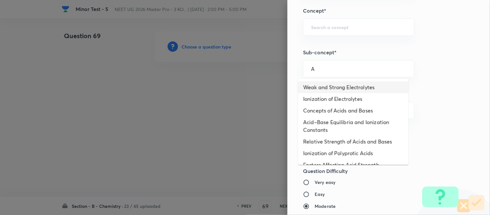
click at [318, 91] on li "Weak and Strong Electrolytes" at bounding box center [353, 87] width 111 height 12
type input "Weak and Strong Electrolytes"
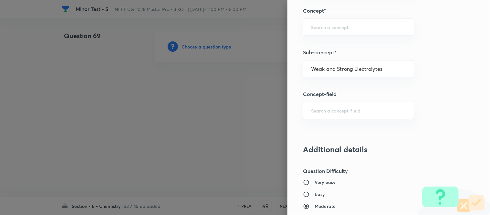
type input "Chemistry"
type input "Physical Chemistry"
type input "Ionic Equilibrium"
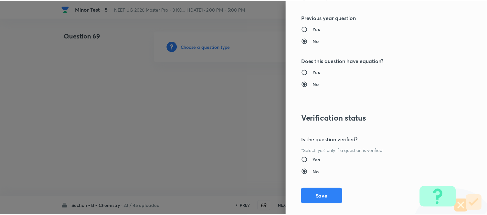
scroll to position [710, 0]
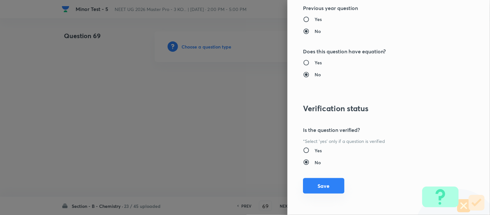
click at [313, 187] on button "Save" at bounding box center [323, 186] width 41 height 16
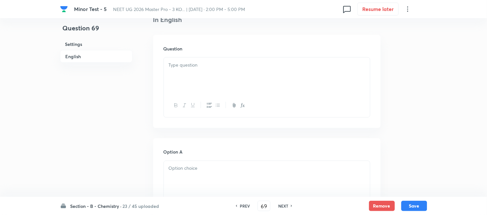
scroll to position [179, 0]
click at [236, 70] on div at bounding box center [267, 71] width 206 height 36
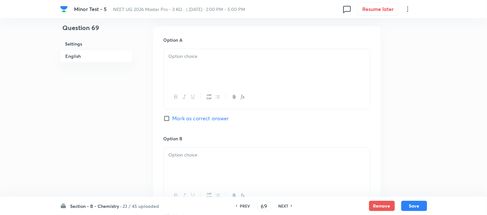
click at [220, 67] on div at bounding box center [267, 67] width 206 height 36
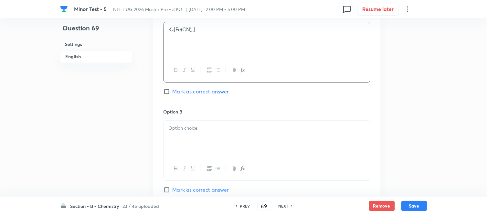
scroll to position [395, 0]
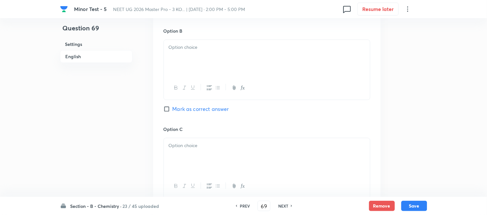
click at [230, 59] on div at bounding box center [267, 58] width 206 height 36
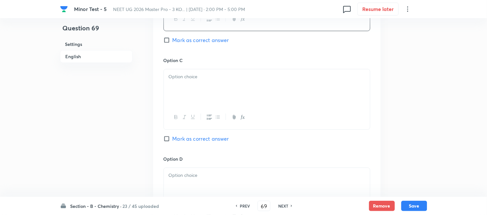
scroll to position [467, 0]
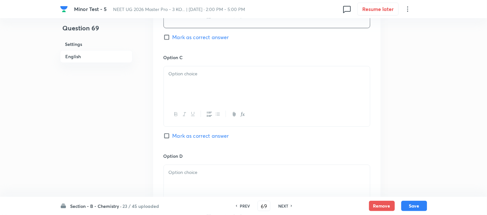
click at [226, 69] on div at bounding box center [267, 84] width 206 height 36
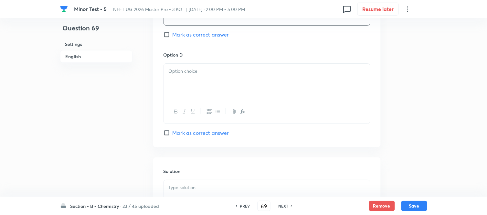
scroll to position [574, 0]
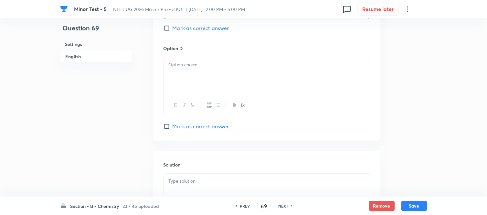
drag, startPoint x: 222, startPoint y: 60, endPoint x: 218, endPoint y: 70, distance: 10.9
click at [222, 62] on div at bounding box center [267, 75] width 206 height 36
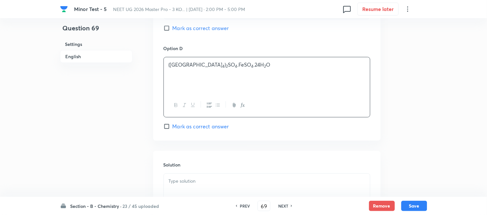
click at [169, 130] on input "Mark as correct answer" at bounding box center [168, 126] width 9 height 6
checkbox input "true"
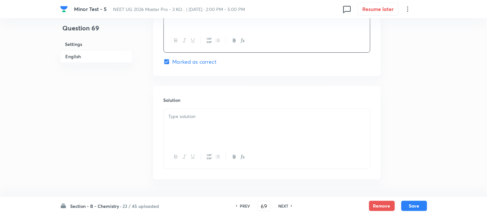
scroll to position [661, 0]
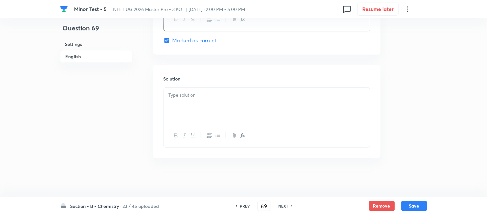
click at [220, 89] on div at bounding box center [267, 106] width 206 height 36
click at [415, 204] on button "Save" at bounding box center [414, 205] width 26 height 10
type input "70"
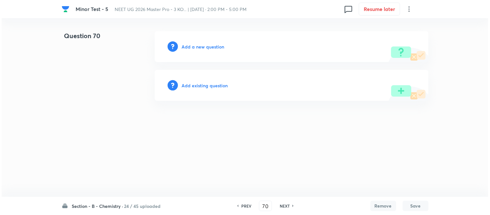
scroll to position [0, 0]
click at [187, 46] on h6 "Add a new question" at bounding box center [203, 46] width 43 height 7
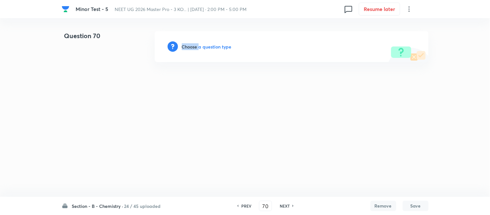
click at [187, 46] on h6 "Choose a question type" at bounding box center [207, 46] width 50 height 7
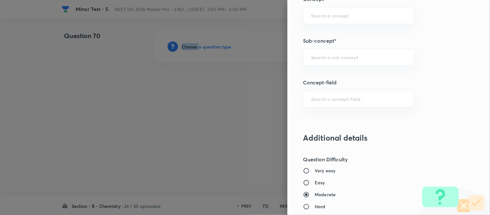
scroll to position [434, 0]
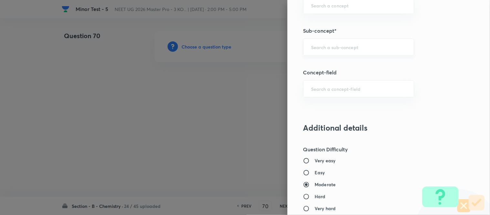
click at [352, 47] on input "text" at bounding box center [358, 47] width 95 height 6
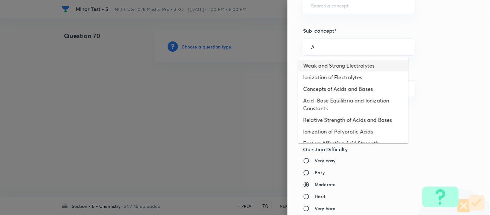
click at [327, 64] on li "Weak and Strong Electrolytes" at bounding box center [353, 66] width 111 height 12
type input "Weak and Strong Electrolytes"
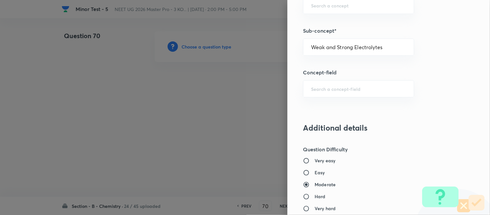
type input "Chemistry"
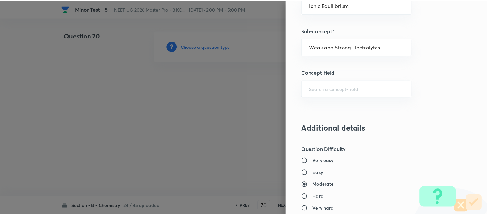
scroll to position [710, 0]
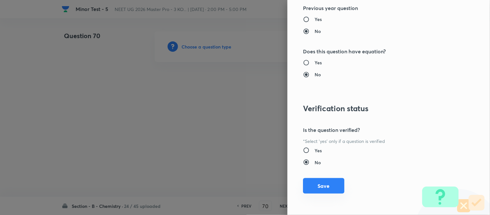
click at [322, 189] on button "Save" at bounding box center [323, 186] width 41 height 16
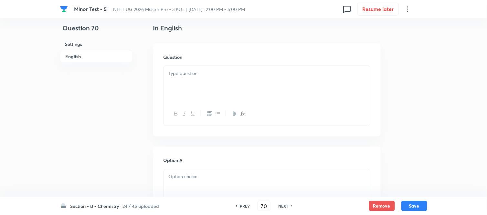
scroll to position [179, 0]
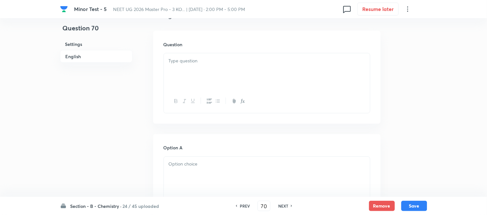
click at [224, 69] on div at bounding box center [267, 71] width 206 height 36
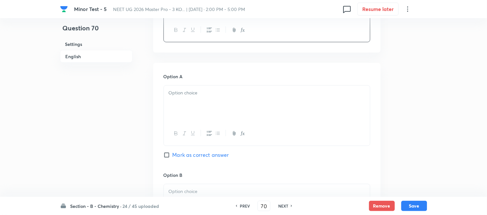
scroll to position [251, 0]
click at [207, 91] on p at bounding box center [267, 92] width 197 height 7
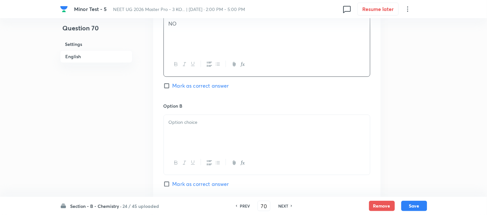
scroll to position [323, 0]
click at [250, 126] on div at bounding box center [267, 130] width 206 height 36
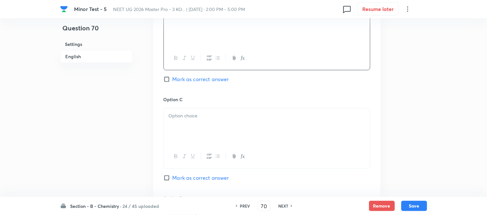
scroll to position [431, 0]
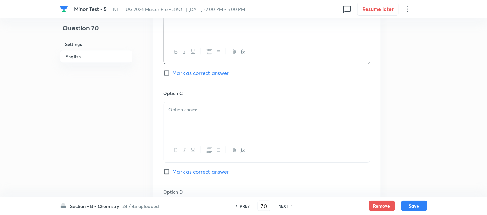
click at [211, 114] on div at bounding box center [267, 120] width 206 height 36
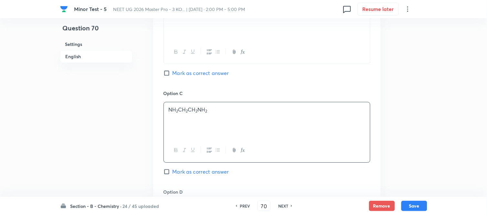
click at [166, 73] on input "Mark as correct answer" at bounding box center [168, 73] width 9 height 6
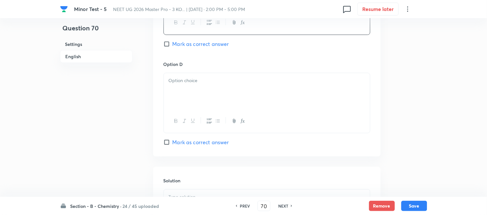
scroll to position [574, 0]
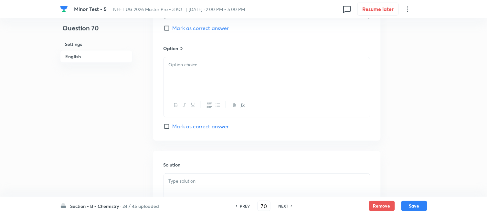
click at [241, 74] on div at bounding box center [267, 75] width 206 height 36
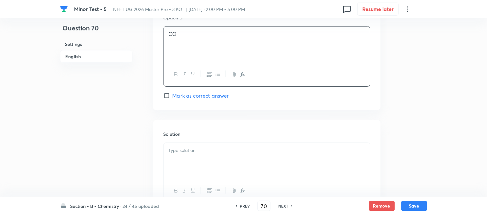
scroll to position [646, 0]
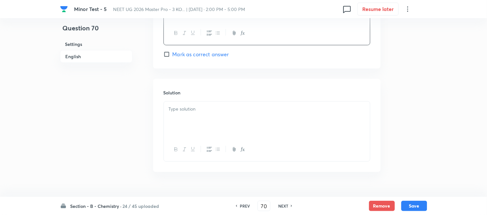
click at [198, 118] on div at bounding box center [267, 119] width 206 height 36
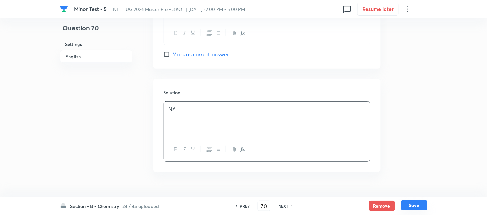
click at [415, 206] on button "Save" at bounding box center [414, 205] width 26 height 10
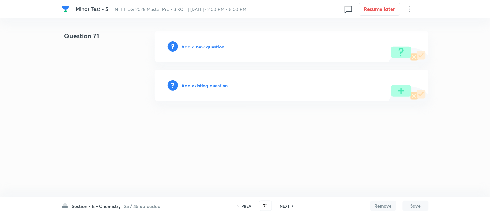
click at [195, 47] on h6 "Add a new question" at bounding box center [203, 46] width 43 height 7
click at [195, 47] on h6 "Choose a question type" at bounding box center [207, 46] width 50 height 7
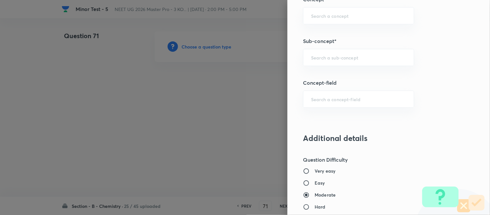
scroll to position [431, 0]
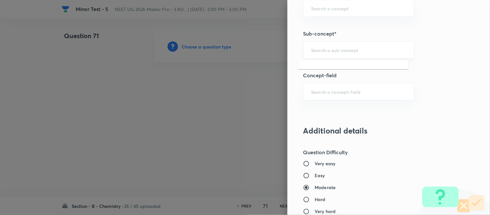
click at [345, 53] on input "text" at bounding box center [358, 50] width 95 height 6
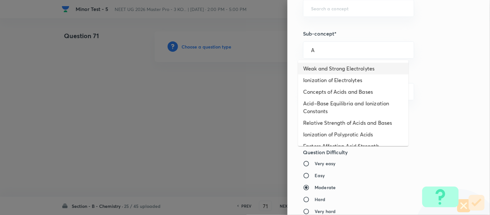
click at [335, 67] on li "Weak and Strong Electrolytes" at bounding box center [353, 69] width 111 height 12
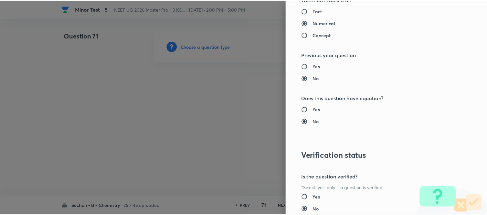
scroll to position [710, 0]
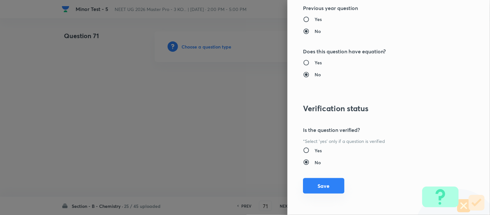
click at [318, 188] on button "Save" at bounding box center [323, 186] width 41 height 16
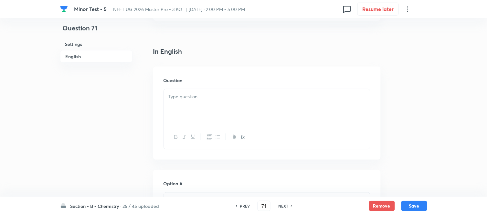
scroll to position [179, 0]
click at [277, 77] on div at bounding box center [267, 71] width 206 height 36
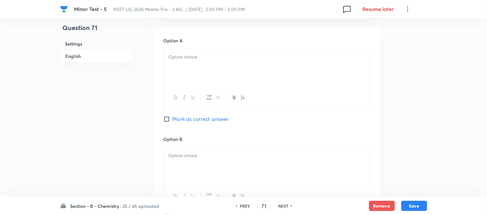
scroll to position [287, 0]
click at [237, 74] on div at bounding box center [267, 67] width 206 height 36
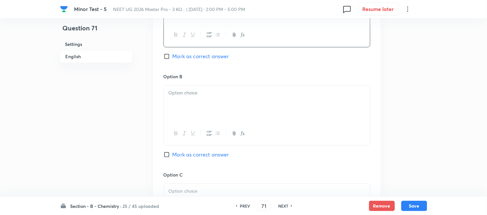
scroll to position [359, 0]
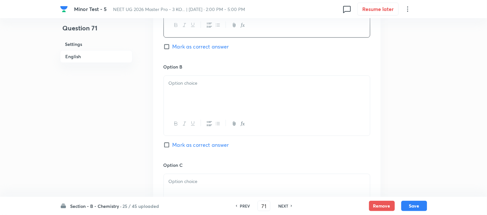
click at [229, 93] on div at bounding box center [267, 94] width 206 height 36
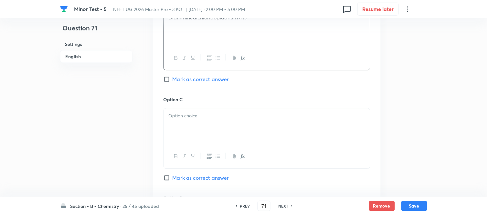
scroll to position [431, 0]
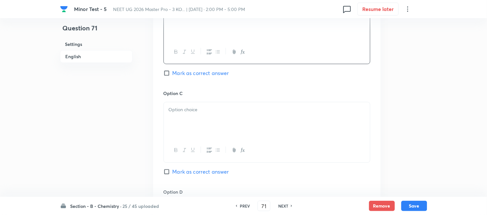
click at [228, 107] on p at bounding box center [267, 109] width 197 height 7
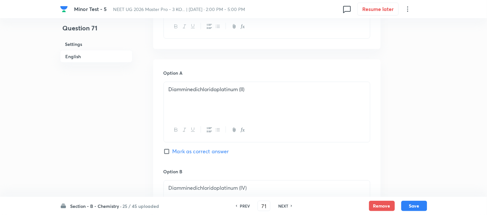
scroll to position [251, 0]
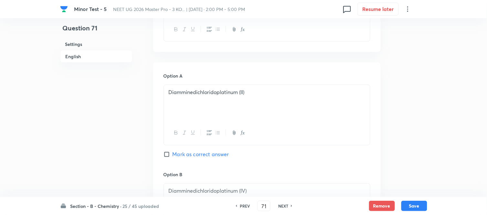
drag, startPoint x: 166, startPoint y: 156, endPoint x: 176, endPoint y: 153, distance: 10.2
click at [166, 155] on input "Mark as correct answer" at bounding box center [168, 154] width 9 height 6
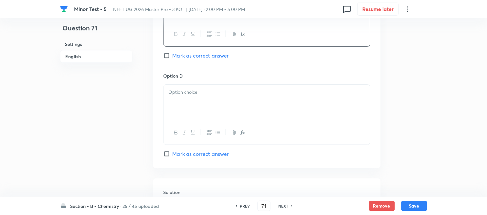
scroll to position [539, 0]
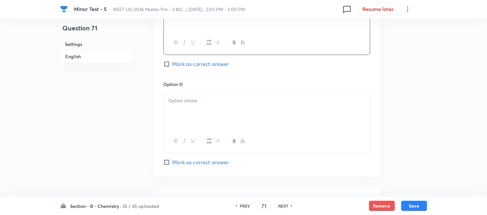
click at [240, 110] on div at bounding box center [267, 111] width 206 height 36
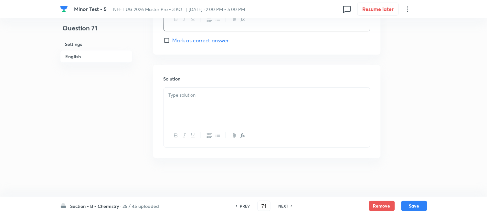
click at [234, 101] on div at bounding box center [267, 106] width 206 height 36
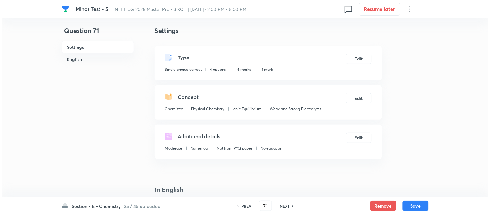
scroll to position [0, 0]
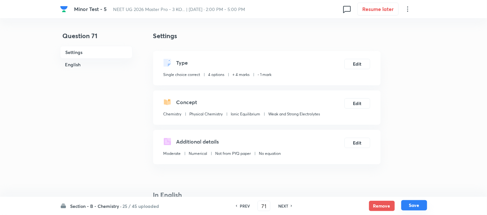
click at [414, 206] on button "Save" at bounding box center [414, 205] width 26 height 10
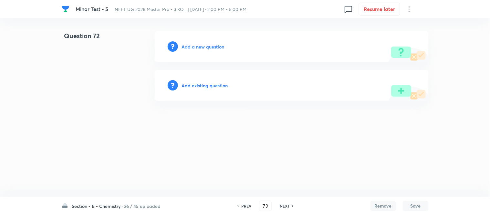
click at [197, 44] on h6 "Add a new question" at bounding box center [203, 46] width 43 height 7
click at [197, 44] on h6 "Choose a question type" at bounding box center [207, 46] width 50 height 7
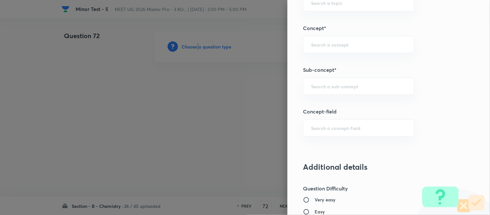
scroll to position [395, 0]
click at [347, 82] on div "​" at bounding box center [358, 85] width 111 height 17
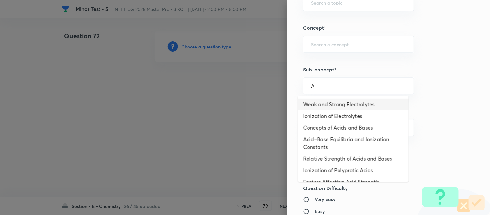
click at [359, 103] on li "Weak and Strong Electrolytes" at bounding box center [353, 105] width 111 height 12
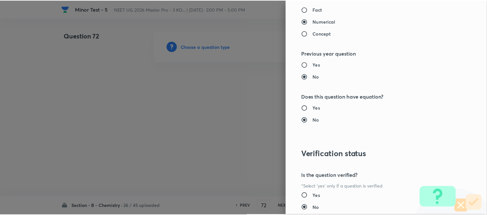
scroll to position [710, 0]
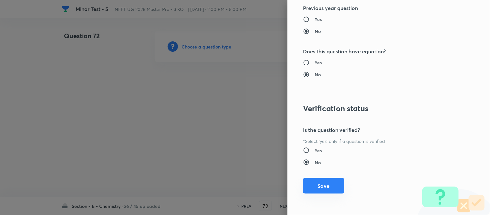
click at [330, 188] on button "Save" at bounding box center [323, 186] width 41 height 16
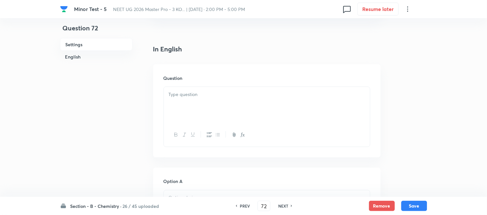
scroll to position [144, 0]
click at [243, 93] on p at bounding box center [267, 96] width 197 height 7
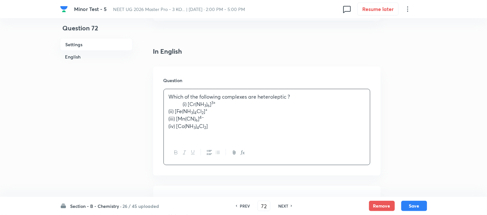
click at [182, 104] on strong at bounding box center [176, 104] width 14 height 7
click at [183, 111] on p "(ii) [Fe(NH 3 ) 4 Cl 2 ] +" at bounding box center [267, 111] width 197 height 7
click at [184, 118] on p "(iii) [Mn(CN) 6 ] 4–" at bounding box center [267, 118] width 197 height 7
click at [184, 125] on p "(iv) [Co(NH 3 ) 4 Cl 2 ]" at bounding box center [267, 126] width 197 height 7
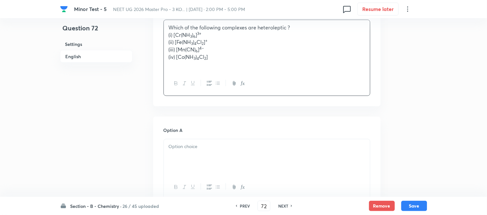
scroll to position [215, 0]
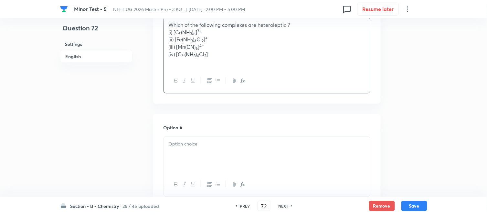
click at [292, 23] on p "Which of the following complexes are heteroleptic ?" at bounding box center [267, 24] width 197 height 7
click at [240, 56] on p "(iv) [Co(NH 3 ) 4 Cl 2 ]" at bounding box center [267, 54] width 197 height 7
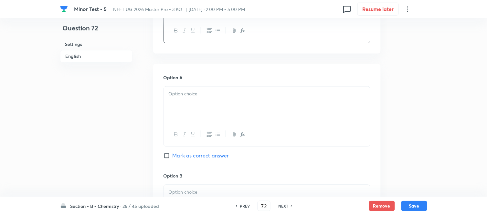
scroll to position [287, 0]
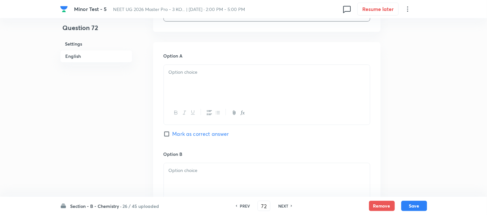
click at [222, 74] on p at bounding box center [267, 72] width 197 height 7
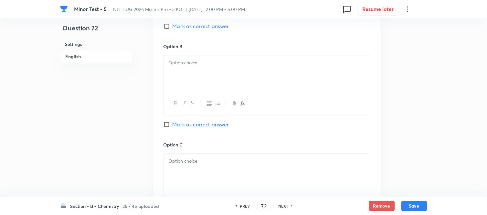
click at [226, 76] on div at bounding box center [267, 73] width 206 height 36
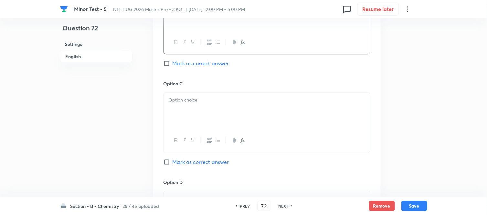
scroll to position [467, 0]
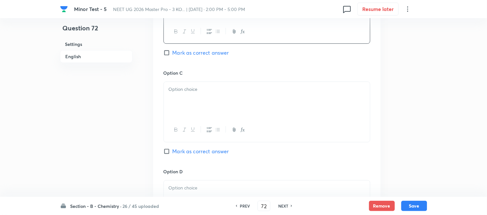
click at [248, 92] on p at bounding box center [267, 89] width 197 height 7
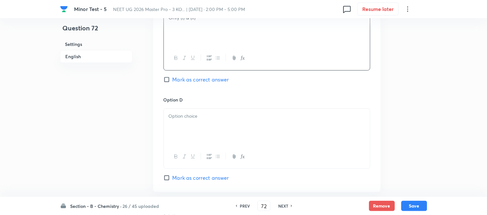
click at [230, 124] on div at bounding box center [267, 127] width 206 height 36
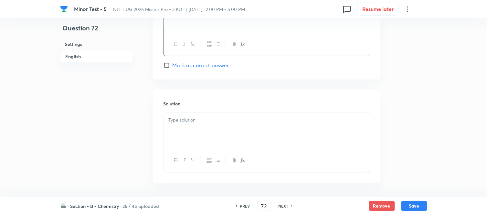
scroll to position [677, 0]
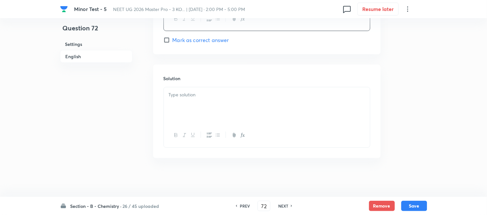
click at [198, 100] on div at bounding box center [267, 105] width 206 height 36
click at [412, 208] on button "Save" at bounding box center [414, 205] width 26 height 10
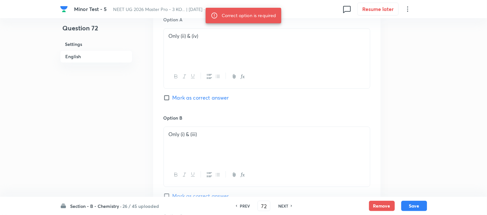
scroll to position [282, 0]
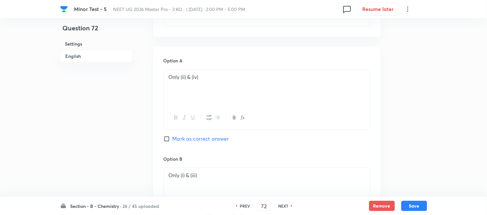
click at [170, 142] on input "Mark as correct answer" at bounding box center [168, 139] width 9 height 6
click at [415, 206] on button "Save" at bounding box center [414, 205] width 26 height 10
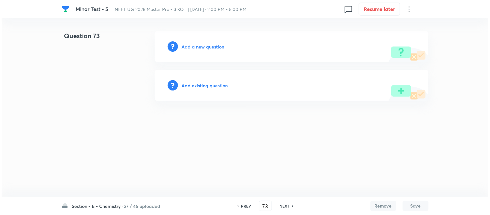
scroll to position [0, 0]
click at [194, 46] on h6 "Add a new question" at bounding box center [203, 46] width 43 height 7
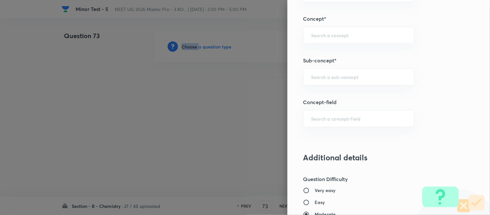
scroll to position [412, 0]
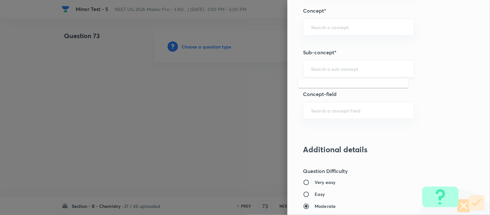
click at [330, 67] on input "text" at bounding box center [358, 69] width 95 height 6
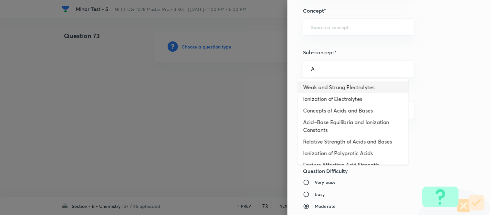
click at [328, 87] on li "Weak and Strong Electrolytes" at bounding box center [353, 87] width 111 height 12
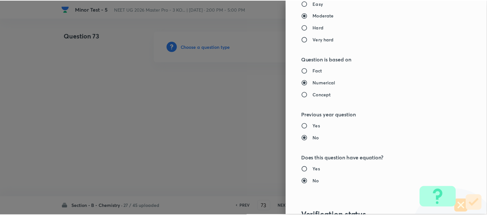
scroll to position [710, 0]
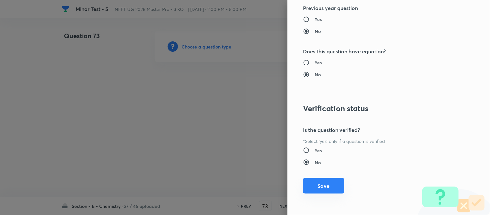
click at [315, 189] on button "Save" at bounding box center [323, 186] width 41 height 16
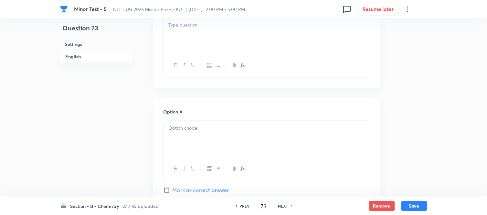
click at [231, 42] on div at bounding box center [267, 35] width 206 height 36
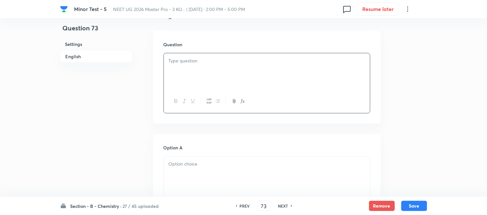
click at [247, 64] on p at bounding box center [267, 60] width 197 height 7
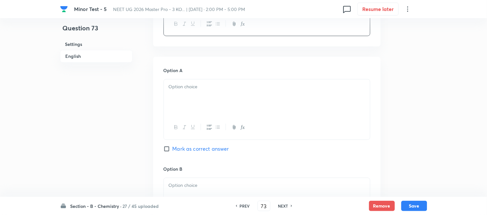
scroll to position [287, 0]
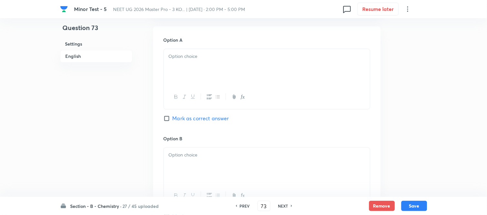
click at [214, 64] on div at bounding box center [267, 67] width 206 height 36
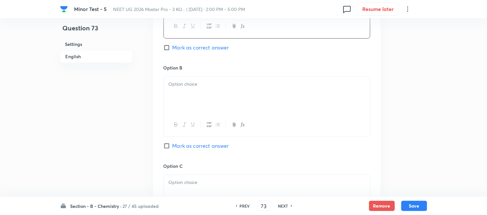
scroll to position [359, 0]
click at [214, 96] on div at bounding box center [267, 94] width 206 height 36
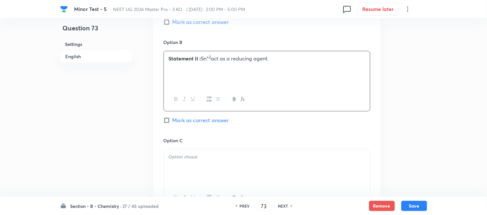
scroll to position [431, 0]
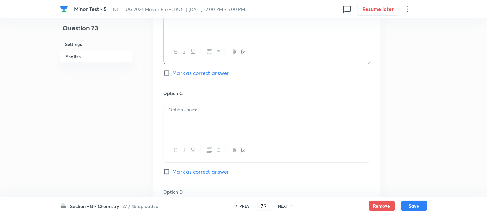
click at [239, 112] on p at bounding box center [267, 109] width 197 height 7
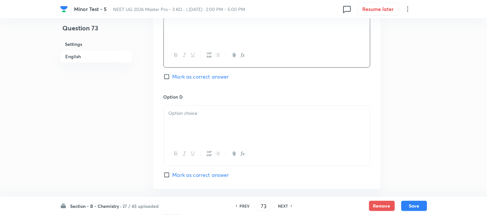
scroll to position [539, 0]
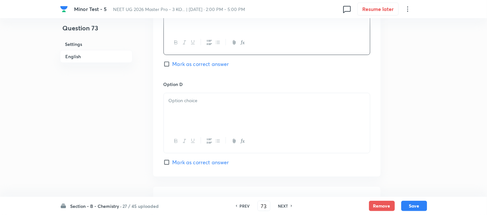
click at [217, 109] on div at bounding box center [267, 111] width 206 height 36
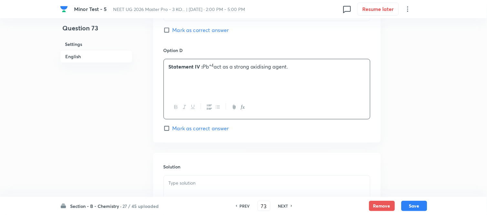
scroll to position [610, 0]
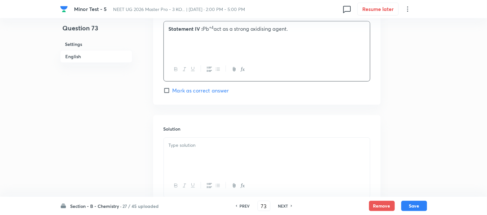
click at [205, 140] on div at bounding box center [267, 156] width 206 height 36
click at [245, 207] on h6 "PREV" at bounding box center [245, 206] width 10 height 6
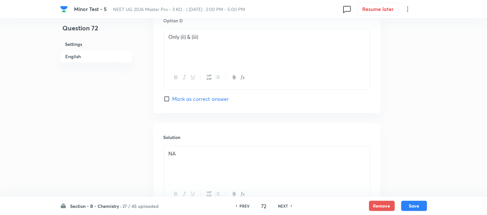
click at [283, 207] on h6 "NEXT" at bounding box center [283, 206] width 10 height 6
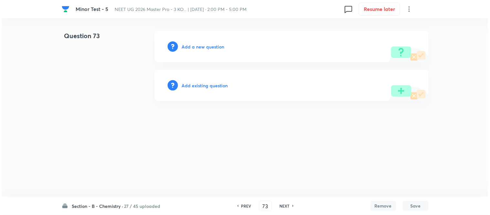
scroll to position [0, 0]
click at [192, 47] on h6 "Add a new question" at bounding box center [203, 46] width 43 height 7
click at [192, 47] on h6 "Choose a question type" at bounding box center [207, 46] width 50 height 7
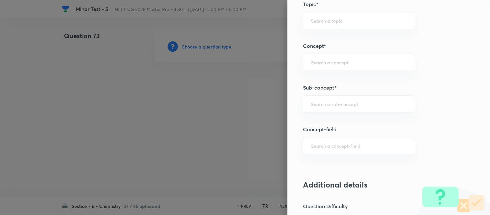
scroll to position [395, 0]
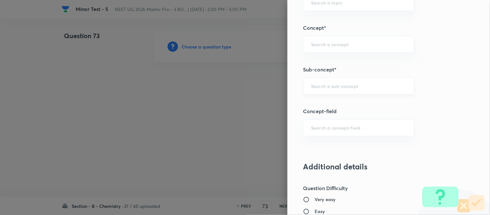
click at [365, 82] on div "​" at bounding box center [358, 85] width 111 height 17
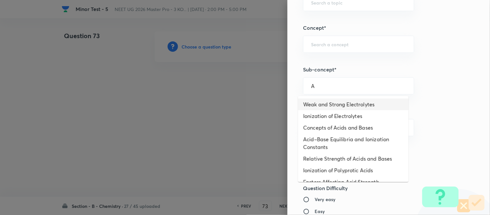
click at [338, 102] on li "Weak and Strong Electrolytes" at bounding box center [353, 105] width 111 height 12
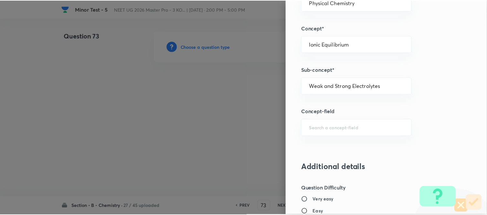
scroll to position [710, 0]
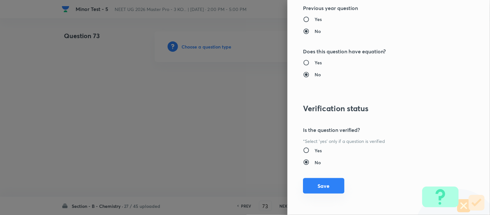
click at [323, 185] on button "Save" at bounding box center [323, 186] width 41 height 16
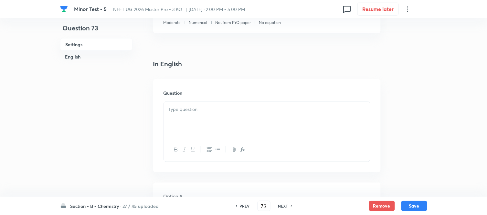
scroll to position [144, 0]
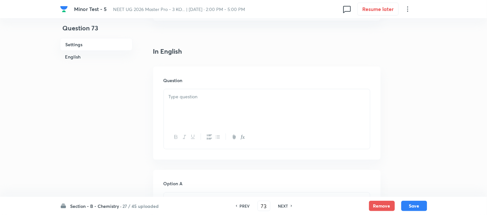
click at [229, 102] on div at bounding box center [267, 107] width 206 height 36
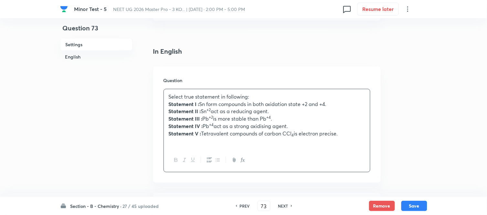
click at [183, 102] on strong "Statement I :" at bounding box center [184, 104] width 31 height 7
click at [183, 111] on strong "Statement II :" at bounding box center [185, 111] width 32 height 7
click at [183, 117] on strong "Statement III :" at bounding box center [186, 118] width 34 height 7
click at [183, 125] on strong "Statement IV :" at bounding box center [186, 126] width 34 height 7
click at [183, 131] on strong "Statement V :" at bounding box center [185, 133] width 33 height 7
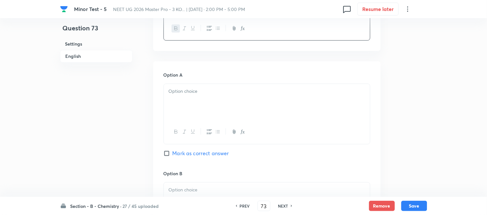
scroll to position [287, 0]
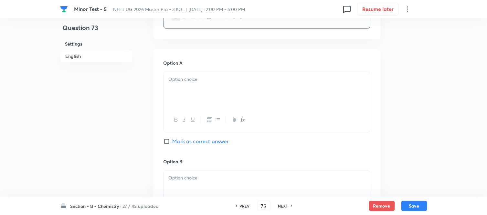
click at [226, 90] on div at bounding box center [267, 90] width 206 height 36
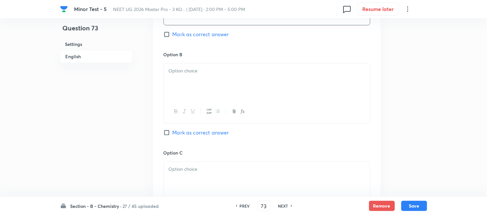
scroll to position [395, 0]
click at [220, 98] on div at bounding box center [267, 81] width 206 height 36
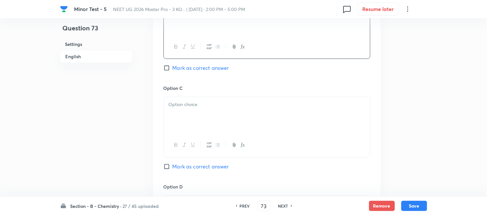
scroll to position [467, 0]
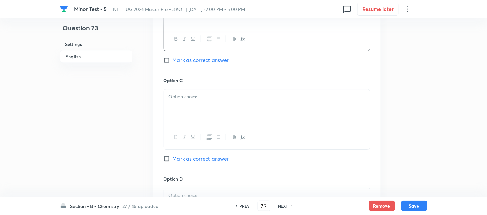
click at [224, 106] on div at bounding box center [267, 107] width 206 height 36
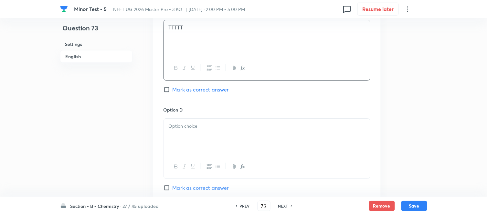
scroll to position [539, 0]
drag, startPoint x: 175, startPoint y: 91, endPoint x: 213, endPoint y: 111, distance: 42.4
click at [175, 91] on div "Option C TTTTT Mark as correct answer" at bounding box center [267, 54] width 207 height 98
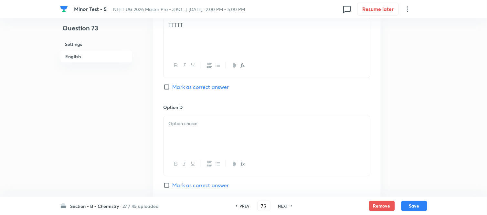
drag, startPoint x: 168, startPoint y: 86, endPoint x: 201, endPoint y: 113, distance: 42.3
click at [168, 86] on input "Mark as correct answer" at bounding box center [168, 87] width 9 height 6
click at [239, 134] on div at bounding box center [267, 134] width 206 height 36
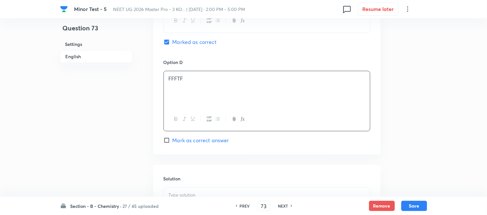
scroll to position [646, 0]
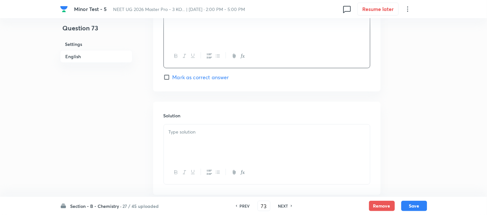
click at [214, 136] on p at bounding box center [267, 131] width 197 height 7
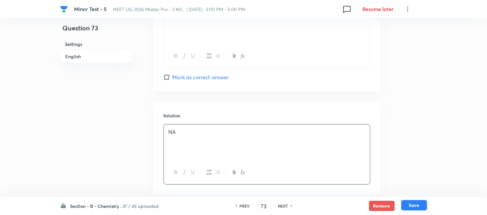
click at [416, 205] on button "Save" at bounding box center [414, 205] width 26 height 10
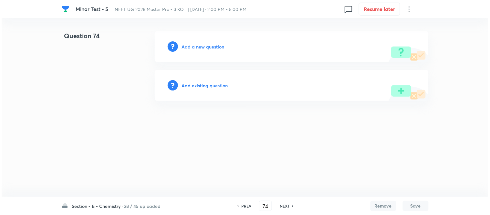
scroll to position [0, 0]
click at [196, 46] on h6 "Add a new question" at bounding box center [203, 46] width 43 height 7
click at [196, 46] on h6 "Choose a question type" at bounding box center [207, 46] width 50 height 7
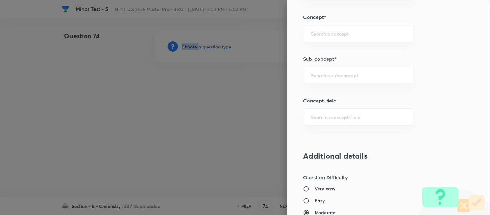
scroll to position [407, 0]
click at [351, 75] on input "text" at bounding box center [358, 73] width 95 height 6
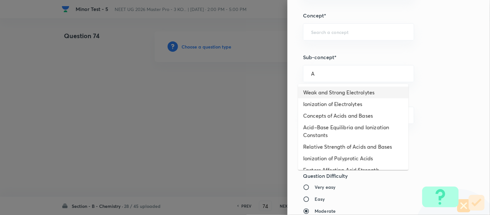
click at [342, 93] on li "Weak and Strong Electrolytes" at bounding box center [353, 93] width 111 height 12
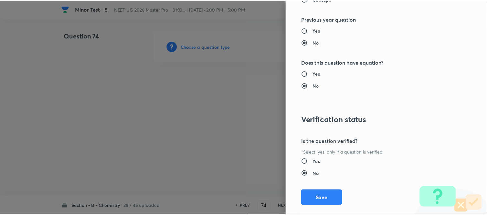
scroll to position [710, 0]
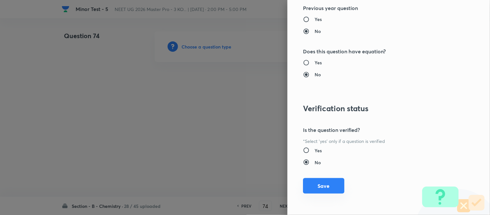
click at [318, 186] on button "Save" at bounding box center [323, 186] width 41 height 16
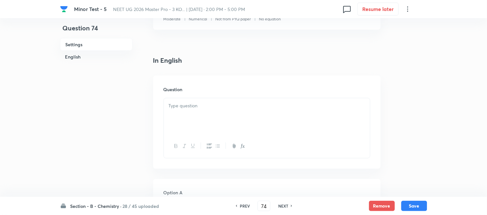
scroll to position [179, 0]
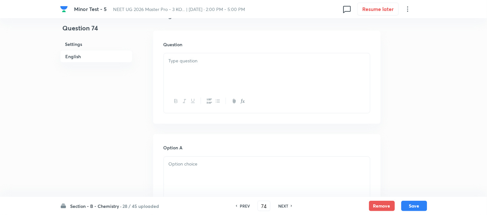
click at [256, 72] on div at bounding box center [267, 71] width 206 height 36
click at [209, 71] on div at bounding box center [267, 71] width 206 height 36
click at [239, 61] on p at bounding box center [267, 60] width 197 height 7
click at [235, 65] on div at bounding box center [267, 71] width 206 height 36
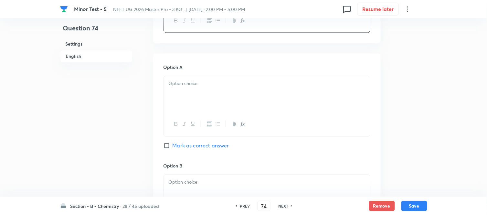
scroll to position [287, 0]
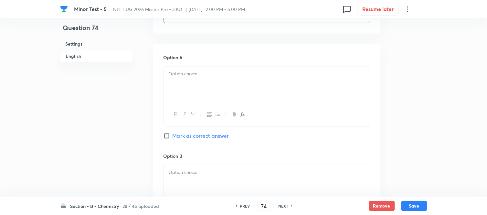
click at [239, 80] on div at bounding box center [267, 85] width 206 height 36
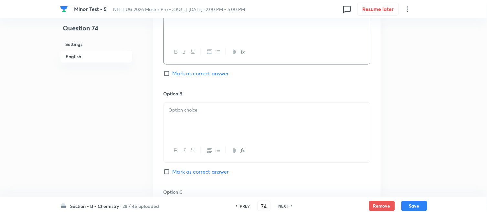
scroll to position [359, 0]
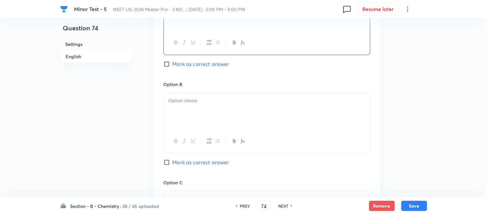
click at [241, 97] on p at bounding box center [267, 100] width 197 height 7
click at [233, 105] on div at bounding box center [267, 111] width 206 height 36
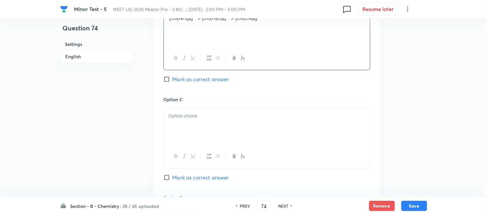
scroll to position [467, 0]
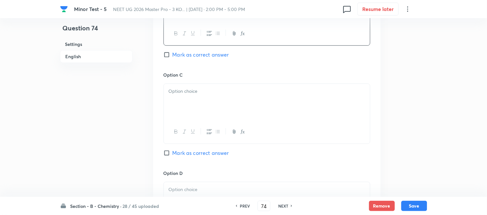
click at [254, 88] on p at bounding box center [267, 91] width 197 height 7
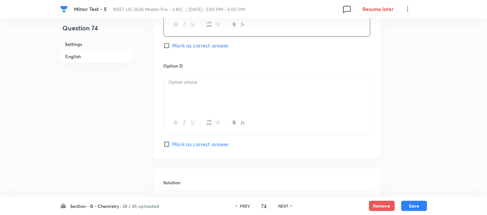
scroll to position [574, 0]
click at [248, 93] on div at bounding box center [267, 92] width 206 height 36
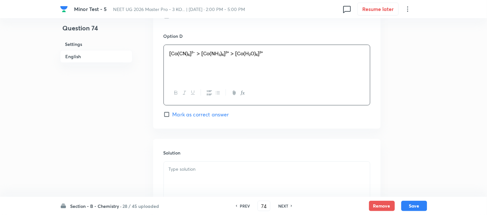
scroll to position [646, 0]
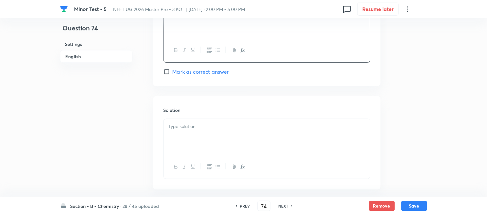
click at [217, 127] on p at bounding box center [267, 126] width 197 height 7
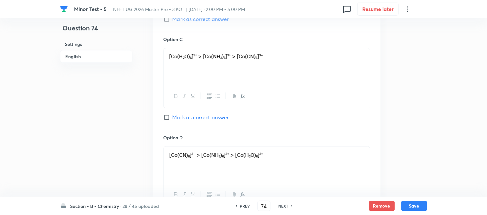
scroll to position [503, 0]
click at [167, 120] on input "Mark as correct answer" at bounding box center [168, 117] width 9 height 6
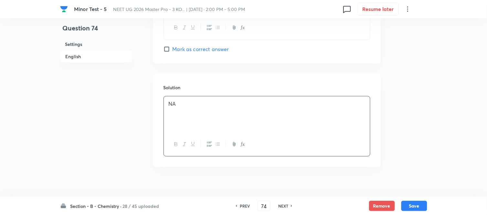
scroll to position [679, 0]
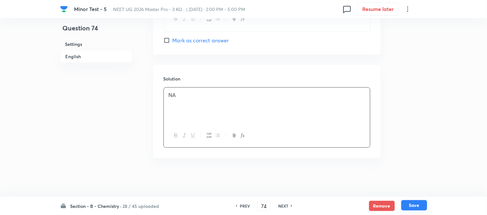
click at [414, 205] on button "Save" at bounding box center [414, 205] width 26 height 10
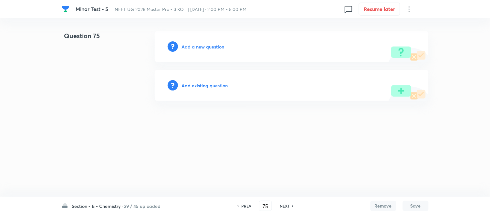
click at [192, 48] on h6 "Add a new question" at bounding box center [203, 46] width 43 height 7
click at [191, 47] on h6 "Choose a question type" at bounding box center [207, 46] width 50 height 7
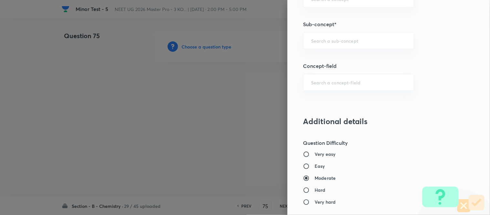
scroll to position [442, 0]
click at [343, 41] on input "text" at bounding box center [358, 39] width 95 height 6
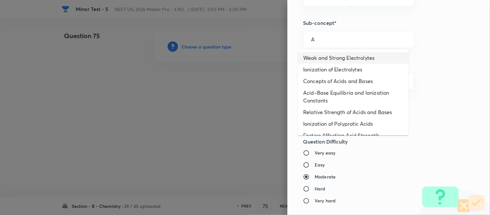
click at [341, 59] on li "Weak and Strong Electrolytes" at bounding box center [353, 58] width 111 height 12
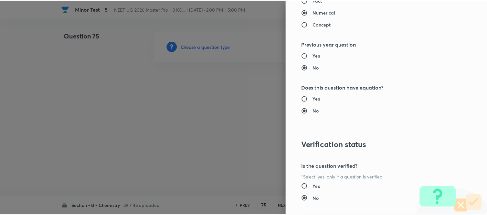
scroll to position [710, 0]
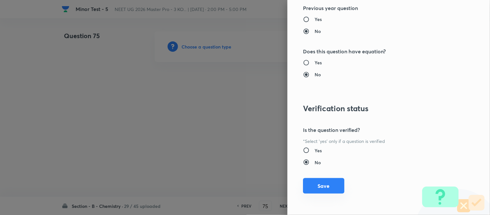
click at [311, 185] on button "Save" at bounding box center [323, 186] width 41 height 16
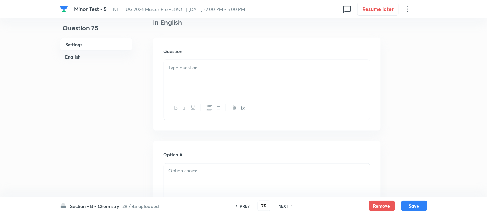
scroll to position [179, 0]
click at [230, 71] on div at bounding box center [267, 71] width 206 height 36
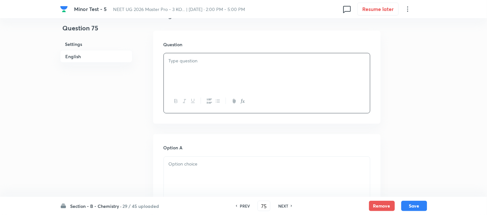
click at [226, 64] on p at bounding box center [267, 60] width 197 height 7
click at [204, 172] on div at bounding box center [267, 175] width 206 height 36
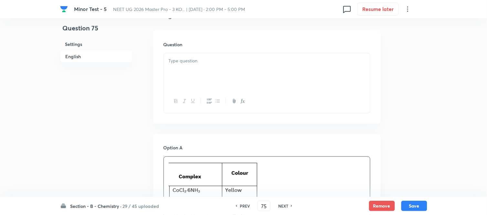
click at [233, 73] on div at bounding box center [267, 71] width 206 height 36
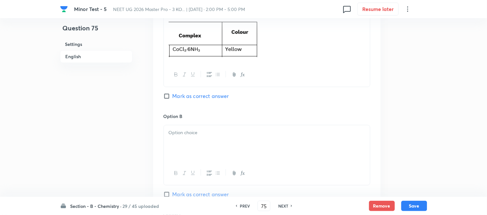
scroll to position [323, 0]
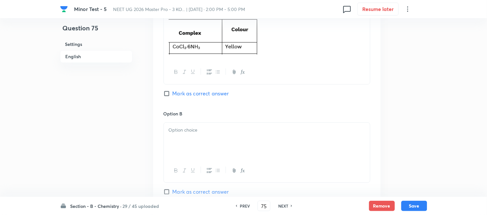
click at [230, 125] on div at bounding box center [267, 141] width 206 height 36
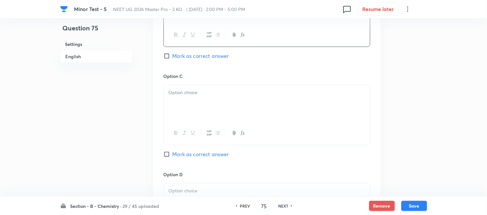
scroll to position [467, 0]
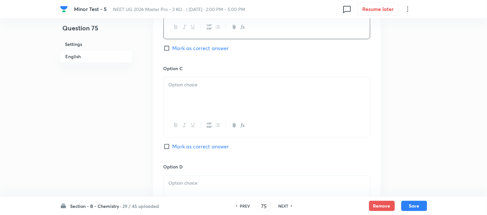
click at [230, 85] on p at bounding box center [267, 84] width 197 height 7
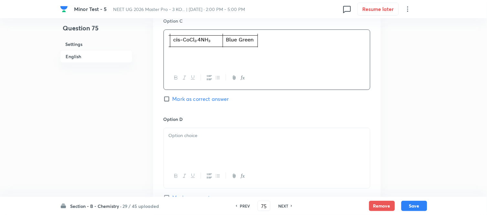
scroll to position [539, 0]
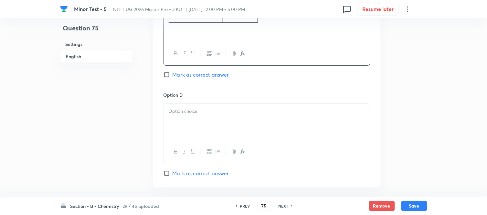
click at [231, 108] on div at bounding box center [267, 122] width 206 height 36
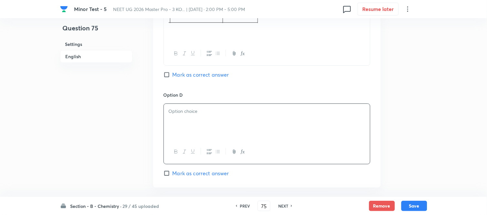
click at [225, 111] on p at bounding box center [267, 111] width 197 height 7
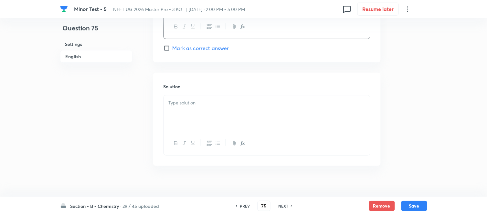
scroll to position [673, 0]
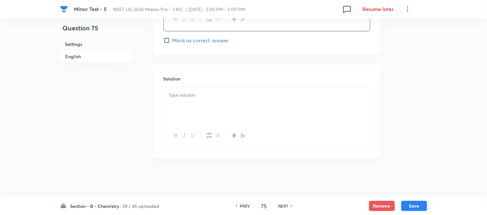
click at [227, 107] on div at bounding box center [267, 106] width 206 height 36
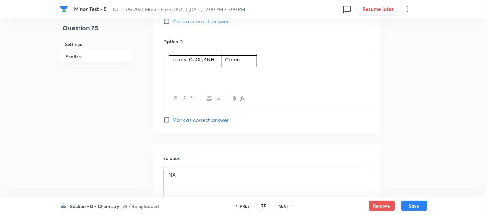
scroll to position [529, 0]
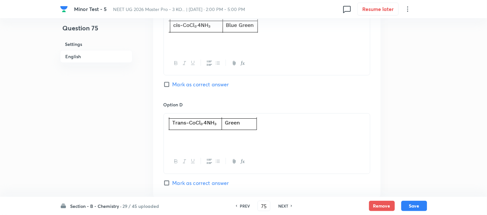
click at [167, 86] on input "Mark as correct answer" at bounding box center [168, 84] width 9 height 6
click at [413, 207] on button "Save" at bounding box center [414, 205] width 26 height 10
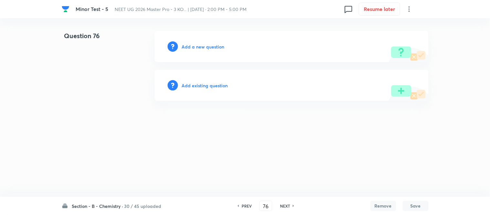
click at [199, 47] on h6 "Add a new question" at bounding box center [203, 46] width 43 height 7
click at [199, 47] on h6 "Choose a question type" at bounding box center [207, 46] width 50 height 7
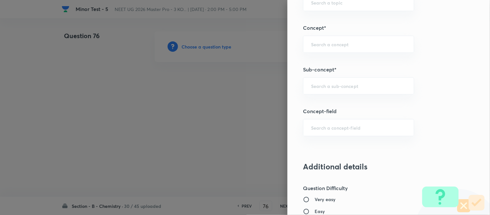
scroll to position [431, 0]
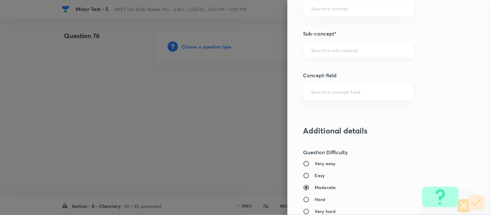
click at [340, 50] on input "text" at bounding box center [358, 50] width 95 height 6
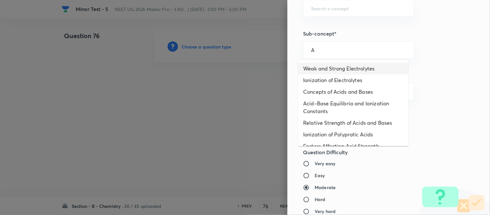
click at [337, 69] on li "Weak and Strong Electrolytes" at bounding box center [353, 69] width 111 height 12
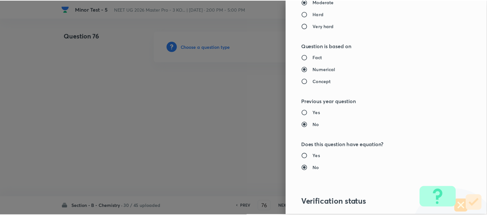
scroll to position [710, 0]
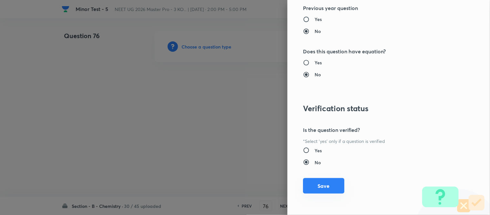
click at [325, 187] on button "Save" at bounding box center [323, 186] width 41 height 16
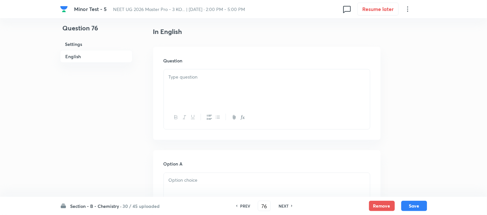
scroll to position [179, 0]
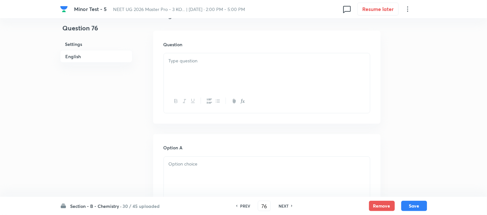
click at [234, 72] on div at bounding box center [267, 71] width 206 height 36
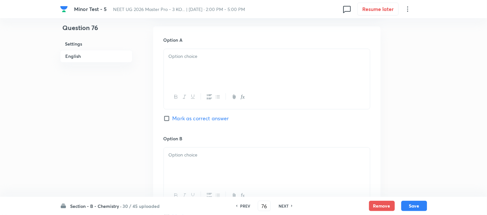
click at [241, 72] on div at bounding box center [267, 67] width 206 height 36
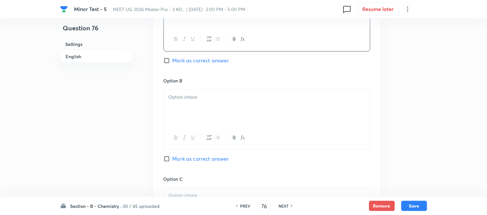
scroll to position [359, 0]
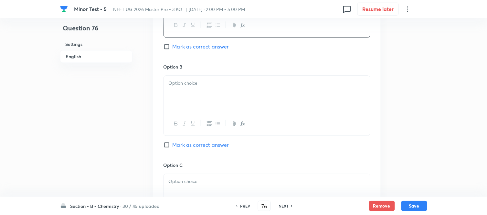
click at [224, 91] on div at bounding box center [267, 94] width 206 height 36
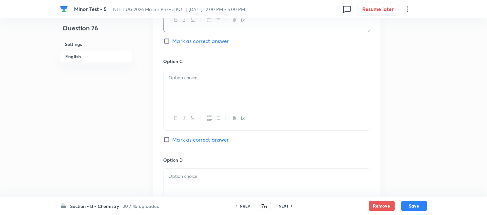
scroll to position [467, 0]
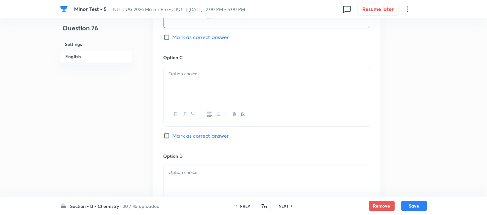
click at [221, 83] on div at bounding box center [267, 84] width 206 height 36
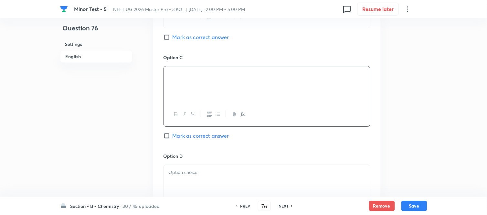
click at [170, 137] on input "Mark as correct answer" at bounding box center [168, 136] width 9 height 6
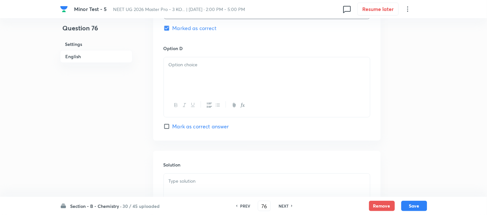
click at [220, 78] on div at bounding box center [267, 75] width 206 height 36
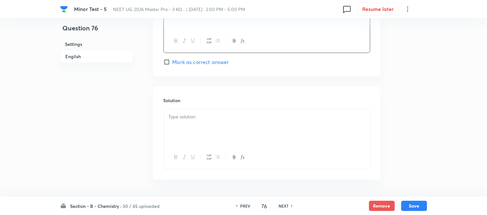
scroll to position [646, 0]
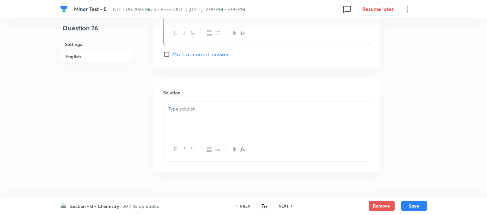
click at [212, 109] on p at bounding box center [267, 108] width 197 height 7
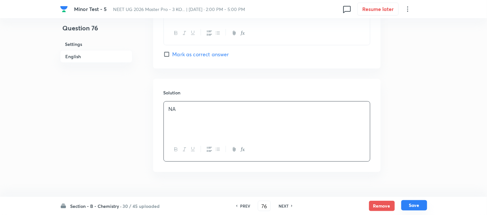
click at [416, 206] on button "Save" at bounding box center [414, 205] width 26 height 10
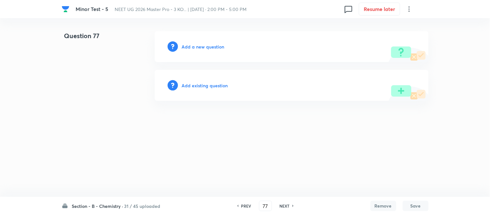
click at [199, 46] on h6 "Add a new question" at bounding box center [203, 46] width 43 height 7
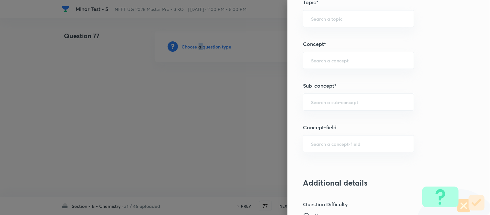
scroll to position [395, 0]
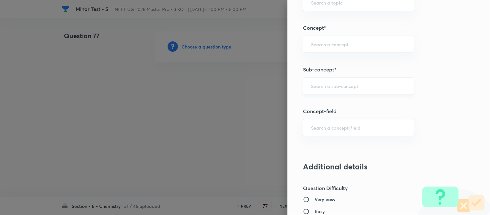
click at [332, 83] on input "text" at bounding box center [358, 86] width 95 height 6
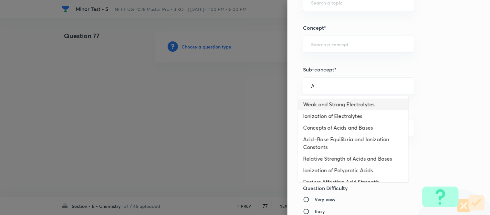
click at [338, 104] on li "Weak and Strong Electrolytes" at bounding box center [353, 105] width 111 height 12
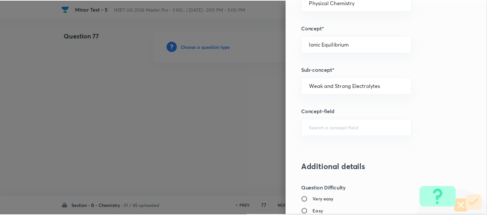
scroll to position [710, 0]
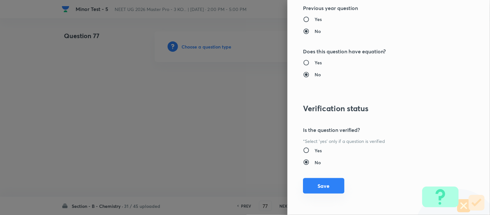
click at [319, 186] on button "Save" at bounding box center [323, 186] width 41 height 16
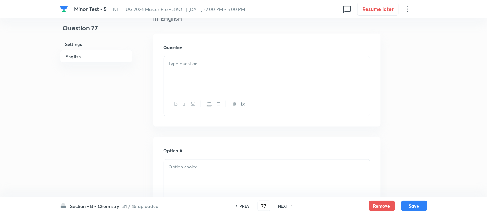
scroll to position [179, 0]
click at [243, 65] on div at bounding box center [267, 71] width 206 height 36
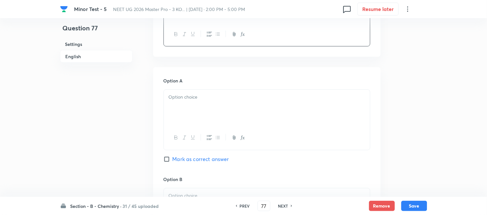
scroll to position [251, 0]
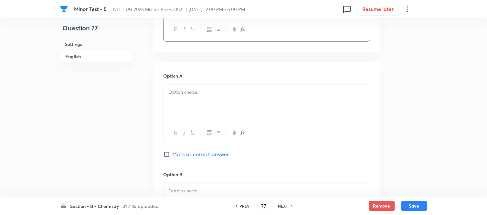
click at [217, 94] on p at bounding box center [267, 92] width 197 height 7
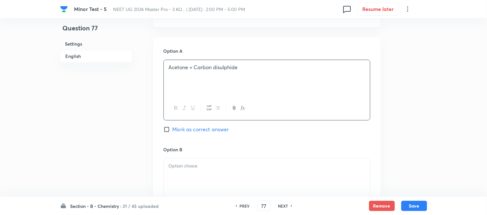
scroll to position [359, 0]
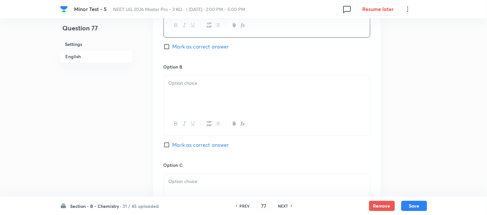
click at [228, 104] on div at bounding box center [267, 94] width 206 height 36
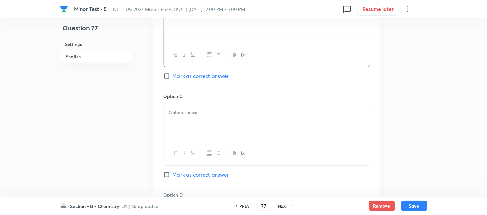
scroll to position [431, 0]
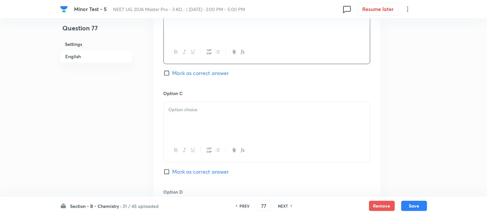
click at [223, 107] on p at bounding box center [267, 109] width 197 height 7
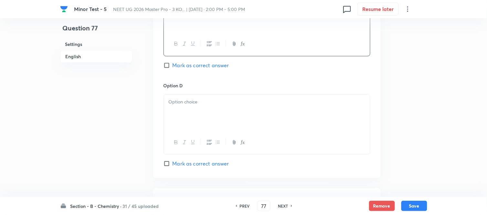
scroll to position [539, 0]
click at [214, 109] on div at bounding box center [267, 111] width 206 height 36
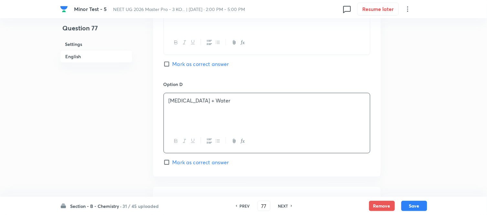
click at [168, 64] on input "Mark as correct answer" at bounding box center [168, 64] width 9 height 6
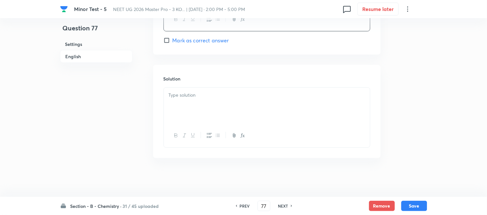
scroll to position [661, 0]
click at [220, 101] on div at bounding box center [267, 106] width 206 height 36
click at [414, 205] on button "Save" at bounding box center [414, 205] width 26 height 10
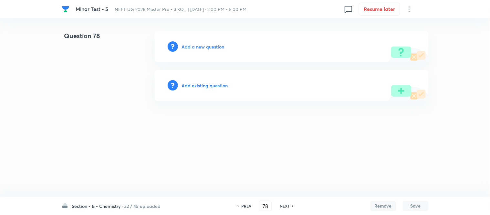
click at [196, 45] on h6 "Add a new question" at bounding box center [203, 46] width 43 height 7
click at [196, 45] on h6 "Choose a question type" at bounding box center [207, 46] width 50 height 7
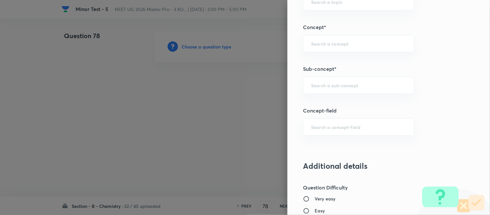
scroll to position [395, 0]
click at [246, 95] on div at bounding box center [245, 107] width 490 height 215
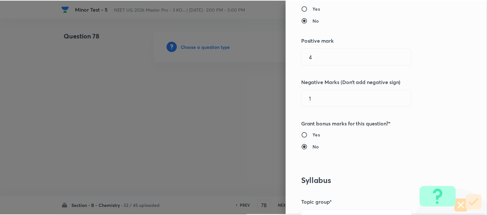
scroll to position [0, 0]
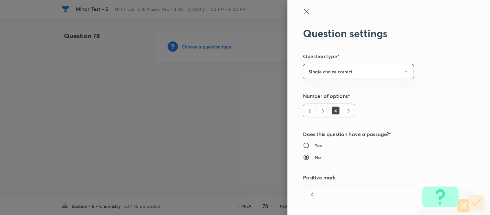
click at [304, 12] on icon at bounding box center [306, 11] width 5 height 5
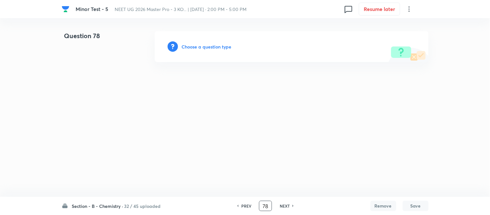
drag, startPoint x: 267, startPoint y: 206, endPoint x: 260, endPoint y: 206, distance: 6.5
click at [260, 206] on input "78" at bounding box center [266, 205] width 12 height 11
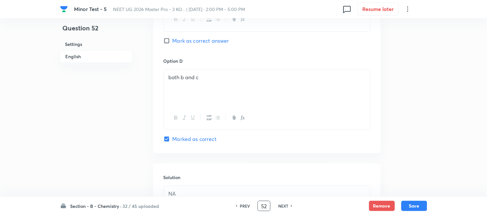
scroll to position [574, 0]
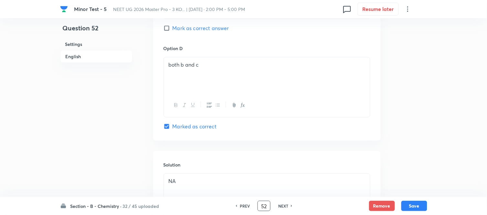
click at [183, 65] on p "both b and c" at bounding box center [267, 64] width 197 height 7
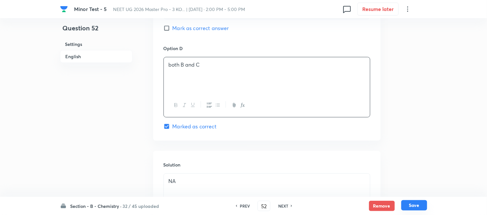
click at [415, 204] on button "Save" at bounding box center [414, 205] width 26 height 10
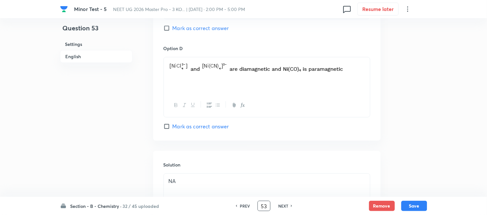
drag, startPoint x: 267, startPoint y: 203, endPoint x: 254, endPoint y: 204, distance: 13.6
click at [254, 206] on div "PREV 53 ​ NEXT" at bounding box center [263, 206] width 83 height 10
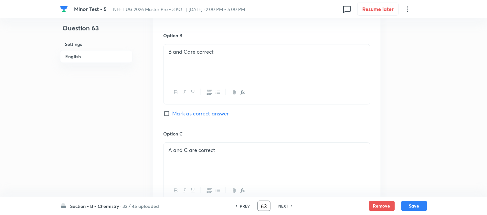
scroll to position [390, 0]
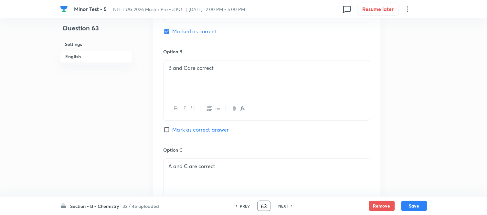
click at [188, 66] on p "B and Care correct" at bounding box center [267, 67] width 197 height 7
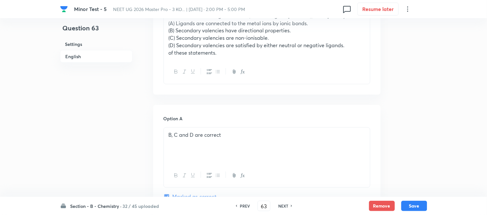
scroll to position [138, 0]
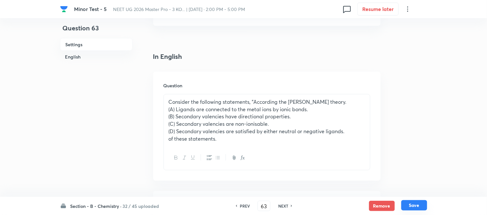
click at [417, 204] on button "Save" at bounding box center [414, 205] width 26 height 10
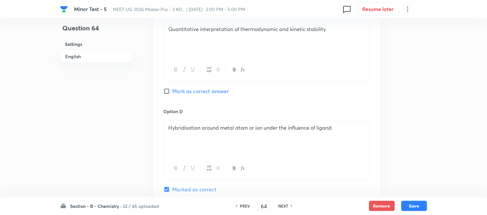
scroll to position [515, 0]
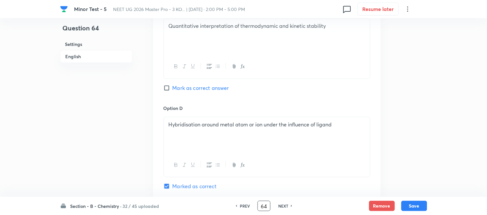
drag, startPoint x: 267, startPoint y: 206, endPoint x: 253, endPoint y: 209, distance: 14.1
click at [253, 209] on div "PREV 64 ​ NEXT" at bounding box center [263, 206] width 83 height 10
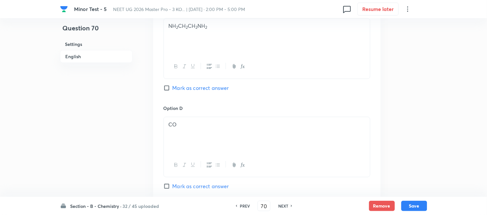
click at [282, 206] on h6 "NEXT" at bounding box center [283, 206] width 10 height 6
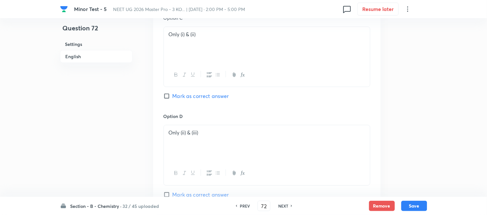
click at [282, 206] on h6 "NEXT" at bounding box center [283, 206] width 10 height 6
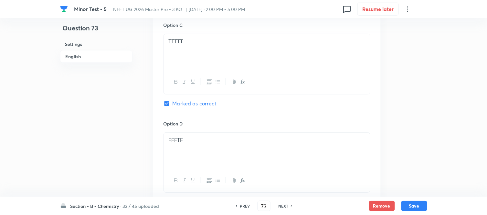
click at [283, 206] on h6 "NEXT" at bounding box center [283, 206] width 10 height 6
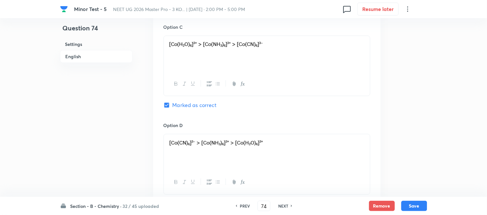
click at [283, 206] on h6 "NEXT" at bounding box center [283, 206] width 10 height 6
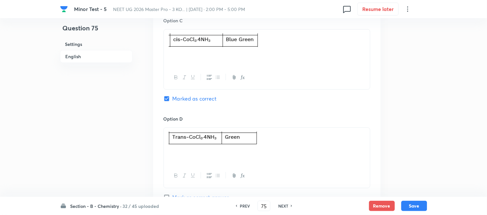
click at [283, 206] on h6 "NEXT" at bounding box center [283, 206] width 10 height 6
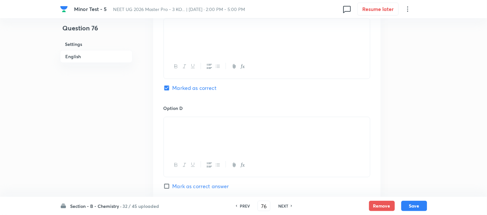
click at [283, 206] on h6 "NEXT" at bounding box center [283, 206] width 10 height 6
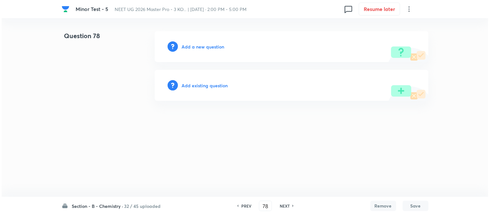
scroll to position [0, 0]
click at [198, 46] on h6 "Add a new question" at bounding box center [203, 46] width 43 height 7
click at [198, 46] on h6 "Choose a question type" at bounding box center [207, 46] width 50 height 7
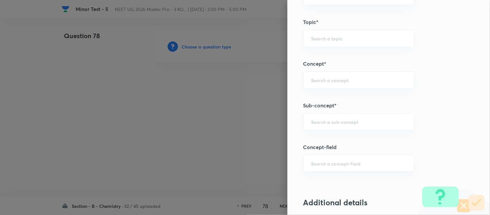
scroll to position [395, 0]
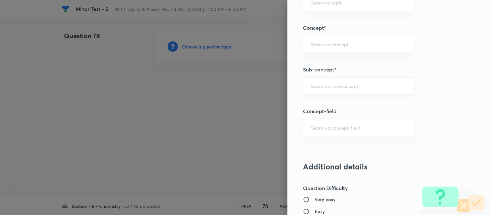
click at [343, 85] on input "text" at bounding box center [358, 86] width 95 height 6
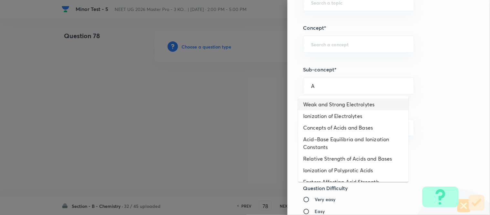
click at [326, 106] on li "Weak and Strong Electrolytes" at bounding box center [353, 105] width 111 height 12
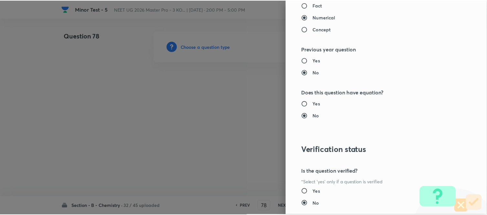
scroll to position [710, 0]
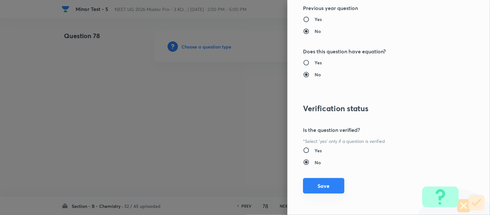
click at [321, 186] on button "Save" at bounding box center [323, 186] width 41 height 16
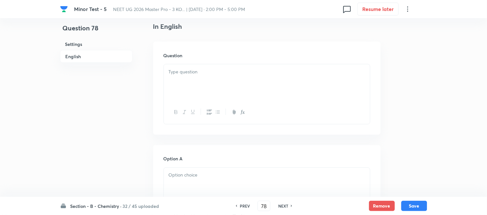
scroll to position [179, 0]
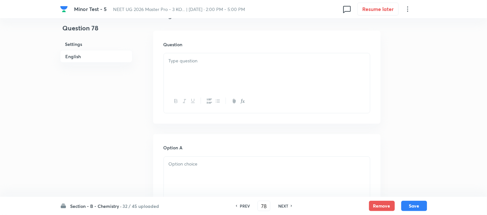
click at [253, 67] on div at bounding box center [267, 71] width 206 height 36
click at [212, 76] on div at bounding box center [267, 71] width 206 height 36
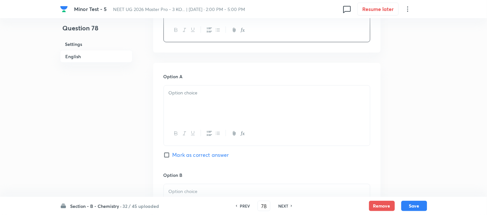
scroll to position [251, 0]
click at [221, 102] on div at bounding box center [267, 103] width 206 height 36
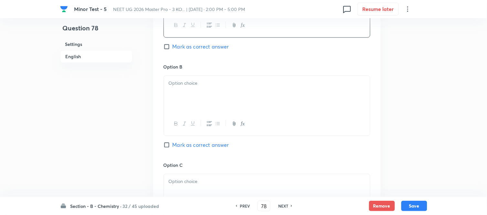
click at [208, 91] on div at bounding box center [267, 94] width 206 height 36
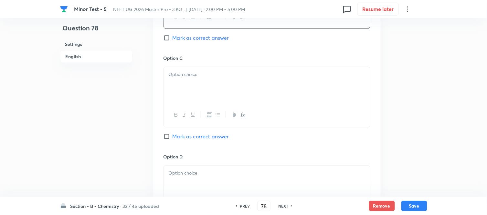
scroll to position [467, 0]
click at [208, 90] on div at bounding box center [267, 84] width 206 height 36
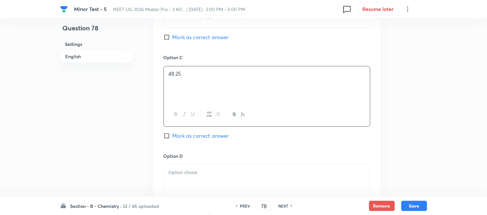
click at [168, 134] on input "Mark as correct answer" at bounding box center [168, 136] width 9 height 6
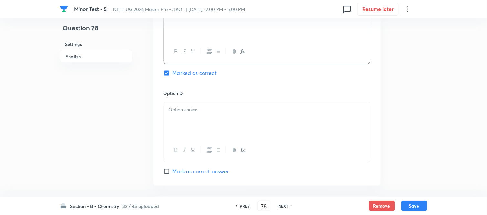
scroll to position [539, 0]
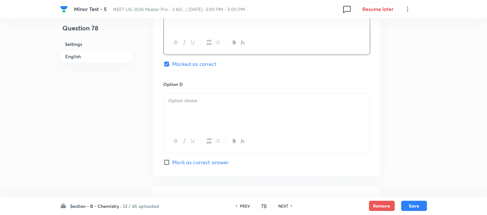
click at [214, 101] on p at bounding box center [267, 100] width 197 height 7
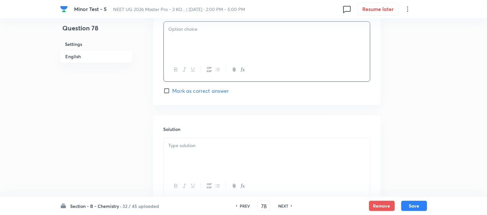
scroll to position [610, 0]
click at [217, 148] on p at bounding box center [267, 145] width 197 height 7
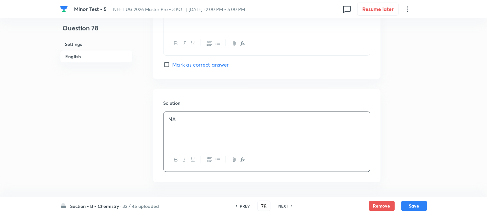
scroll to position [661, 0]
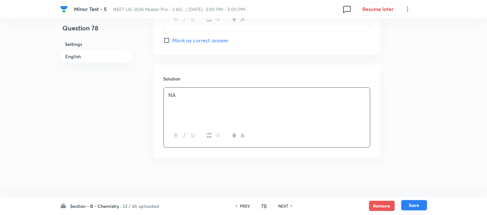
click at [412, 207] on button "Save" at bounding box center [414, 205] width 26 height 10
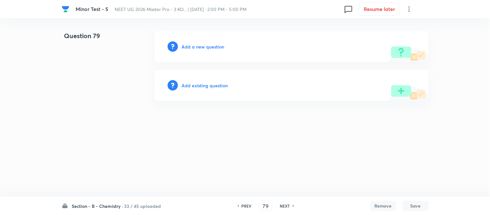
click at [199, 43] on h6 "Add a new question" at bounding box center [203, 46] width 43 height 7
click at [198, 46] on h6 "Choose a question type" at bounding box center [207, 46] width 50 height 7
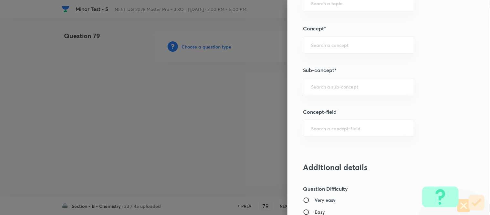
scroll to position [395, 0]
click at [348, 88] on input "text" at bounding box center [358, 86] width 95 height 6
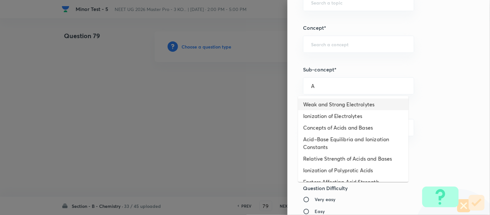
click at [337, 105] on li "Weak and Strong Electrolytes" at bounding box center [353, 105] width 111 height 12
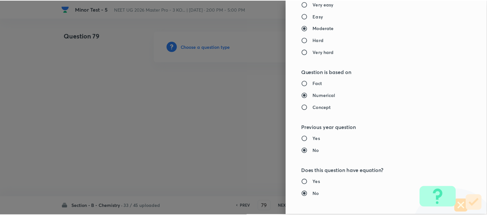
scroll to position [710, 0]
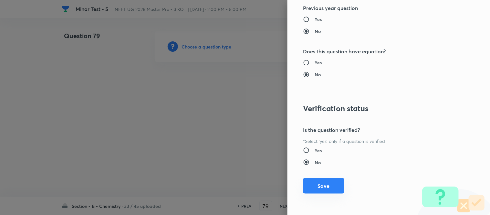
click at [311, 186] on button "Save" at bounding box center [323, 186] width 41 height 16
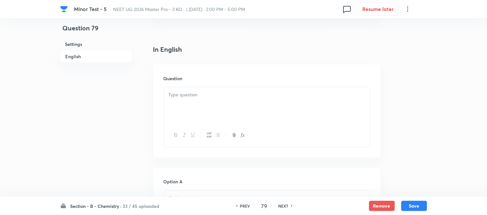
scroll to position [144, 0]
click at [254, 93] on p at bounding box center [267, 96] width 197 height 7
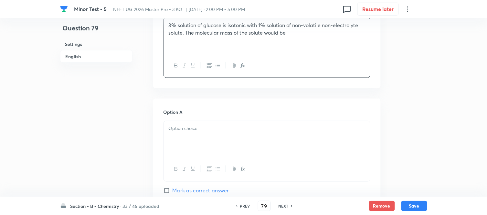
scroll to position [251, 0]
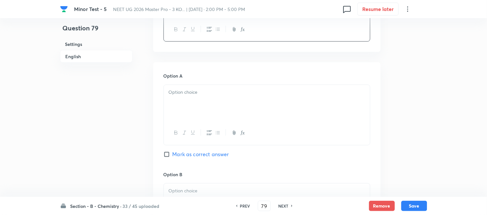
click at [221, 103] on div at bounding box center [267, 103] width 206 height 36
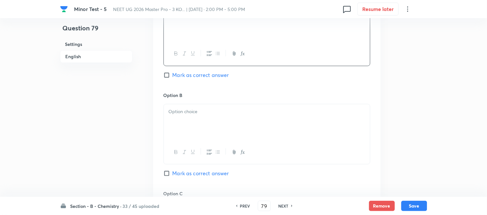
scroll to position [359, 0]
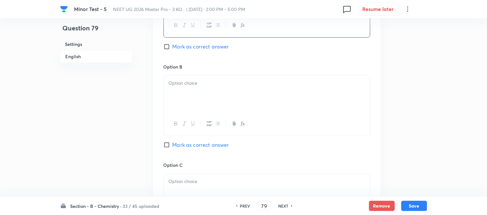
click at [228, 101] on div at bounding box center [267, 94] width 206 height 36
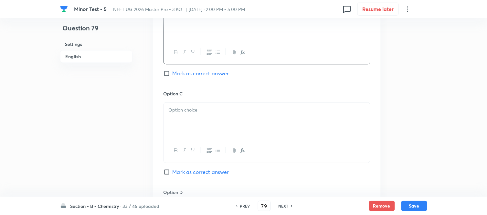
scroll to position [431, 0]
click at [234, 112] on p at bounding box center [267, 109] width 197 height 7
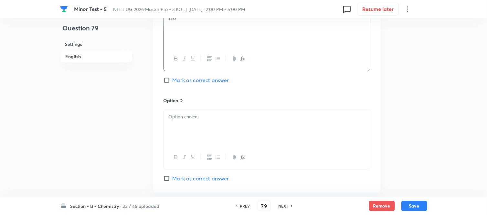
scroll to position [539, 0]
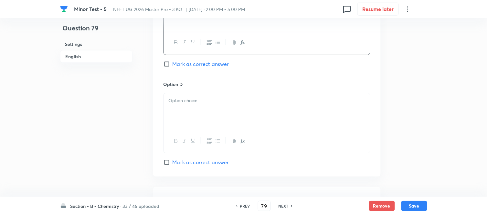
click at [235, 112] on div at bounding box center [267, 111] width 206 height 36
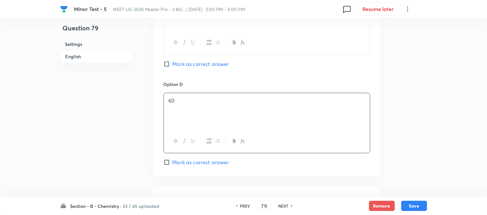
click at [170, 162] on input "Mark as correct answer" at bounding box center [168, 162] width 9 height 6
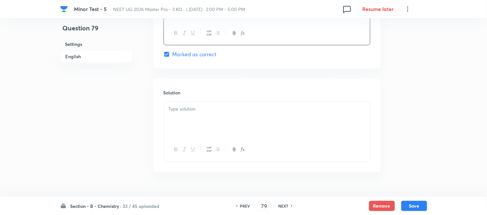
click at [218, 115] on div at bounding box center [267, 119] width 206 height 36
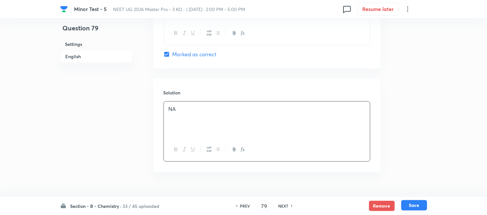
click at [418, 206] on button "Save" at bounding box center [414, 205] width 26 height 10
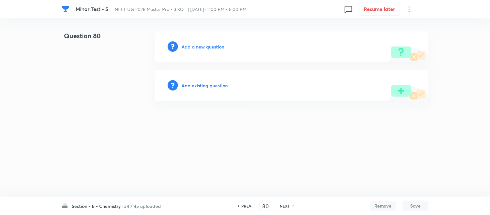
click at [204, 47] on h6 "Add a new question" at bounding box center [203, 46] width 43 height 7
click at [212, 49] on h6 "Choose a question type" at bounding box center [207, 46] width 50 height 7
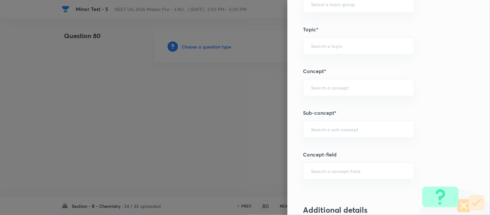
scroll to position [395, 0]
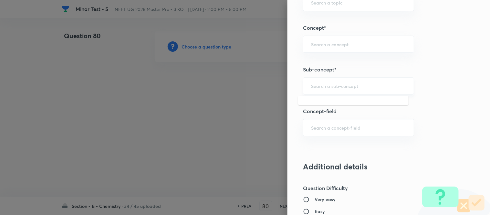
click at [347, 87] on input "text" at bounding box center [358, 86] width 95 height 6
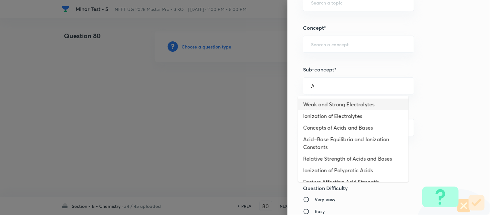
click at [333, 106] on li "Weak and Strong Electrolytes" at bounding box center [353, 105] width 111 height 12
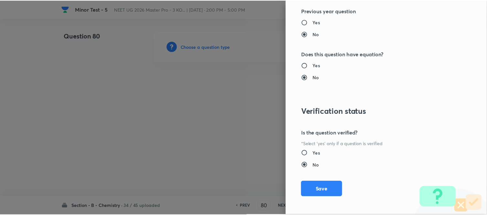
scroll to position [710, 0]
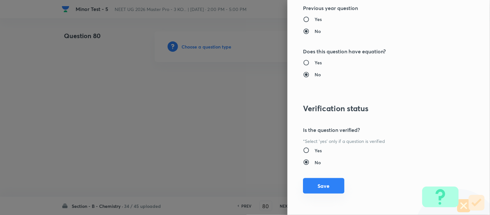
click at [323, 185] on button "Save" at bounding box center [323, 186] width 41 height 16
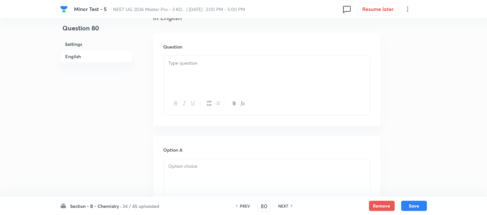
scroll to position [179, 0]
click at [233, 70] on div at bounding box center [267, 71] width 206 height 36
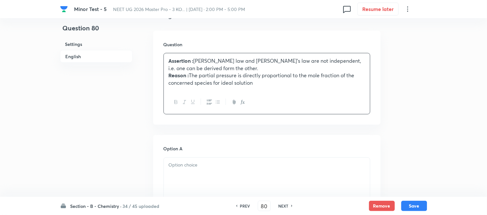
click at [182, 74] on strong "Reason :" at bounding box center [179, 75] width 20 height 7
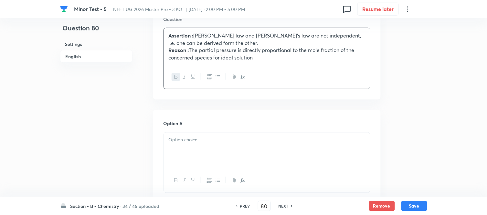
scroll to position [215, 0]
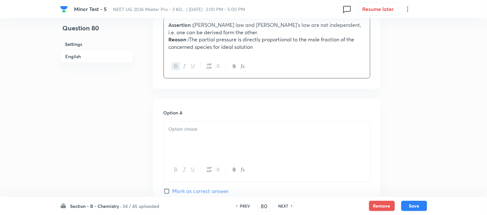
click at [257, 46] on p "Reason : The partial pressure is directly proportional to the mole fraction of …" at bounding box center [267, 43] width 197 height 15
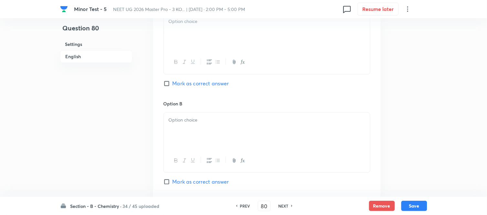
click at [260, 41] on div at bounding box center [267, 32] width 206 height 36
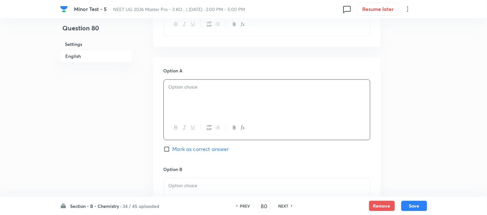
scroll to position [251, 0]
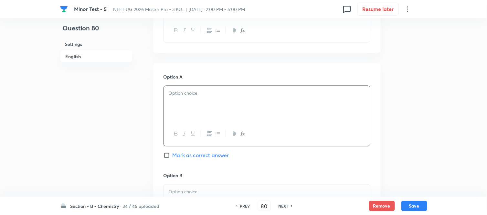
click at [273, 101] on div at bounding box center [267, 104] width 206 height 36
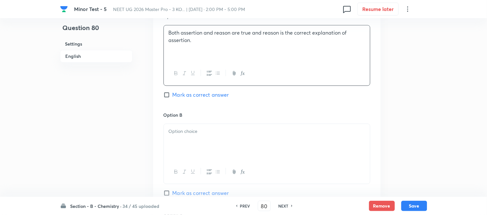
scroll to position [323, 0]
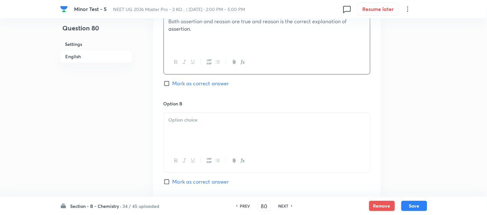
click at [211, 117] on p at bounding box center [267, 119] width 197 height 7
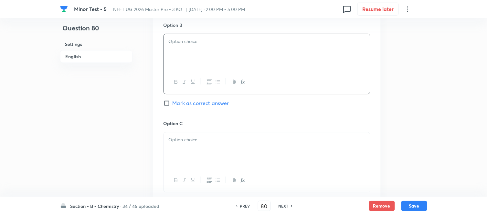
scroll to position [431, 0]
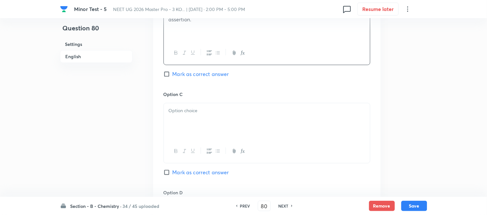
click at [228, 130] on div at bounding box center [267, 121] width 206 height 36
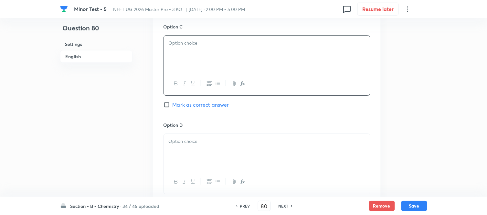
scroll to position [503, 0]
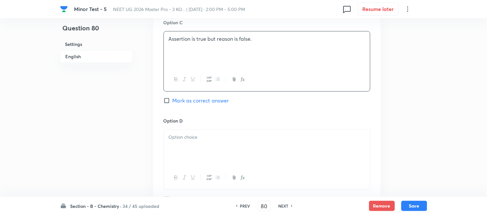
click at [220, 138] on p at bounding box center [267, 137] width 197 height 7
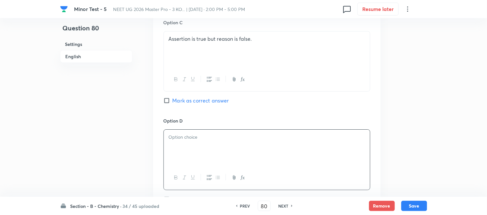
click at [212, 142] on div at bounding box center [267, 148] width 206 height 36
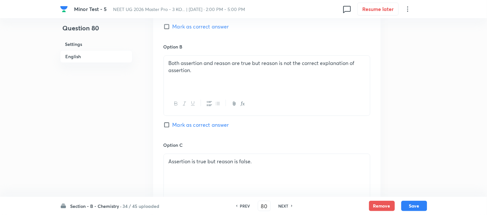
scroll to position [359, 0]
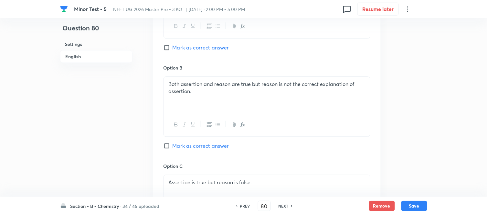
click at [166, 146] on input "Mark as correct answer" at bounding box center [168, 146] width 9 height 6
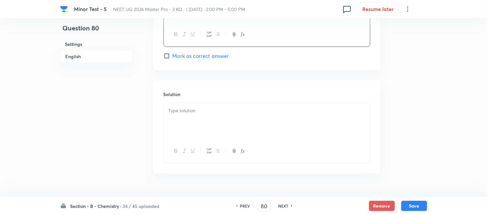
scroll to position [646, 0]
click at [227, 120] on div at bounding box center [267, 120] width 206 height 36
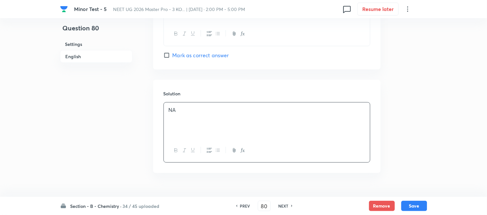
scroll to position [663, 0]
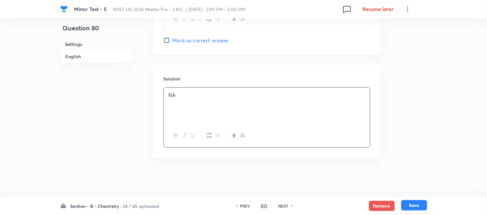
click at [418, 206] on button "Save" at bounding box center [414, 205] width 26 height 10
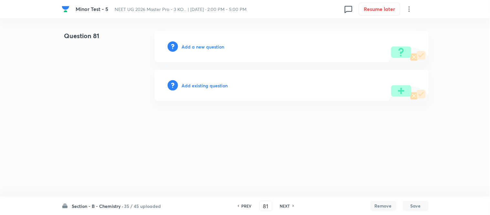
click at [192, 45] on h6 "Add a new question" at bounding box center [203, 46] width 43 height 7
click at [191, 44] on h6 "Choose a question type" at bounding box center [207, 46] width 50 height 7
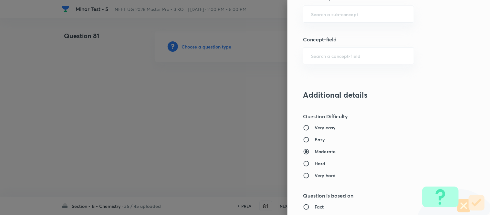
scroll to position [431, 0]
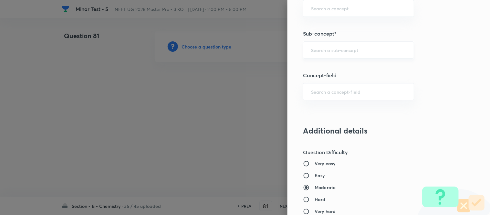
click at [338, 49] on input "text" at bounding box center [358, 50] width 95 height 6
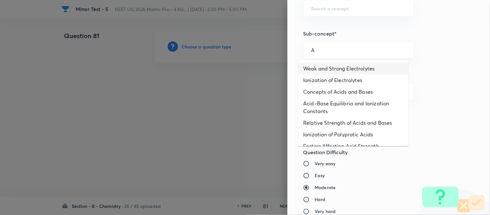
click at [326, 69] on li "Weak and Strong Electrolytes" at bounding box center [353, 69] width 111 height 12
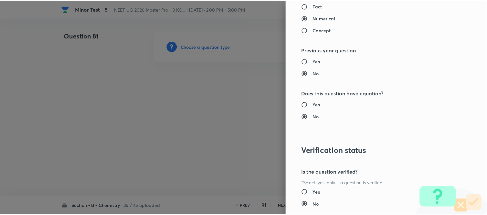
scroll to position [710, 0]
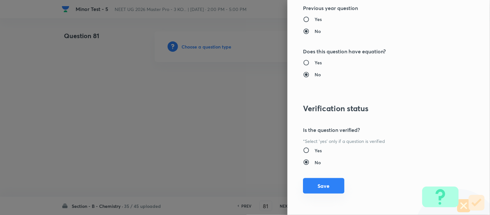
click at [317, 186] on button "Save" at bounding box center [323, 186] width 41 height 16
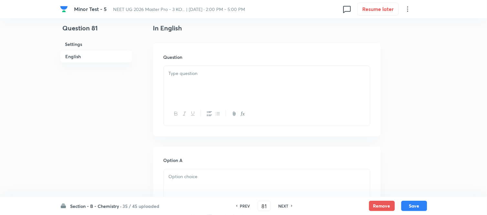
scroll to position [179, 0]
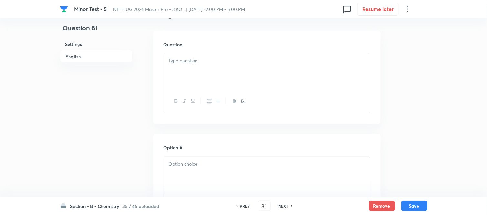
click at [250, 63] on p at bounding box center [267, 60] width 197 height 7
click at [199, 82] on div at bounding box center [267, 71] width 206 height 36
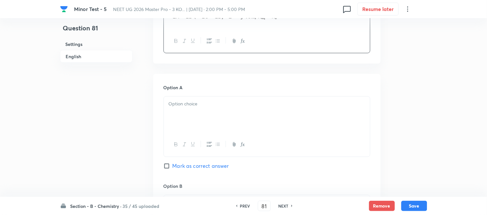
scroll to position [287, 0]
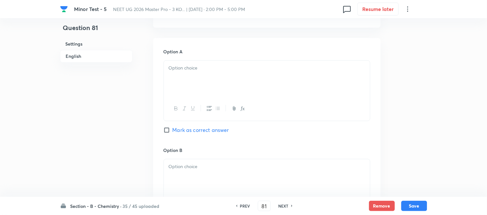
click at [235, 72] on div at bounding box center [267, 79] width 206 height 36
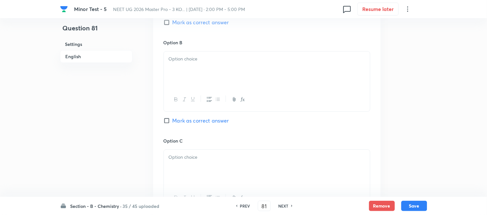
click at [227, 76] on div at bounding box center [267, 69] width 206 height 36
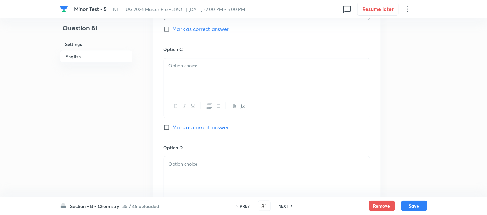
scroll to position [503, 0]
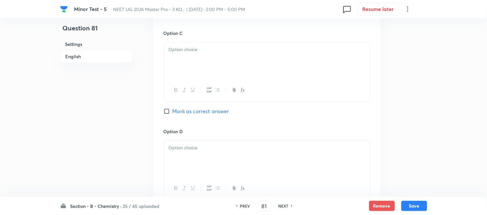
click at [247, 62] on div at bounding box center [267, 60] width 206 height 36
click at [163, 112] on div "Option A [PERSON_NAME] as correct answer Option B Mark as correct answer Option…" at bounding box center [267, 23] width 228 height 401
click at [176, 114] on span "Mark as correct answer" at bounding box center [201, 111] width 57 height 8
click at [173, 114] on input "Mark as correct answer" at bounding box center [168, 111] width 9 height 6
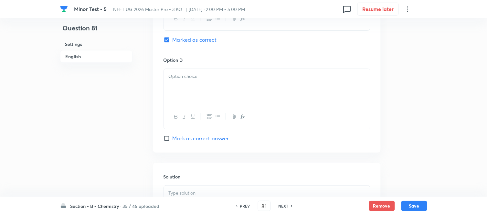
scroll to position [574, 0]
click at [220, 88] on div at bounding box center [267, 87] width 206 height 36
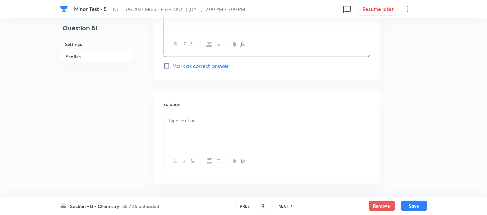
scroll to position [673, 0]
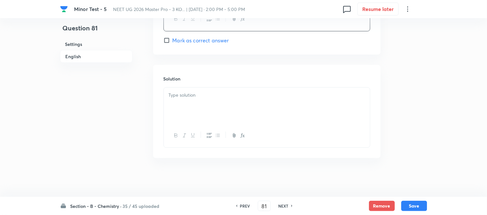
click at [210, 103] on div at bounding box center [267, 106] width 206 height 36
click at [413, 206] on button "Save" at bounding box center [414, 205] width 26 height 10
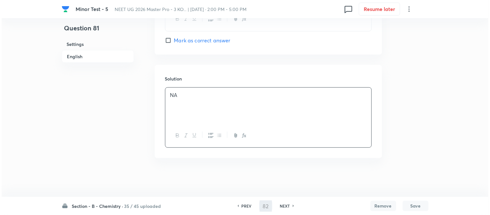
scroll to position [0, 0]
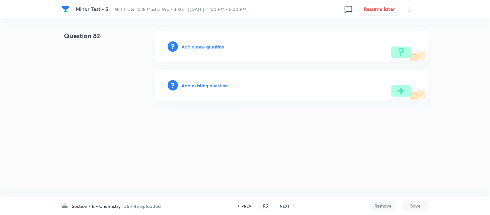
click at [192, 46] on h6 "Add a new question" at bounding box center [203, 46] width 43 height 7
click at [192, 46] on h6 "Choose a question type" at bounding box center [207, 46] width 50 height 7
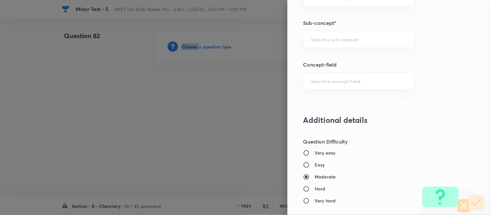
scroll to position [440, 0]
click at [318, 38] on input "text" at bounding box center [358, 40] width 95 height 6
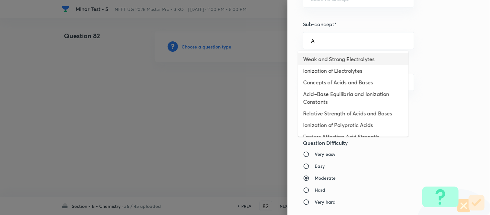
click at [321, 58] on li "Weak and Strong Electrolytes" at bounding box center [353, 59] width 111 height 12
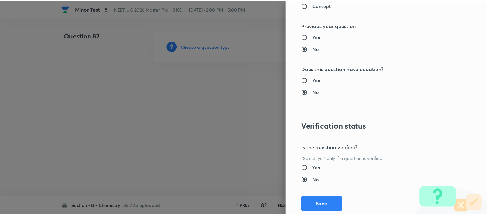
scroll to position [710, 0]
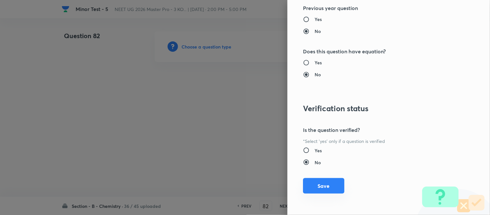
click at [318, 188] on button "Save" at bounding box center [323, 186] width 41 height 16
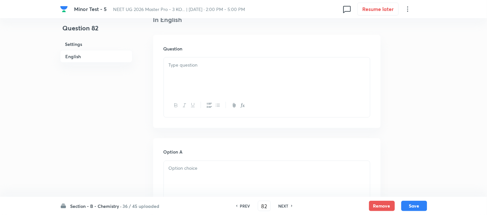
scroll to position [179, 0]
drag, startPoint x: 245, startPoint y: 78, endPoint x: 251, endPoint y: 79, distance: 5.7
click at [245, 77] on div at bounding box center [267, 71] width 206 height 36
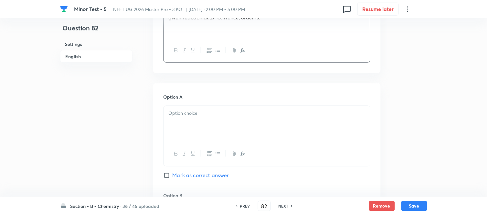
scroll to position [251, 0]
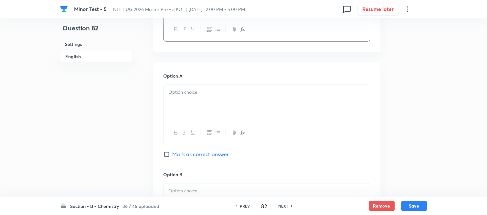
click at [240, 97] on div at bounding box center [267, 103] width 206 height 36
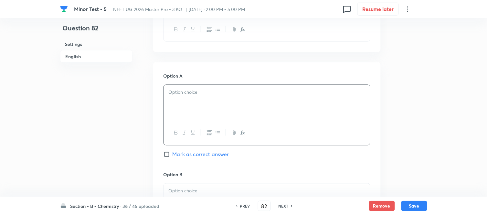
scroll to position [179, 0]
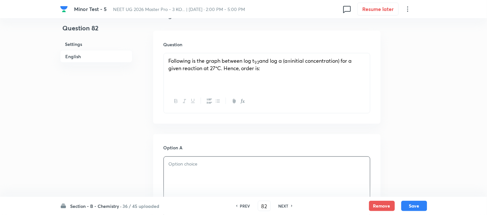
click at [342, 60] on span "and log a (a=initial concentration) for a given reaction at 27°C. Hence, order …" at bounding box center [260, 64] width 183 height 14
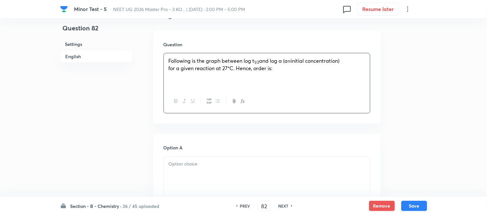
click at [303, 67] on p "﻿ for a given reaction at 27°C. Hence, order is:" at bounding box center [267, 68] width 197 height 7
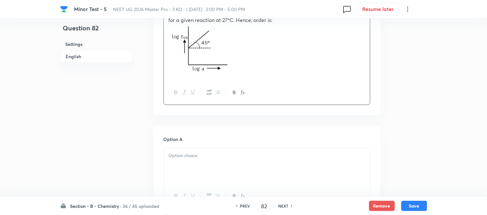
scroll to position [251, 0]
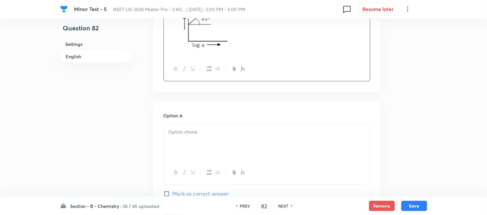
click at [227, 146] on div at bounding box center [267, 143] width 206 height 36
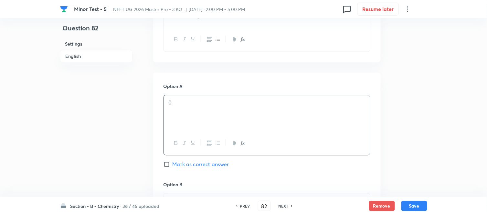
scroll to position [323, 0]
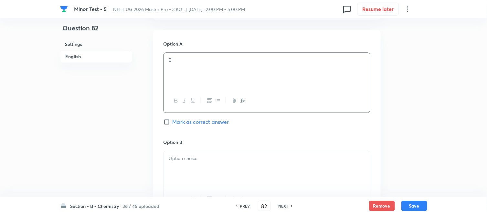
click at [179, 121] on span "Mark as correct answer" at bounding box center [201, 122] width 57 height 8
click at [173, 121] on input "Mark as correct answer" at bounding box center [168, 122] width 9 height 6
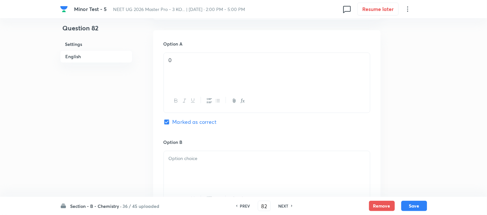
click at [210, 158] on p at bounding box center [267, 158] width 197 height 7
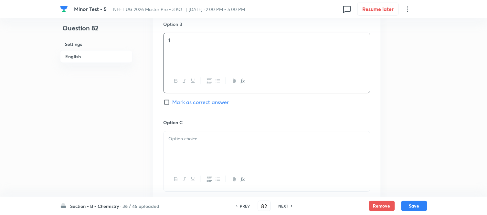
scroll to position [467, 0]
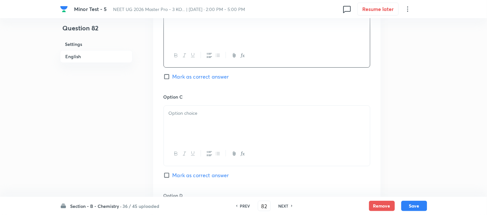
click at [208, 128] on div at bounding box center [267, 124] width 206 height 36
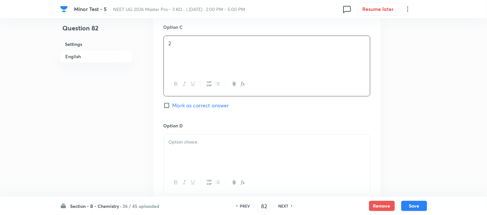
scroll to position [539, 0]
click at [212, 141] on p at bounding box center [267, 139] width 197 height 7
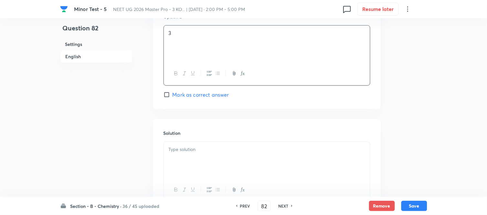
scroll to position [646, 0]
click at [214, 152] on p at bounding box center [267, 148] width 197 height 7
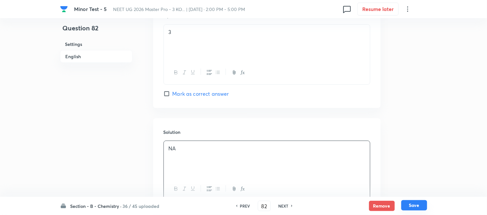
click at [417, 206] on button "Save" at bounding box center [414, 205] width 26 height 10
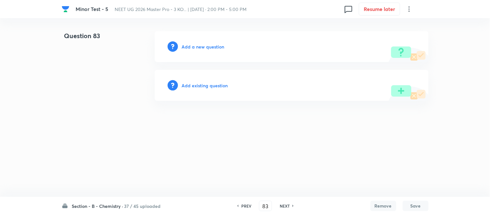
click at [197, 43] on h6 "Add a new question" at bounding box center [203, 46] width 43 height 7
click at [199, 48] on h6 "Choose a question type" at bounding box center [207, 46] width 50 height 7
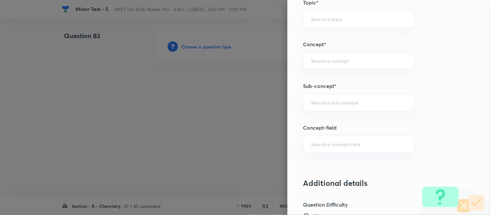
scroll to position [395, 0]
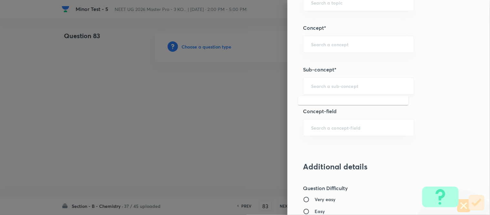
click at [341, 88] on input "text" at bounding box center [358, 86] width 95 height 6
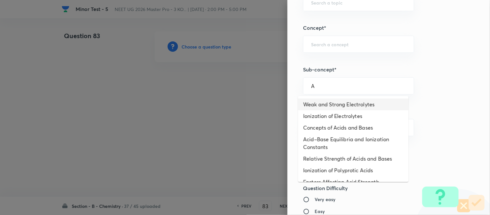
click at [327, 105] on li "Weak and Strong Electrolytes" at bounding box center [353, 105] width 111 height 12
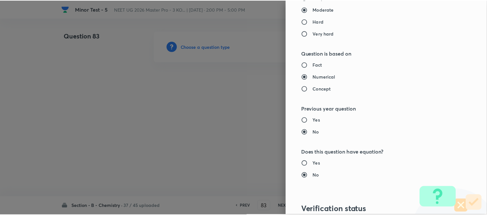
scroll to position [710, 0]
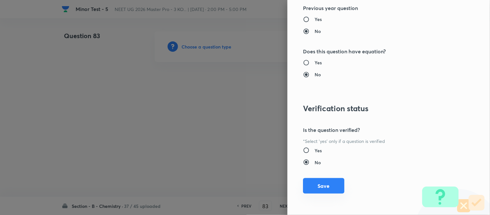
click at [308, 187] on button "Save" at bounding box center [323, 186] width 41 height 16
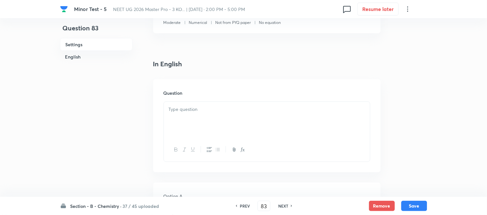
scroll to position [144, 0]
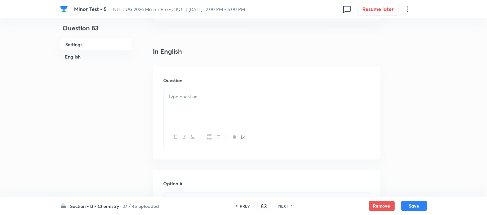
click at [226, 98] on p at bounding box center [267, 96] width 197 height 7
click at [245, 102] on div at bounding box center [267, 107] width 206 height 36
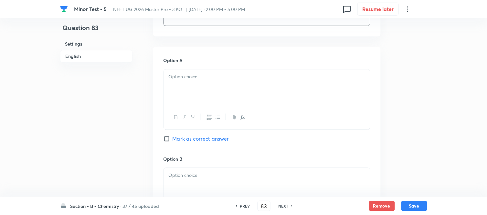
scroll to position [287, 0]
click at [222, 74] on p at bounding box center [267, 75] width 197 height 7
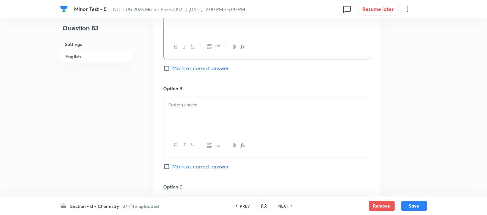
scroll to position [359, 0]
click at [210, 109] on div at bounding box center [267, 113] width 206 height 36
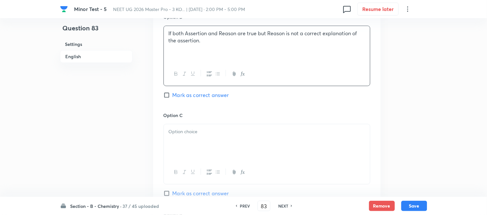
scroll to position [431, 0]
click at [216, 130] on p at bounding box center [267, 128] width 197 height 7
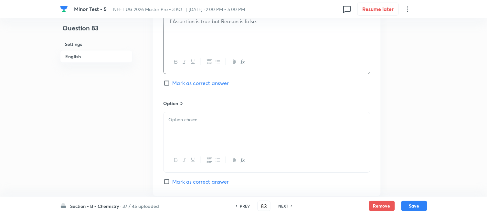
click at [217, 125] on div at bounding box center [267, 130] width 206 height 36
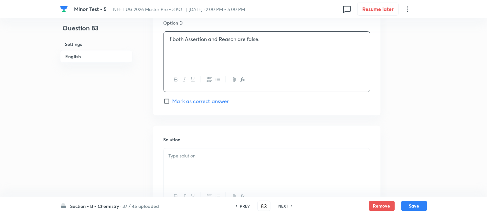
scroll to position [646, 0]
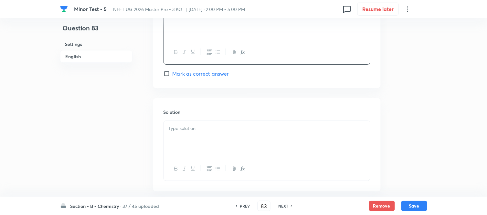
drag, startPoint x: 164, startPoint y: 74, endPoint x: 199, endPoint y: 112, distance: 51.5
click at [165, 74] on input "Mark as correct answer" at bounding box center [168, 73] width 9 height 6
click at [207, 131] on p at bounding box center [267, 128] width 197 height 7
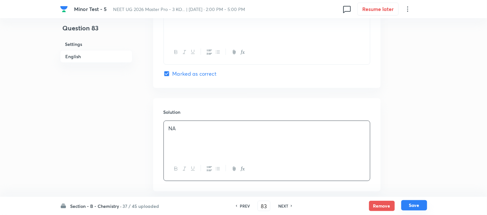
click at [412, 206] on button "Save" at bounding box center [414, 205] width 26 height 10
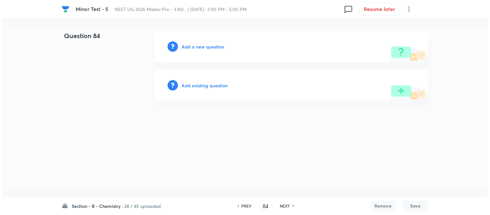
scroll to position [0, 0]
click at [192, 45] on h6 "Add a new question" at bounding box center [203, 46] width 43 height 7
click at [192, 45] on h6 "Choose a question type" at bounding box center [207, 46] width 50 height 7
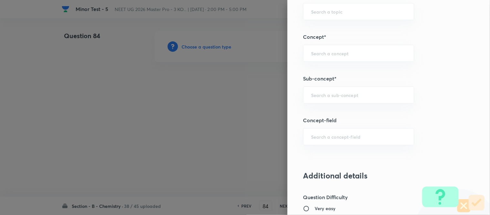
scroll to position [431, 0]
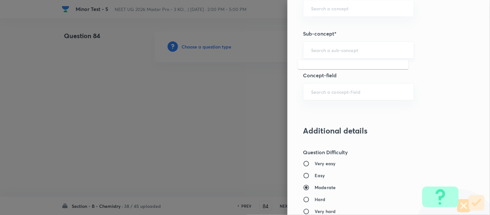
click at [351, 47] on input "text" at bounding box center [358, 50] width 95 height 6
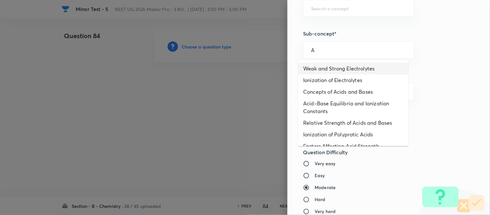
click at [342, 70] on li "Weak and Strong Electrolytes" at bounding box center [353, 69] width 111 height 12
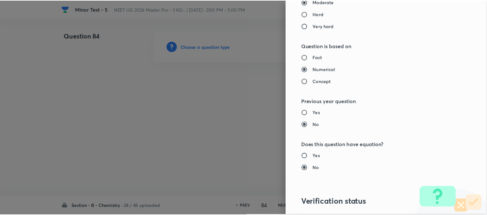
scroll to position [710, 0]
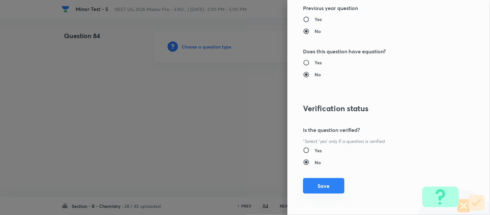
click at [317, 185] on button "Save" at bounding box center [323, 186] width 41 height 16
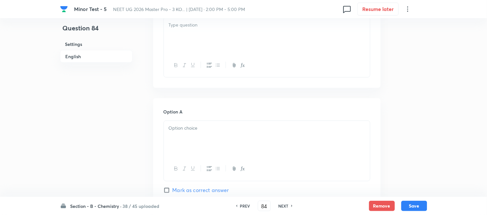
click at [266, 44] on div at bounding box center [267, 35] width 206 height 36
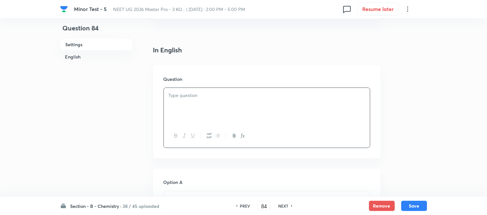
scroll to position [144, 0]
click at [252, 96] on p at bounding box center [267, 96] width 197 height 7
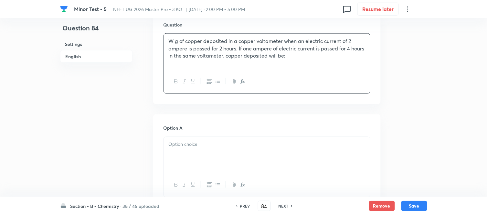
scroll to position [215, 0]
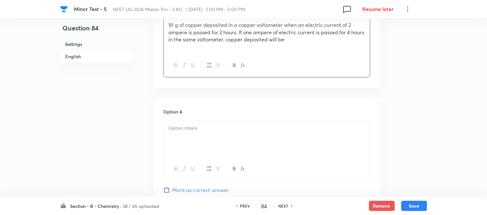
click at [230, 134] on div at bounding box center [267, 139] width 206 height 36
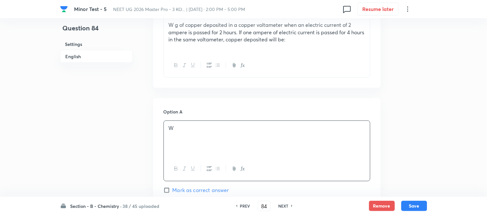
click at [175, 192] on span "Mark as correct answer" at bounding box center [201, 191] width 57 height 8
click at [173, 192] on input "Mark as correct answer" at bounding box center [168, 190] width 9 height 6
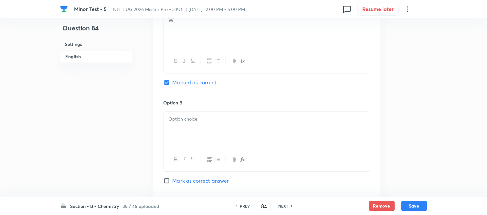
click at [225, 124] on div at bounding box center [267, 130] width 206 height 36
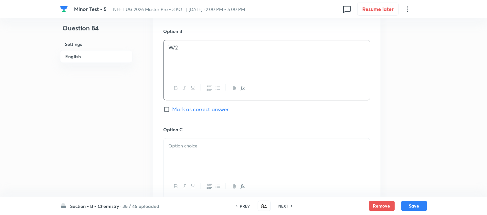
scroll to position [395, 0]
click at [225, 146] on p at bounding box center [267, 145] width 197 height 7
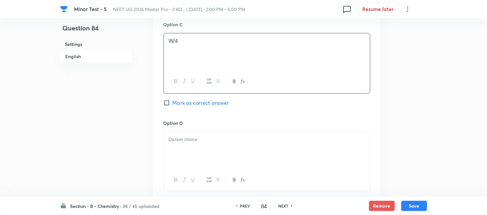
scroll to position [503, 0]
click at [225, 145] on div at bounding box center [267, 147] width 206 height 36
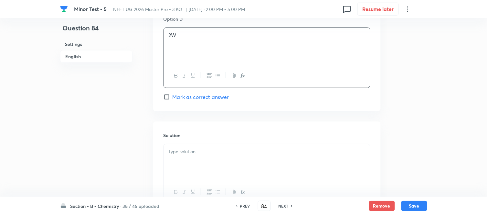
scroll to position [610, 0]
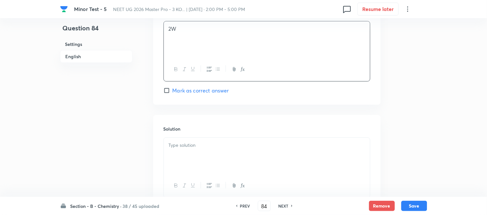
click at [224, 137] on div "Solution" at bounding box center [267, 161] width 228 height 93
click at [228, 150] on div at bounding box center [267, 156] width 206 height 36
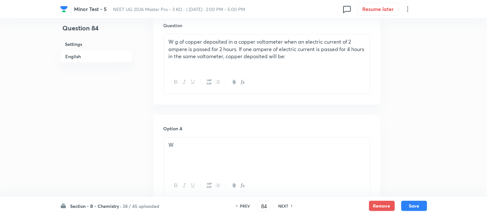
scroll to position [195, 0]
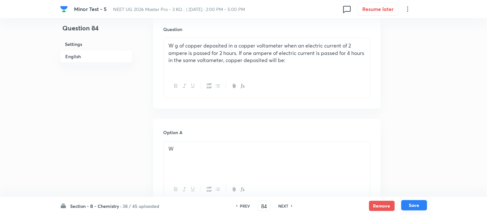
click at [414, 206] on button "Save" at bounding box center [414, 205] width 26 height 10
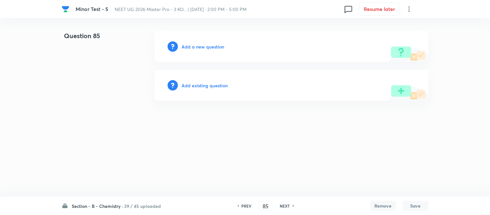
click at [198, 46] on h6 "Add a new question" at bounding box center [203, 46] width 43 height 7
click at [198, 46] on h6 "Choose a question type" at bounding box center [207, 46] width 50 height 7
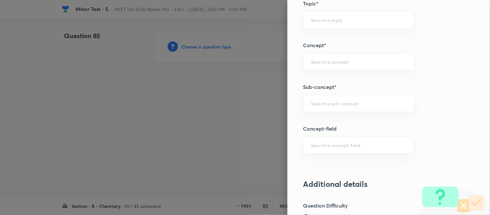
scroll to position [395, 0]
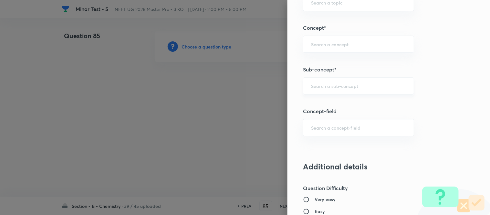
click at [346, 82] on div "​" at bounding box center [358, 85] width 111 height 17
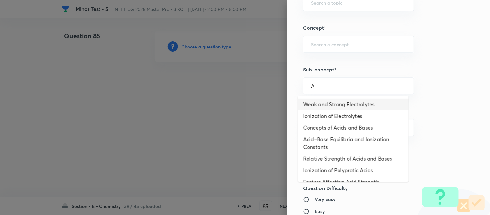
click at [331, 103] on li "Weak and Strong Electrolytes" at bounding box center [353, 105] width 111 height 12
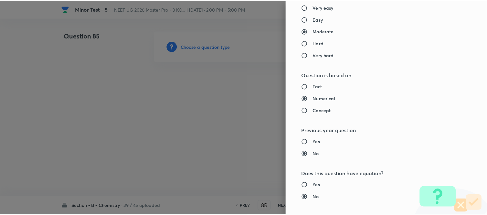
scroll to position [710, 0]
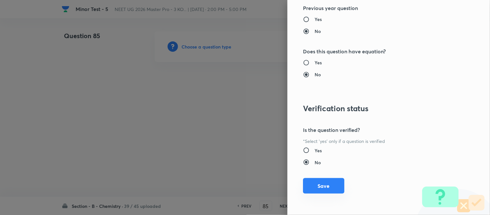
click at [319, 184] on button "Save" at bounding box center [323, 186] width 41 height 16
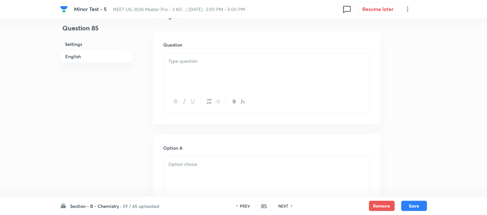
scroll to position [179, 0]
click at [242, 70] on div at bounding box center [267, 71] width 206 height 36
click at [243, 67] on div at bounding box center [267, 71] width 206 height 36
click at [237, 66] on div at bounding box center [267, 71] width 206 height 36
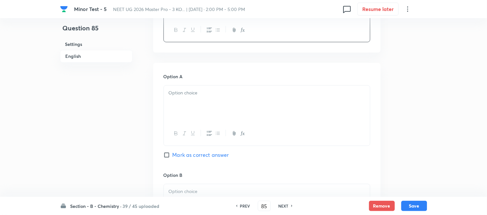
scroll to position [287, 0]
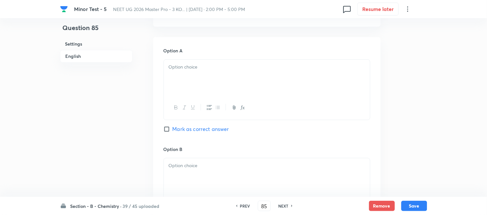
click at [237, 75] on div at bounding box center [267, 78] width 206 height 36
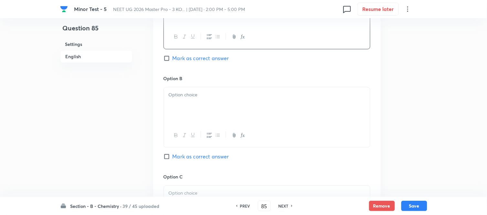
scroll to position [359, 0]
click at [244, 95] on p at bounding box center [267, 93] width 197 height 7
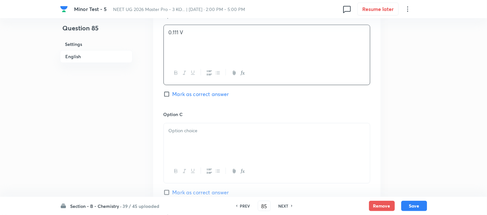
scroll to position [431, 0]
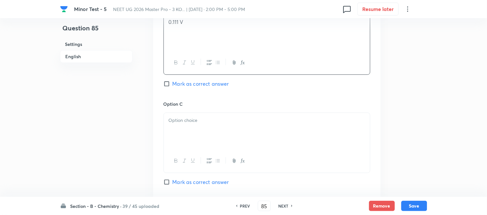
click at [235, 120] on p at bounding box center [267, 120] width 197 height 7
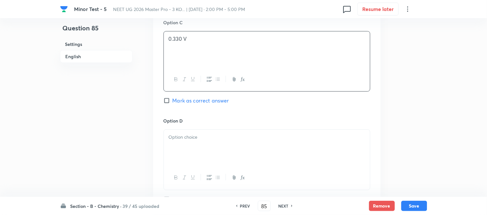
scroll to position [539, 0]
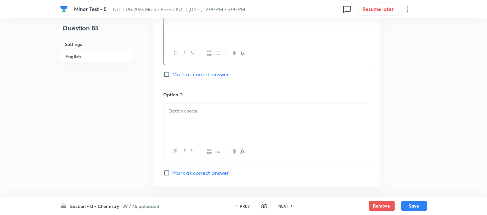
click at [235, 119] on div at bounding box center [267, 121] width 206 height 36
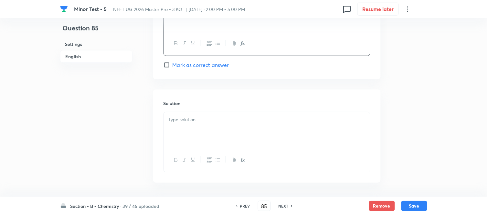
click at [217, 124] on div at bounding box center [267, 130] width 206 height 36
click at [415, 206] on button "Save" at bounding box center [414, 205] width 26 height 10
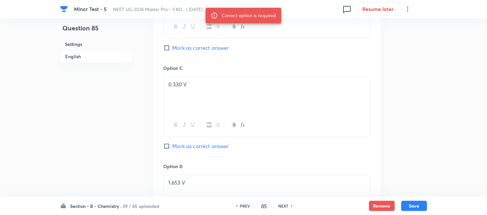
scroll to position [251, 0]
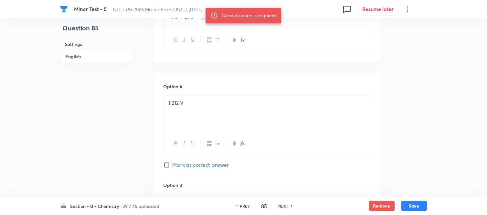
click at [172, 166] on input "Mark as correct answer" at bounding box center [168, 165] width 9 height 6
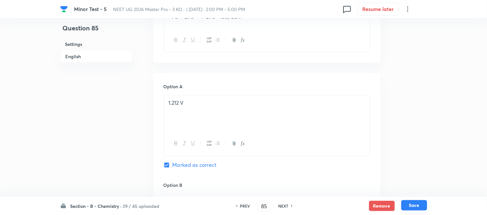
click at [416, 207] on button "Save" at bounding box center [414, 205] width 26 height 10
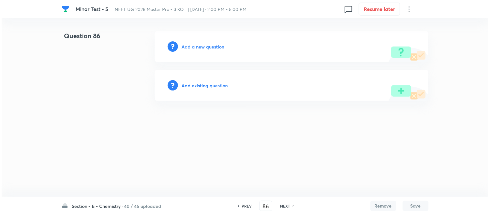
scroll to position [0, 0]
click at [197, 46] on h6 "Add a new question" at bounding box center [203, 46] width 43 height 7
click at [197, 46] on h6 "Choose a question type" at bounding box center [207, 46] width 50 height 7
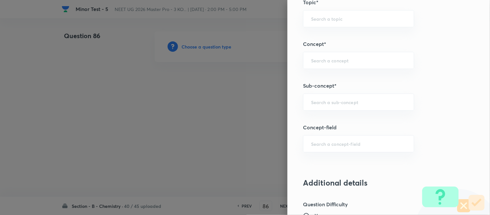
scroll to position [395, 0]
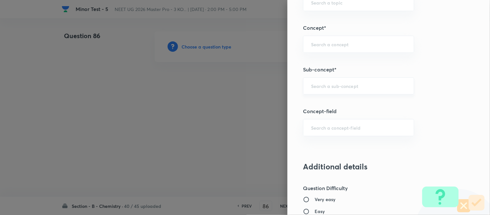
click at [353, 87] on input "text" at bounding box center [358, 86] width 95 height 6
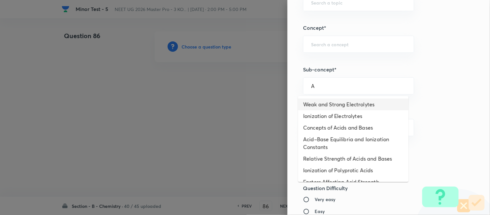
click at [321, 101] on li "Weak and Strong Electrolytes" at bounding box center [353, 105] width 111 height 12
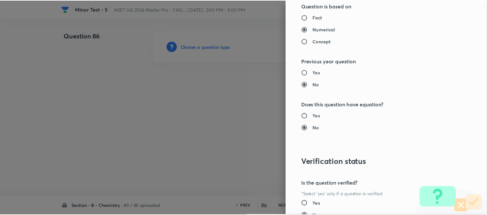
scroll to position [710, 0]
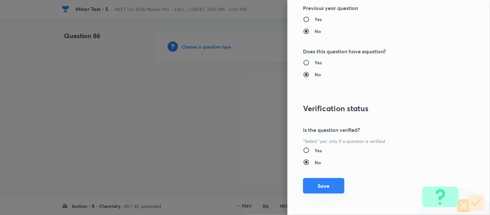
click at [321, 184] on button "Save" at bounding box center [323, 186] width 41 height 16
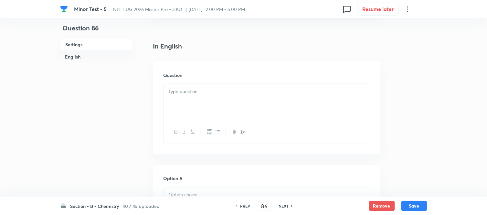
scroll to position [179, 0]
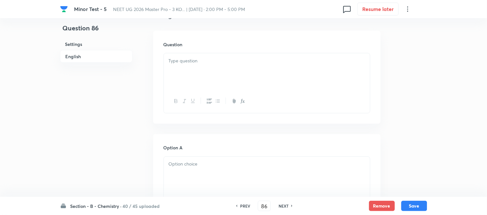
click at [217, 68] on div at bounding box center [267, 71] width 206 height 36
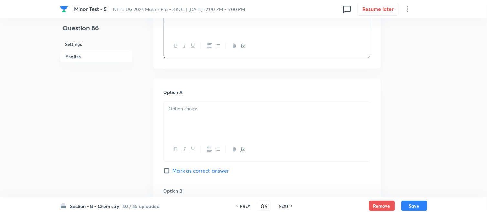
scroll to position [251, 0]
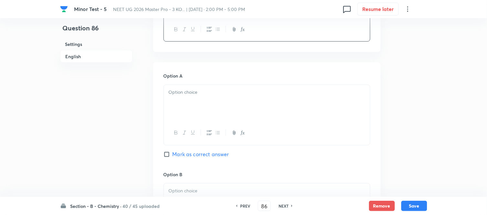
click at [250, 106] on div at bounding box center [267, 103] width 206 height 36
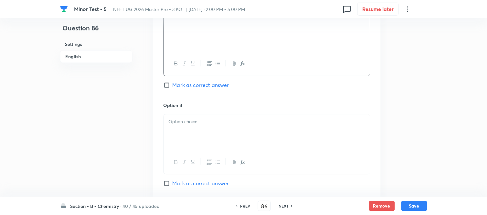
scroll to position [323, 0]
click at [227, 115] on div at bounding box center [267, 130] width 206 height 36
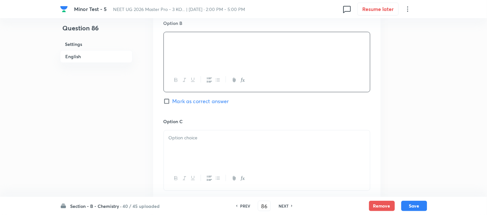
scroll to position [431, 0]
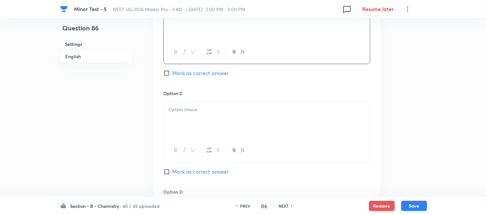
click at [238, 114] on div at bounding box center [267, 120] width 206 height 36
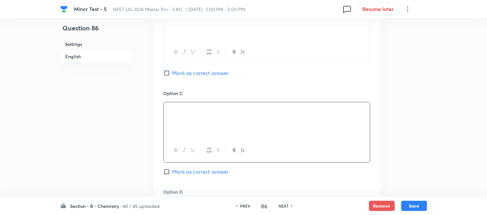
click at [172, 75] on input "Mark as correct answer" at bounding box center [168, 73] width 9 height 6
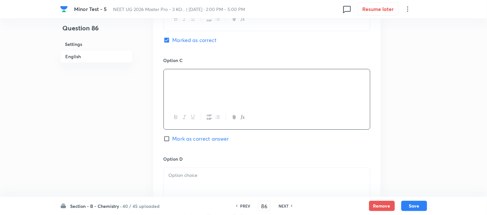
scroll to position [503, 0]
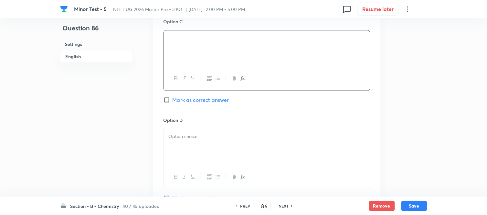
click at [229, 138] on p at bounding box center [267, 136] width 197 height 7
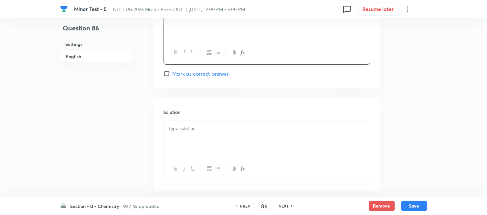
scroll to position [646, 0]
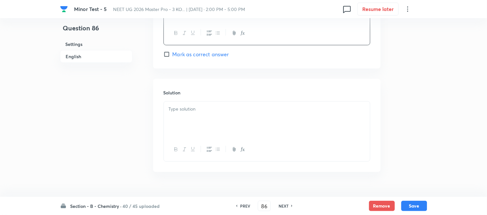
click at [219, 122] on div at bounding box center [267, 119] width 206 height 36
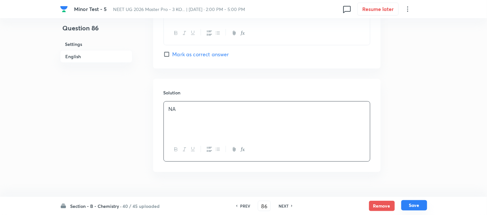
click at [408, 205] on button "Save" at bounding box center [414, 205] width 26 height 10
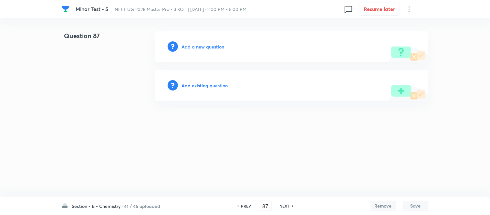
click at [193, 47] on h6 "Add a new question" at bounding box center [203, 46] width 43 height 7
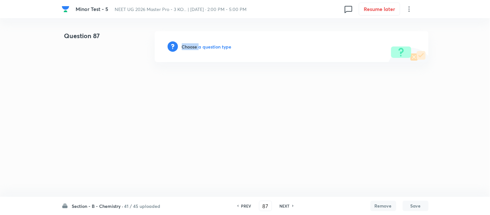
click at [193, 47] on h6 "Choose a question type" at bounding box center [207, 46] width 50 height 7
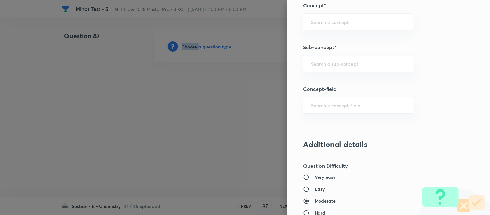
scroll to position [421, 0]
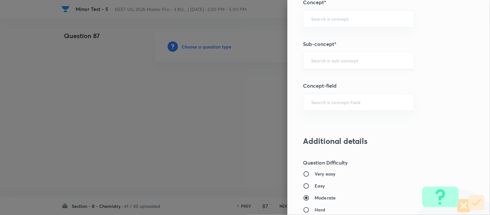
click at [340, 63] on input "text" at bounding box center [358, 60] width 95 height 6
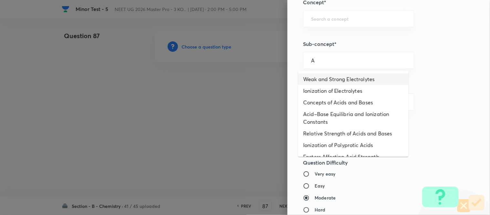
click at [325, 79] on li "Weak and Strong Electrolytes" at bounding box center [353, 79] width 111 height 12
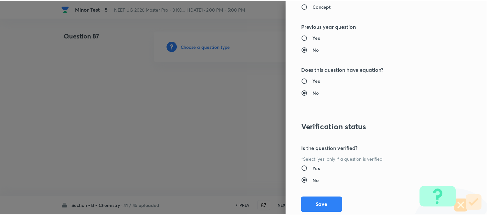
scroll to position [710, 0]
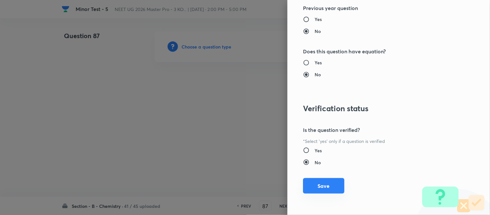
click at [318, 186] on button "Save" at bounding box center [323, 186] width 41 height 16
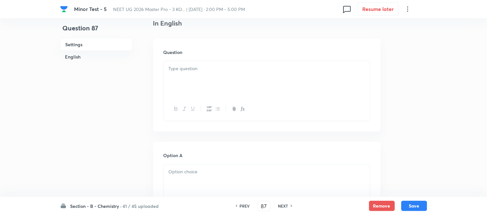
scroll to position [179, 0]
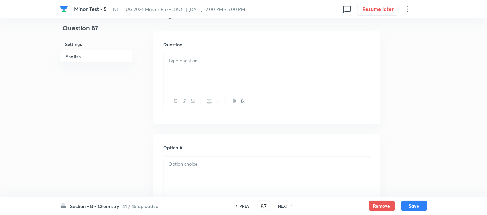
click at [243, 67] on div at bounding box center [267, 71] width 206 height 36
click at [232, 81] on div at bounding box center [267, 71] width 206 height 36
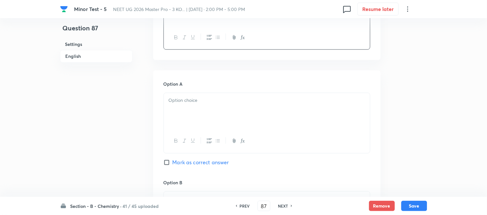
scroll to position [287, 0]
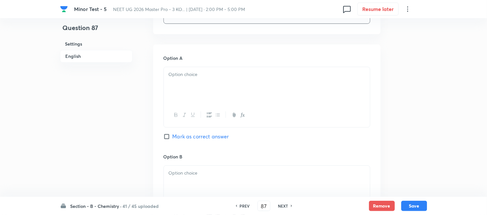
click at [232, 81] on div at bounding box center [267, 85] width 206 height 36
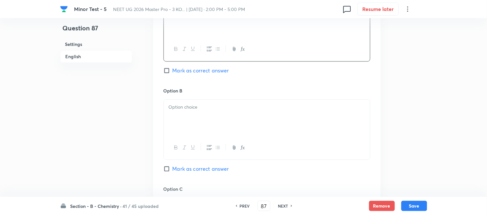
scroll to position [359, 0]
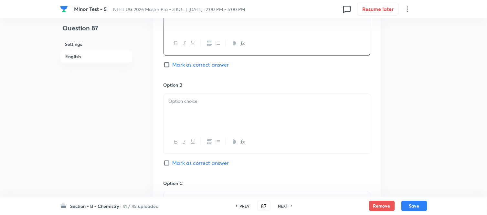
click at [240, 107] on div at bounding box center [267, 112] width 206 height 36
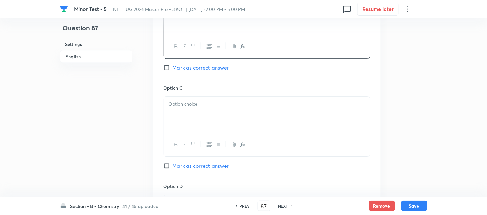
scroll to position [467, 0]
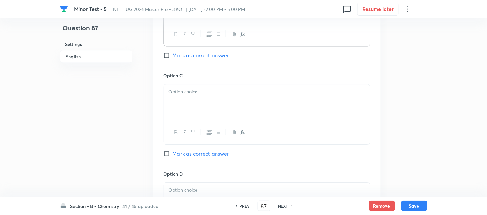
click at [223, 107] on div at bounding box center [267, 102] width 206 height 36
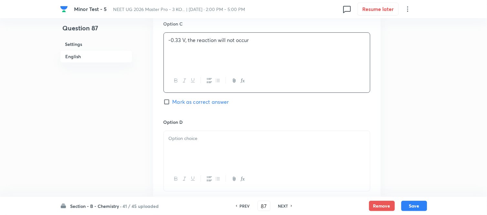
scroll to position [539, 0]
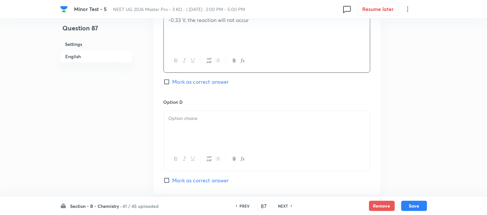
click at [224, 118] on p at bounding box center [267, 118] width 197 height 7
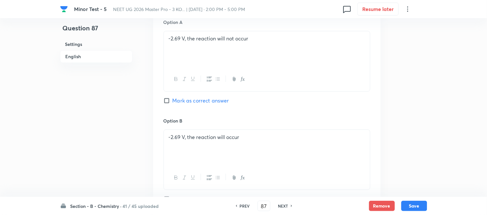
click at [170, 100] on input "Mark as correct answer" at bounding box center [168, 100] width 9 height 6
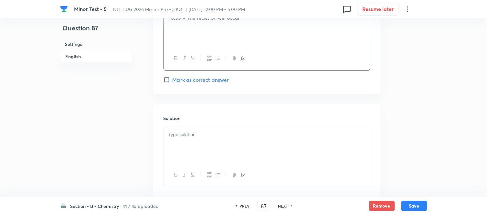
scroll to position [680, 0]
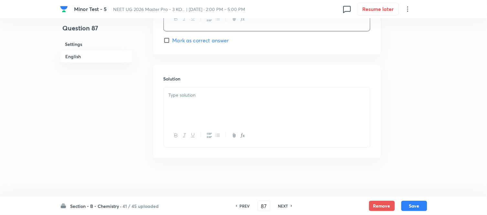
click at [224, 107] on div at bounding box center [267, 106] width 206 height 36
click at [414, 208] on button "Save" at bounding box center [414, 205] width 26 height 10
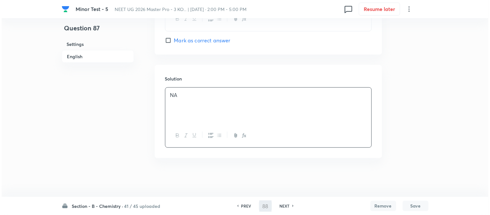
scroll to position [0, 0]
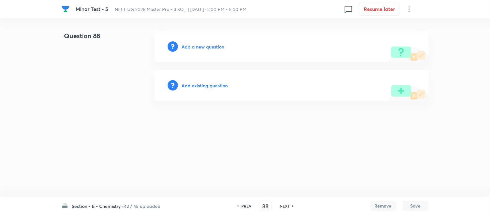
click at [194, 45] on h6 "Add a new question" at bounding box center [203, 46] width 43 height 7
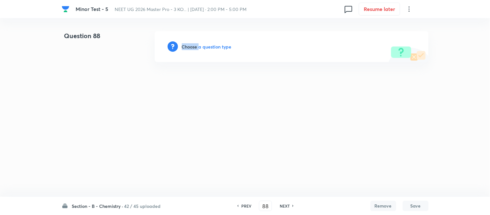
click at [194, 45] on h6 "Choose a question type" at bounding box center [207, 46] width 50 height 7
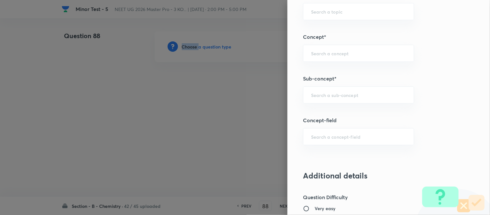
scroll to position [384, 0]
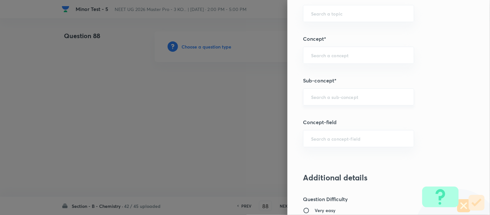
click at [331, 96] on input "text" at bounding box center [358, 97] width 95 height 6
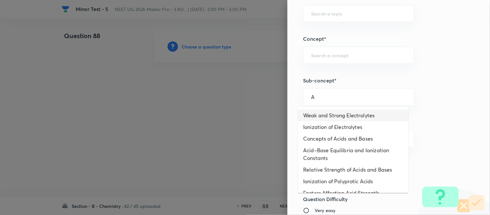
click at [327, 114] on li "Weak and Strong Electrolytes" at bounding box center [353, 116] width 111 height 12
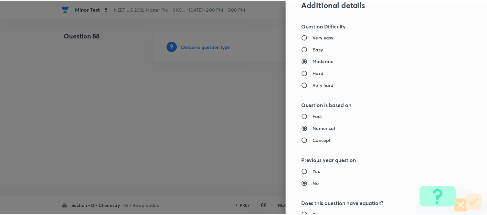
scroll to position [710, 0]
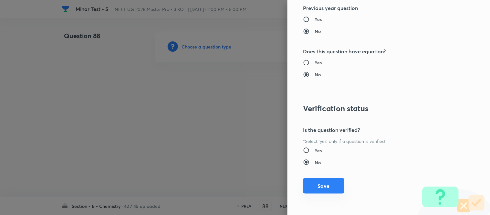
click at [304, 187] on button "Save" at bounding box center [323, 186] width 41 height 16
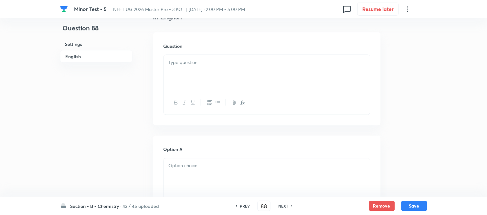
scroll to position [179, 0]
click at [226, 73] on div at bounding box center [267, 71] width 206 height 36
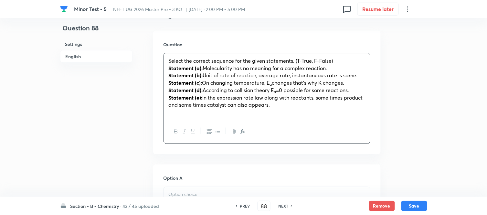
click at [182, 66] on strong "Statement (a):" at bounding box center [186, 68] width 34 height 7
click at [184, 74] on strong "Statement (b):" at bounding box center [186, 75] width 34 height 7
click at [183, 81] on strong "Statement (c):" at bounding box center [186, 82] width 34 height 7
click at [183, 92] on strong "Statement (d):" at bounding box center [186, 90] width 34 height 7
click at [185, 97] on strong "Statement (e):" at bounding box center [186, 97] width 34 height 7
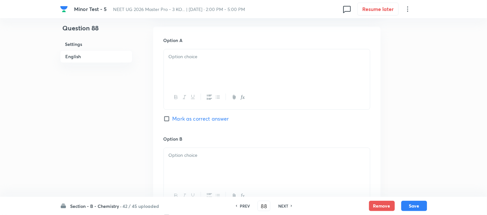
scroll to position [323, 0]
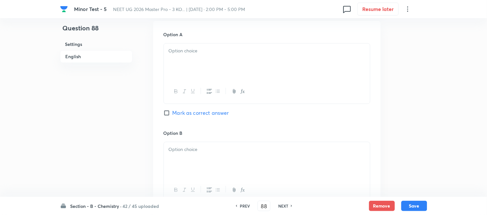
click at [231, 56] on div at bounding box center [267, 61] width 206 height 36
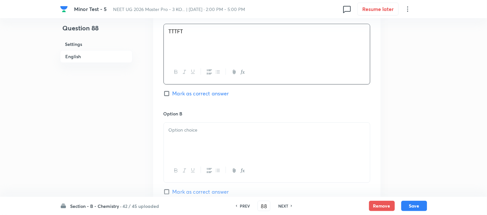
scroll to position [359, 0]
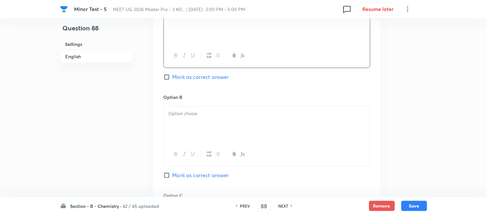
click at [226, 113] on p at bounding box center [267, 113] width 197 height 7
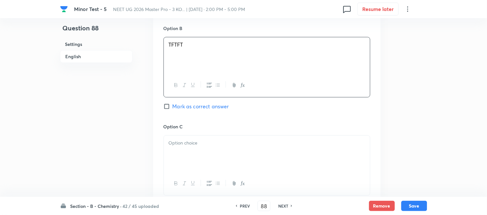
scroll to position [431, 0]
click at [212, 147] on div at bounding box center [267, 151] width 206 height 36
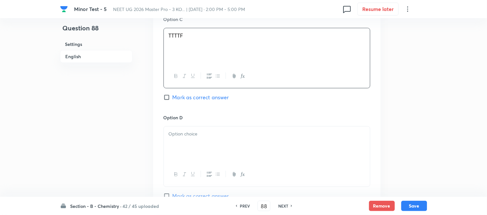
scroll to position [539, 0]
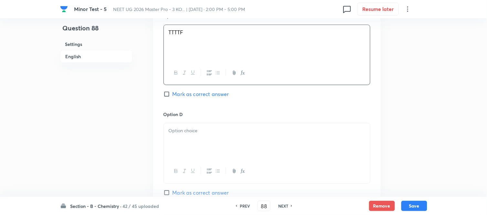
click at [213, 138] on div at bounding box center [267, 141] width 206 height 36
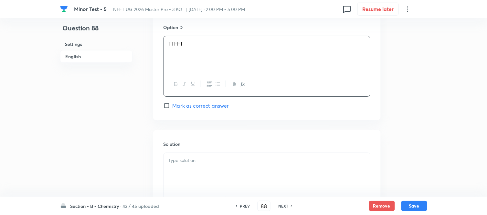
scroll to position [646, 0]
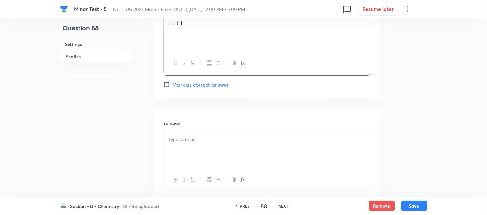
click at [166, 86] on input "Mark as correct answer" at bounding box center [168, 84] width 9 height 6
click at [241, 158] on div at bounding box center [267, 150] width 206 height 36
click at [415, 205] on button "Save" at bounding box center [414, 205] width 26 height 10
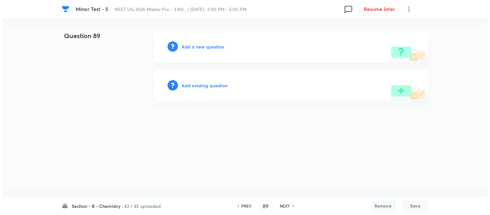
scroll to position [0, 0]
click at [191, 47] on h6 "Add a new question" at bounding box center [203, 46] width 43 height 7
click at [191, 47] on h6 "Choose a question type" at bounding box center [207, 46] width 50 height 7
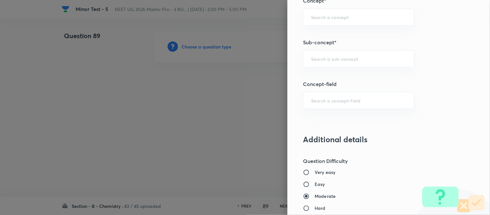
scroll to position [419, 0]
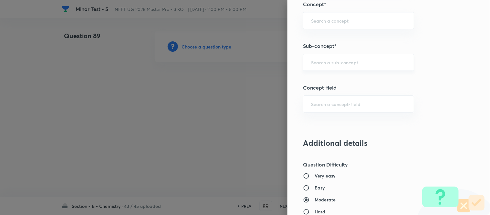
click at [331, 59] on div "​" at bounding box center [358, 62] width 111 height 17
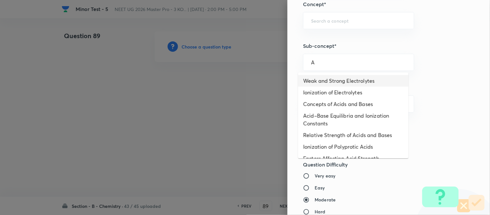
click at [329, 79] on li "Weak and Strong Electrolytes" at bounding box center [353, 81] width 111 height 12
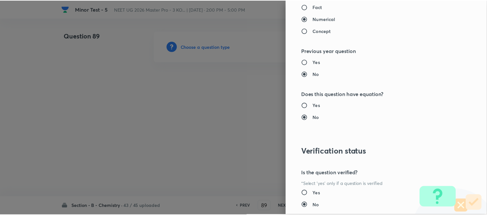
scroll to position [710, 0]
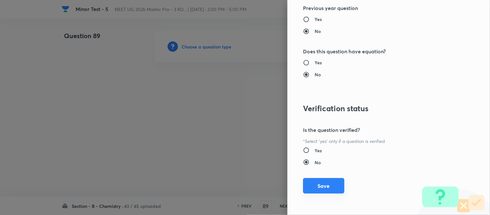
click at [321, 186] on button "Save" at bounding box center [323, 186] width 41 height 16
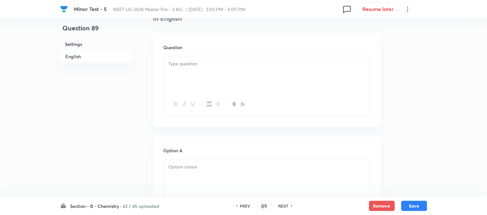
scroll to position [179, 0]
click at [219, 72] on div at bounding box center [267, 71] width 206 height 36
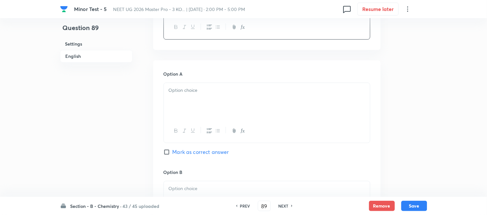
scroll to position [323, 0]
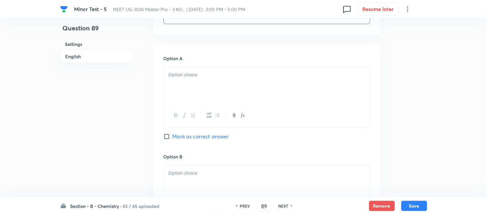
click at [248, 84] on div at bounding box center [267, 85] width 206 height 36
click at [172, 137] on input "Mark as correct answer" at bounding box center [168, 136] width 9 height 6
click at [216, 166] on div at bounding box center [267, 184] width 206 height 36
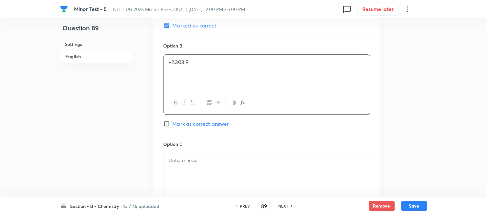
scroll to position [467, 0]
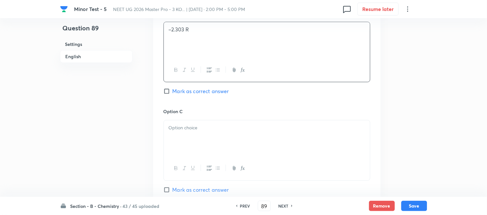
click at [243, 124] on div at bounding box center [267, 138] width 206 height 36
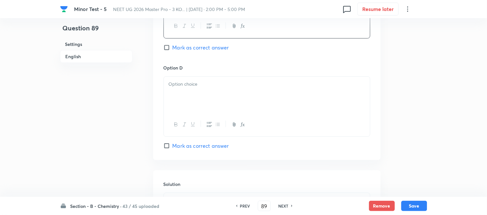
scroll to position [610, 0]
click at [220, 91] on div at bounding box center [267, 93] width 206 height 36
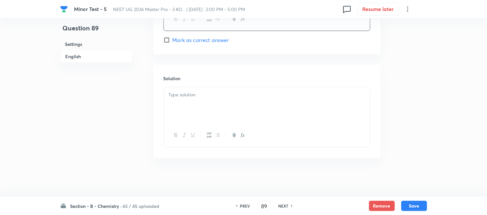
click at [207, 102] on div at bounding box center [267, 105] width 206 height 36
click at [415, 205] on button "Save" at bounding box center [414, 205] width 26 height 10
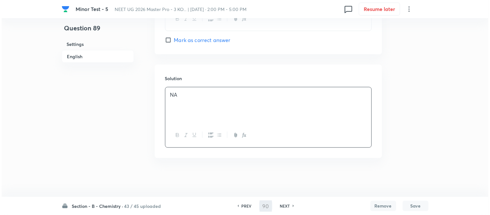
scroll to position [0, 0]
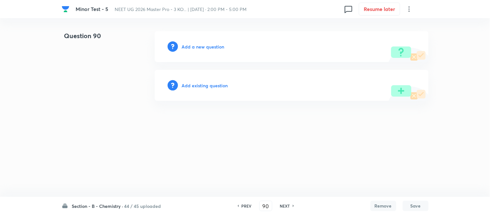
click at [192, 46] on h6 "Add a new question" at bounding box center [203, 46] width 43 height 7
click at [210, 45] on h6 "Choose a question type" at bounding box center [207, 46] width 50 height 7
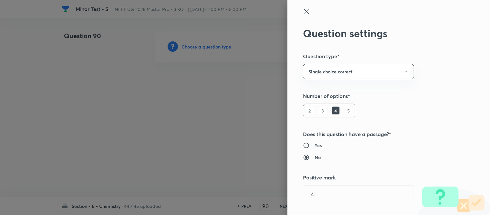
click at [207, 45] on div at bounding box center [245, 107] width 490 height 215
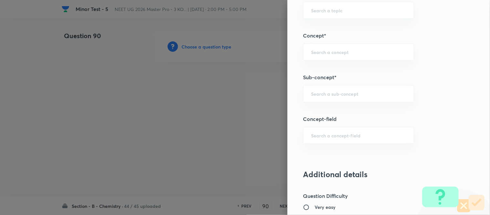
scroll to position [392, 0]
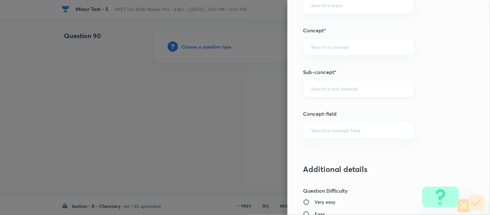
click at [356, 94] on div "​" at bounding box center [358, 88] width 111 height 17
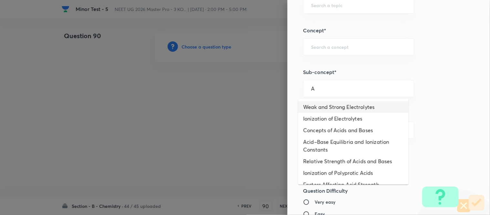
click at [335, 107] on li "Weak and Strong Electrolytes" at bounding box center [353, 107] width 111 height 12
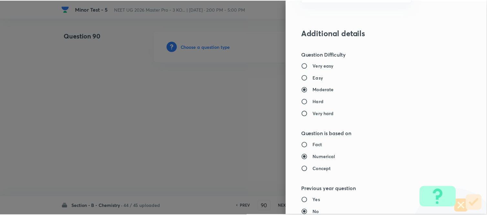
scroll to position [710, 0]
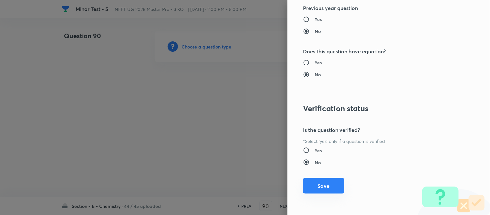
click at [315, 183] on button "Save" at bounding box center [323, 186] width 41 height 16
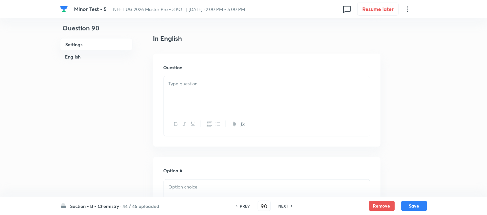
scroll to position [179, 0]
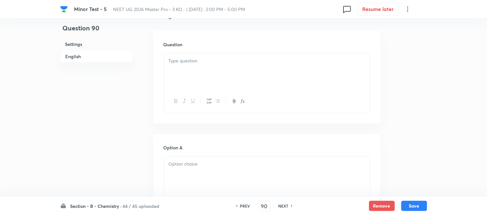
click at [259, 71] on div at bounding box center [267, 71] width 206 height 36
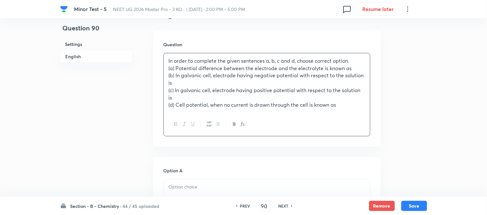
click at [184, 69] on p "(a) Potential difference between the electrode and the electrolyte is known as" at bounding box center [267, 68] width 197 height 7
click at [185, 74] on p "(b) In galvanic cell, electrode having negative potential with respect to the s…" at bounding box center [267, 79] width 197 height 15
click at [183, 91] on p "(c) In galvanic cell, electrode having positive potential with respect to the s…" at bounding box center [267, 94] width 197 height 15
click at [183, 104] on p "(d) Cell potential, when no current is drawn through the cell is known as" at bounding box center [267, 104] width 197 height 7
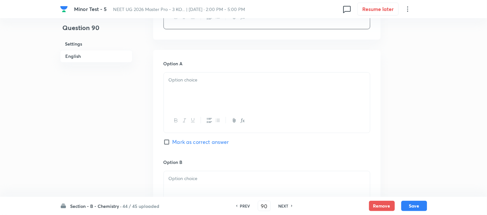
scroll to position [287, 0]
click at [240, 88] on div at bounding box center [267, 90] width 206 height 36
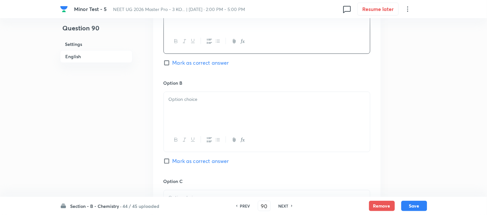
scroll to position [395, 0]
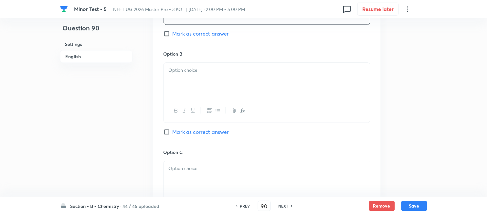
click at [202, 78] on div at bounding box center [267, 81] width 206 height 36
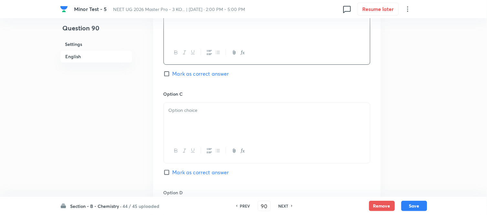
scroll to position [503, 0]
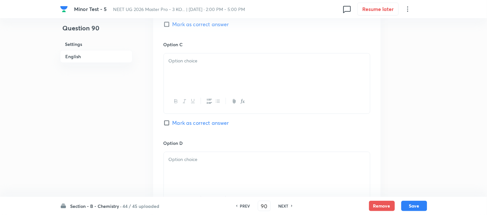
click at [220, 67] on div at bounding box center [267, 71] width 206 height 36
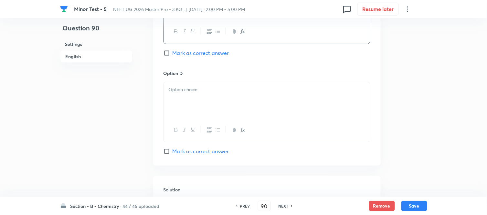
scroll to position [574, 0]
click at [232, 98] on div at bounding box center [267, 98] width 206 height 36
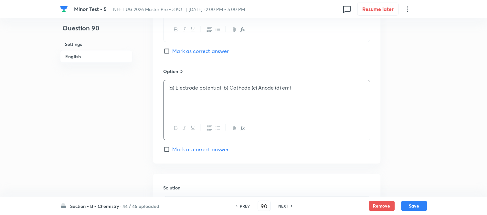
click at [172, 53] on input "Mark as correct answer" at bounding box center [168, 51] width 9 height 6
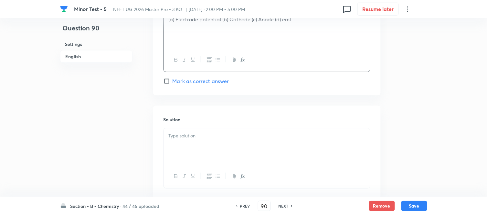
scroll to position [646, 0]
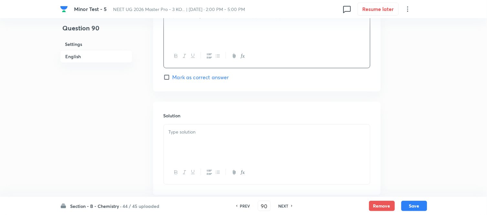
click at [208, 133] on p at bounding box center [267, 131] width 197 height 7
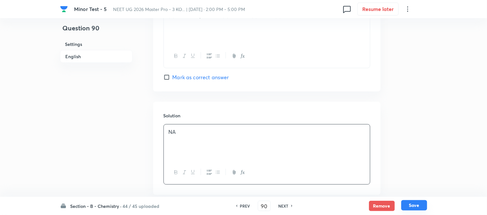
click at [412, 206] on button "Save" at bounding box center [414, 205] width 26 height 10
